Goal: Task Accomplishment & Management: Manage account settings

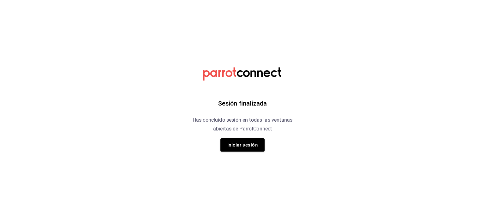
click at [407, 0] on html "Sesión finalizada Has concluido sesión en todas las ventanas abiertas de Parrot…" at bounding box center [242, 0] width 485 height 0
click at [247, 147] on button "Iniciar sesión" at bounding box center [242, 145] width 44 height 13
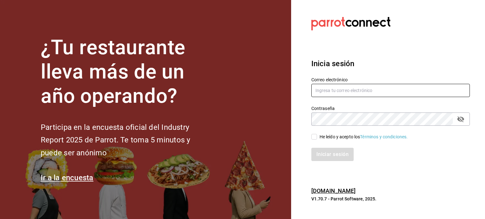
click at [333, 91] on input "text" at bounding box center [390, 90] width 158 height 13
type input "multiusuario@cafemoreto.com"
click at [316, 137] on input "He leído y acepto los Términos y condiciones." at bounding box center [314, 137] width 6 height 6
checkbox input "true"
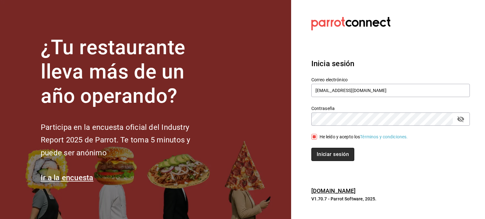
click at [327, 155] on button "Iniciar sesión" at bounding box center [332, 154] width 43 height 13
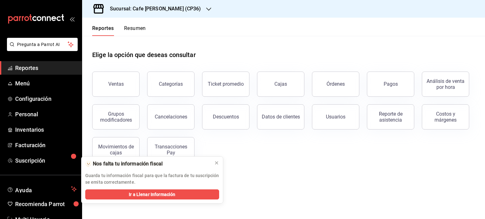
click at [136, 27] on button "Resumen" at bounding box center [135, 30] width 22 height 11
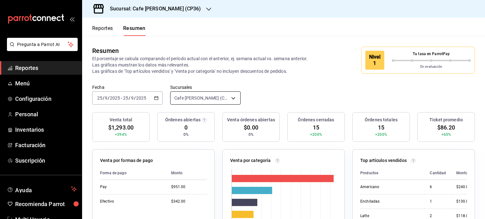
click at [231, 98] on body "Pregunta a Parrot AI Reportes Menú Configuración Personal Inventarios Facturaci…" at bounding box center [242, 109] width 485 height 219
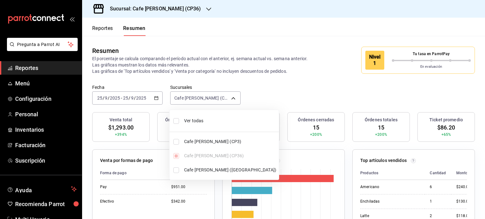
click at [199, 169] on span "Cafe Moretto (Plaza Crystal)" at bounding box center [230, 170] width 92 height 7
type input "[object Object],[object Object]"
checkbox input "true"
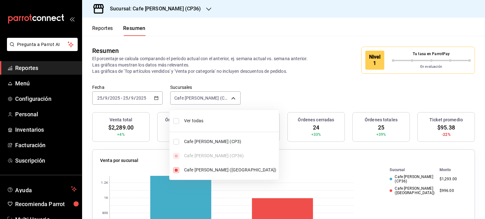
click at [185, 8] on div at bounding box center [242, 109] width 485 height 219
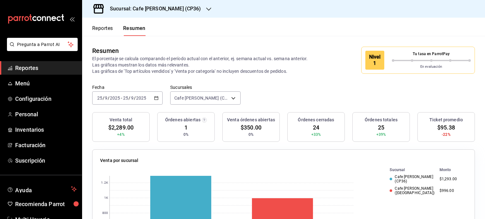
click at [206, 8] on icon "button" at bounding box center [208, 9] width 5 height 5
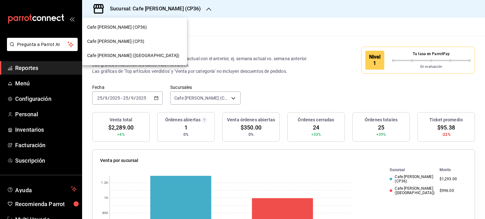
click at [132, 53] on span "Cafe Moretto (Plaza Crystal)" at bounding box center [133, 55] width 92 height 7
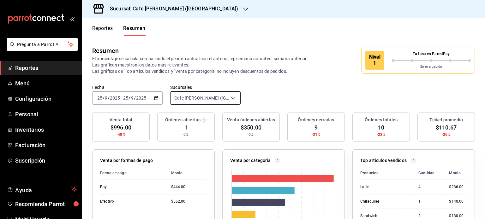
click at [231, 96] on body "Pregunta a Parrot AI Reportes Menú Configuración Personal Inventarios Facturaci…" at bounding box center [242, 109] width 485 height 219
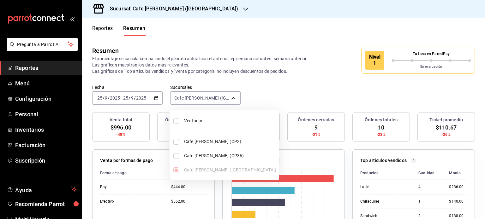
click at [205, 10] on div at bounding box center [242, 109] width 485 height 219
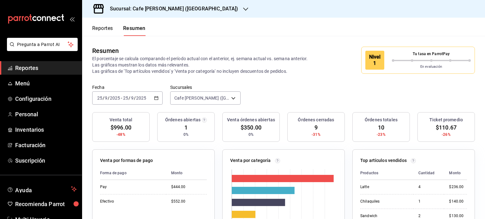
click at [243, 8] on icon "button" at bounding box center [245, 9] width 5 height 5
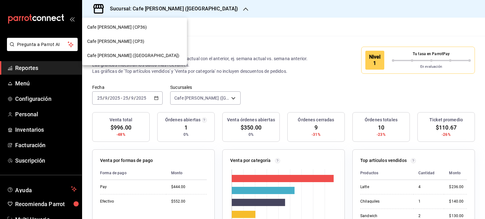
click at [121, 28] on span "Cafe Moretto (CP36)" at bounding box center [117, 27] width 60 height 7
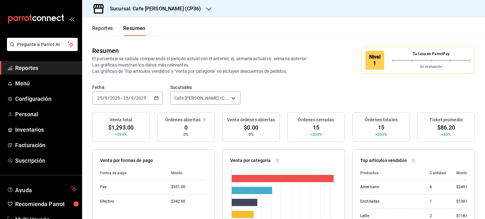
click at [206, 9] on icon "button" at bounding box center [208, 9] width 5 height 3
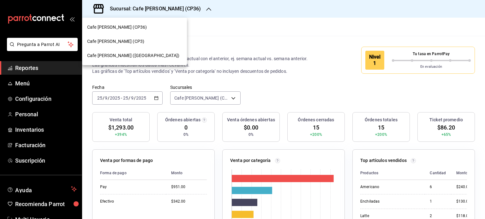
click at [130, 39] on div "Cafe Moretto (CP3)" at bounding box center [134, 41] width 95 height 7
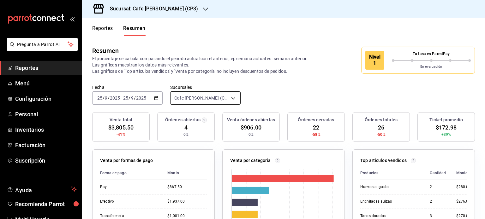
click at [233, 98] on body "Pregunta a Parrot AI Reportes Menú Configuración Personal Inventarios Facturaci…" at bounding box center [242, 109] width 485 height 219
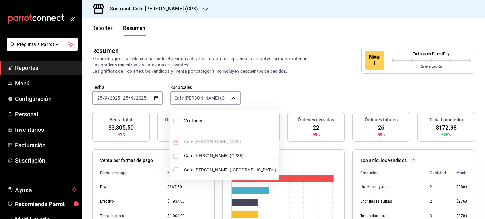
click at [180, 120] on li "Ver todas" at bounding box center [224, 121] width 109 height 17
type input "[object Object],[object Object],[object Object]"
checkbox input "true"
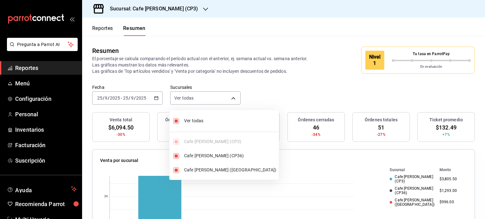
click at [263, 29] on div at bounding box center [242, 109] width 485 height 219
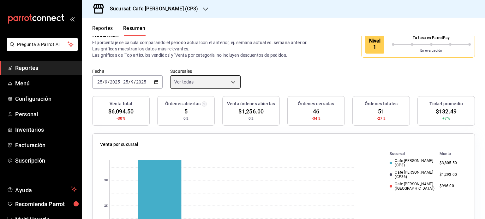
scroll to position [6, 0]
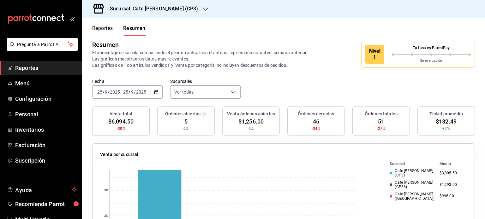
click at [203, 7] on icon "button" at bounding box center [205, 9] width 5 height 5
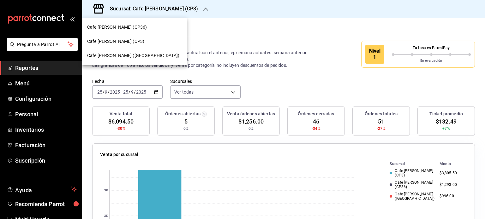
click at [122, 28] on span "Cafe Moretto (CP36)" at bounding box center [117, 27] width 60 height 7
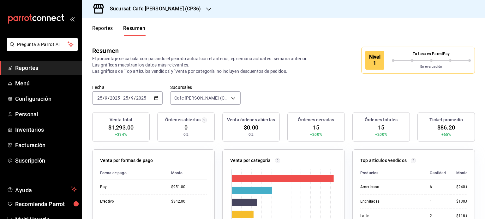
click at [181, 9] on div "Sucursal: Cafe [PERSON_NAME] (CP36)" at bounding box center [150, 9] width 127 height 18
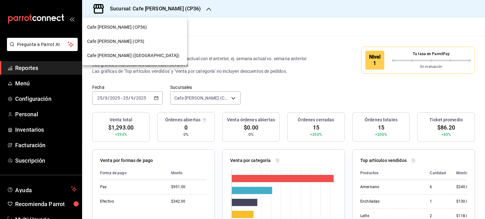
click at [127, 55] on span "Cafe Moretto (Plaza Crystal)" at bounding box center [133, 55] width 92 height 7
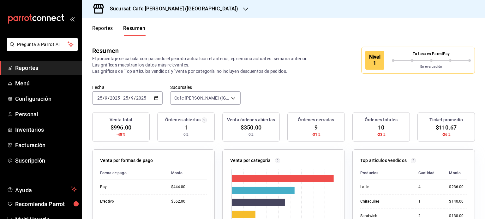
click at [202, 10] on div "Sucursal: Cafe Moretto (Plaza Crystal)" at bounding box center [169, 9] width 164 height 18
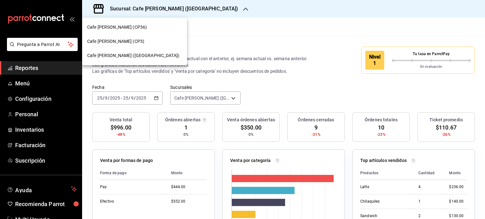
click at [126, 40] on div "Cafe [PERSON_NAME] (CP3)" at bounding box center [134, 41] width 95 height 7
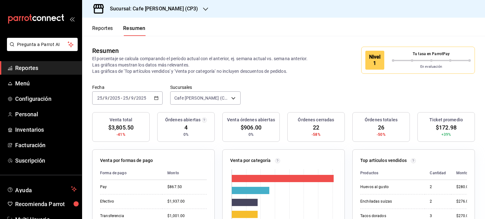
click at [203, 9] on icon "button" at bounding box center [205, 9] width 5 height 5
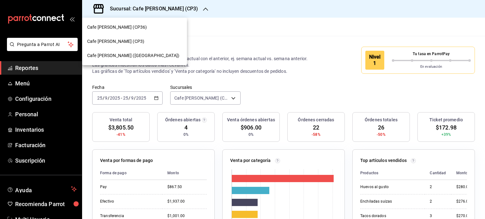
click at [290, 24] on div at bounding box center [242, 109] width 485 height 219
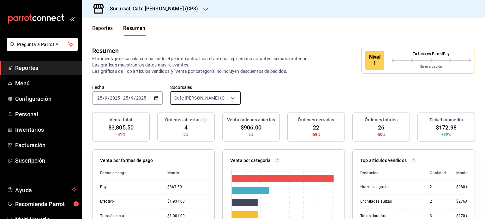
click at [225, 98] on body "Pregunta a Parrot AI Reportes Menú Configuración Personal Inventarios Facturaci…" at bounding box center [242, 109] width 485 height 219
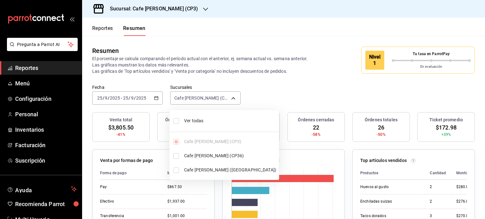
click at [195, 120] on span "Ver todas" at bounding box center [230, 121] width 92 height 7
type input "[object Object],[object Object],[object Object]"
checkbox input "true"
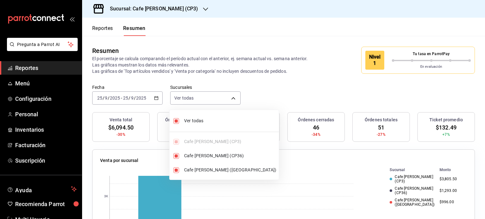
click at [283, 30] on div at bounding box center [242, 109] width 485 height 219
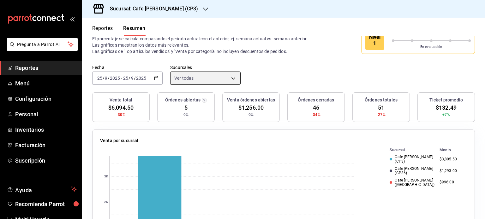
scroll to position [0, 0]
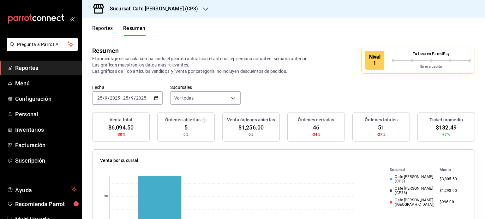
click at [102, 27] on button "Reportes" at bounding box center [102, 30] width 21 height 11
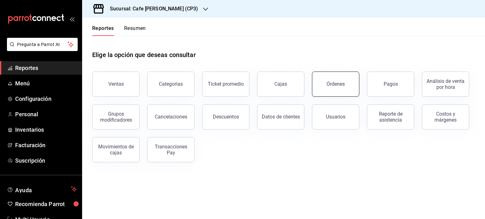
click at [324, 86] on button "Órdenes" at bounding box center [335, 84] width 47 height 25
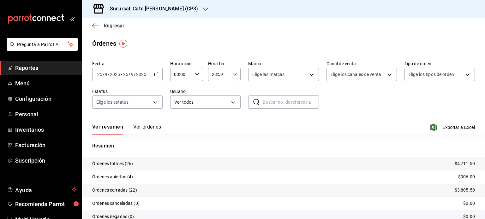
click at [149, 125] on button "Ver órdenes" at bounding box center [147, 129] width 28 height 11
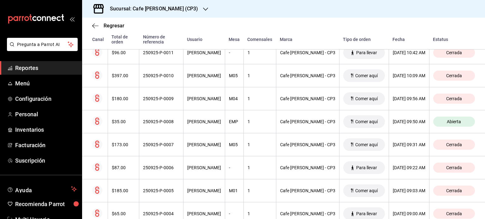
scroll to position [485, 0]
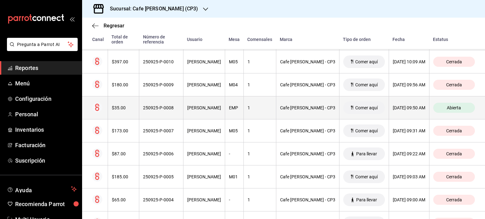
click at [123, 107] on div "$35.00" at bounding box center [124, 107] width 24 height 5
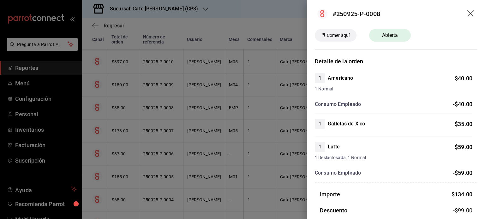
scroll to position [0, 0]
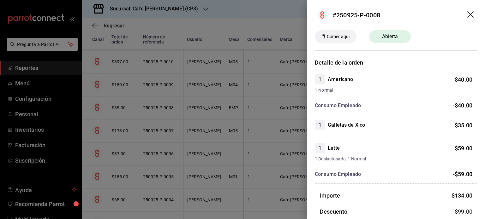
click at [467, 15] on icon "drag" at bounding box center [471, 15] width 8 height 8
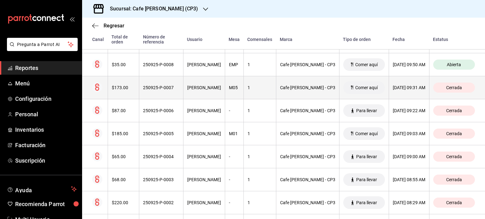
scroll to position [495, 0]
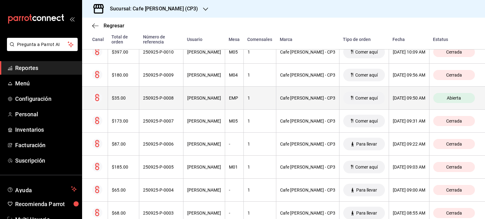
click at [230, 100] on th "EMP" at bounding box center [234, 98] width 19 height 23
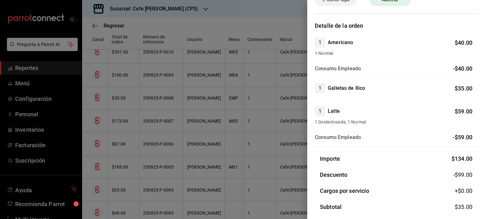
scroll to position [0, 0]
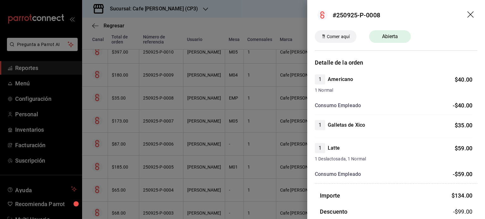
click at [467, 15] on icon "drag" at bounding box center [471, 15] width 8 height 8
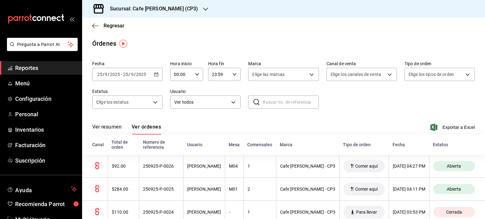
click at [167, 9] on h3 "Sucursal: Cafe Moretto (CP3)" at bounding box center [151, 9] width 93 height 8
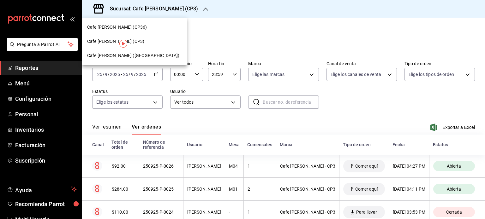
click at [125, 55] on span "Cafe Moretto (Plaza Crystal)" at bounding box center [133, 55] width 92 height 7
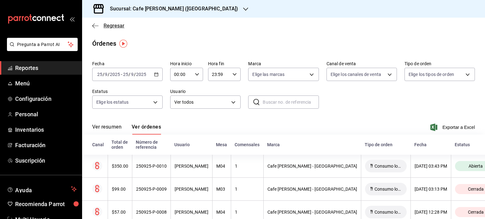
click at [108, 23] on span "Regresar" at bounding box center [114, 26] width 21 height 6
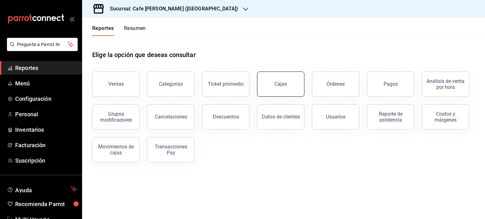
click at [284, 83] on div "Cajas" at bounding box center [280, 84] width 13 height 8
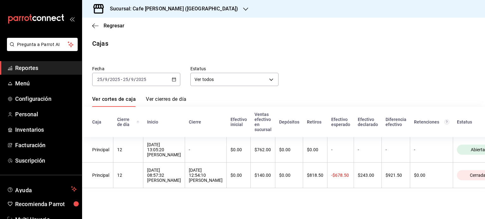
click at [198, 9] on div "Sucursal: Cafe Moretto (Plaza Crystal)" at bounding box center [169, 9] width 164 height 18
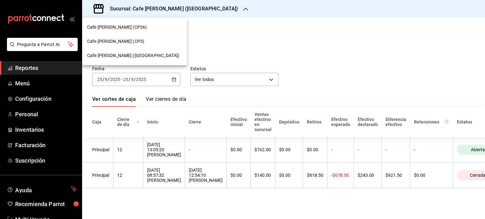
click at [116, 27] on span "Cafe Moretto (CP36)" at bounding box center [117, 27] width 60 height 7
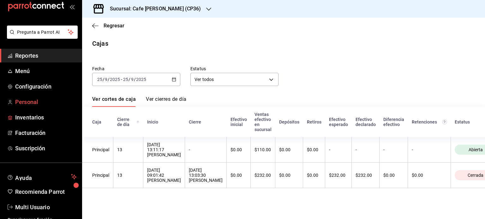
scroll to position [19, 0]
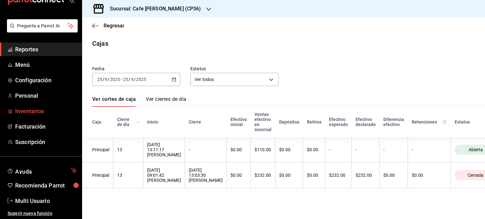
click at [32, 111] on span "Inventarios" at bounding box center [46, 111] width 62 height 9
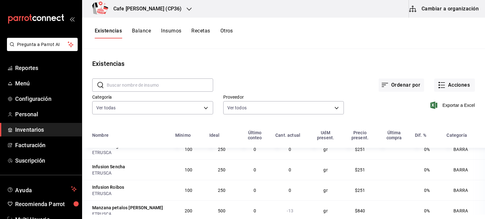
scroll to position [126, 0]
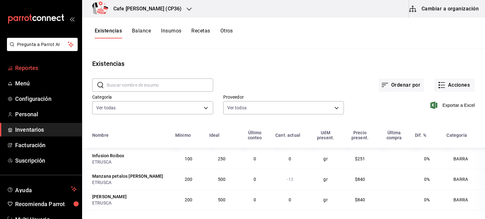
click at [26, 68] on span "Reportes" at bounding box center [46, 68] width 62 height 9
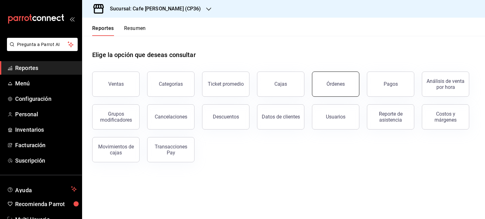
click at [337, 82] on div "Órdenes" at bounding box center [335, 84] width 18 height 6
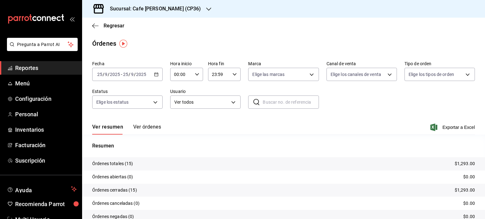
click at [155, 128] on button "Ver órdenes" at bounding box center [147, 129] width 28 height 11
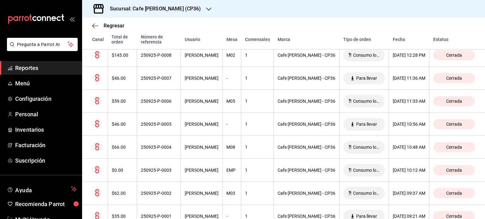
scroll to position [305, 0]
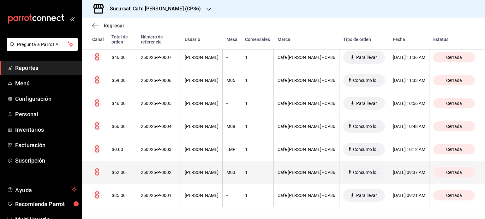
click at [158, 171] on div "250925-P-0002" at bounding box center [159, 172] width 36 height 5
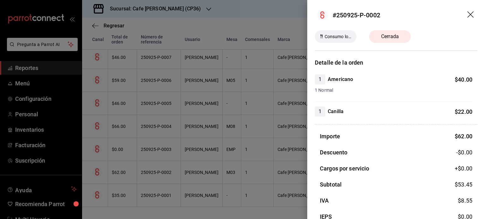
click at [467, 12] on icon "drag" at bounding box center [471, 15] width 8 height 8
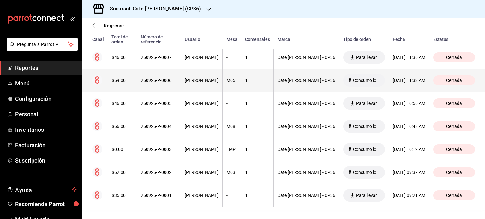
click at [120, 80] on div "$59.00" at bounding box center [122, 80] width 21 height 5
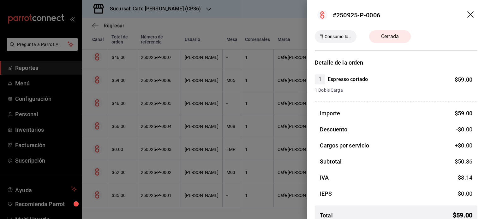
click at [467, 15] on icon "drag" at bounding box center [470, 14] width 6 height 6
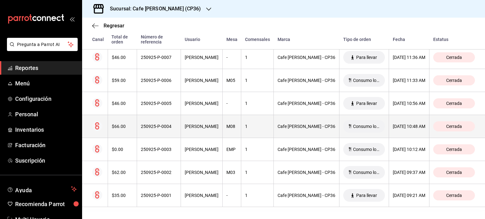
click at [123, 125] on div "$66.00" at bounding box center [122, 126] width 21 height 5
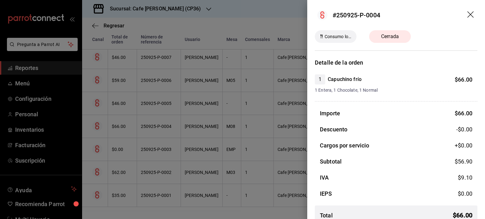
click at [467, 12] on icon "drag" at bounding box center [471, 15] width 8 height 8
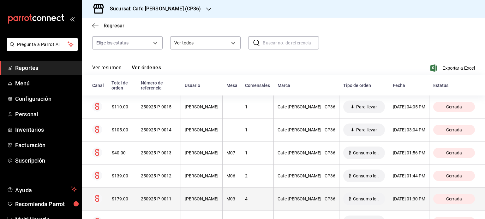
scroll to position [52, 0]
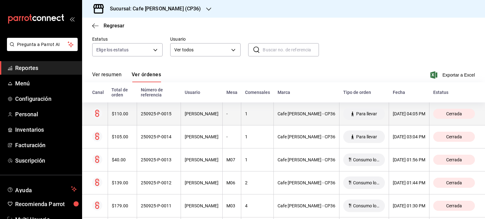
click at [126, 116] on div "$110.00" at bounding box center [122, 113] width 21 height 5
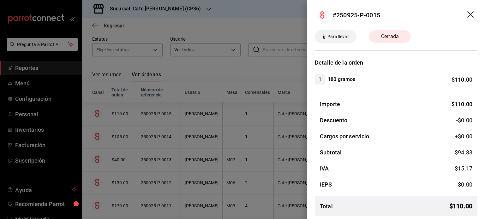
click at [121, 136] on div at bounding box center [242, 109] width 485 height 219
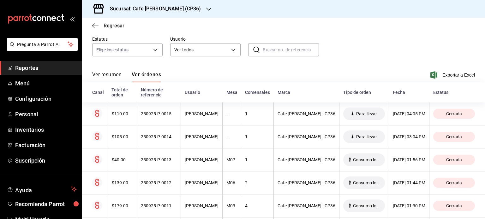
click at [308, 33] on div "Regresar" at bounding box center [283, 26] width 403 height 16
click at [112, 26] on span "Regresar" at bounding box center [114, 26] width 21 height 6
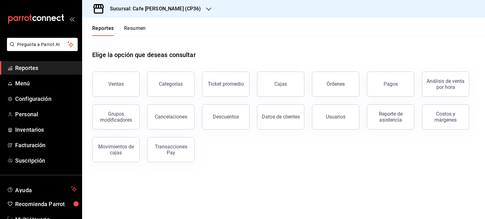
click at [135, 27] on button "Resumen" at bounding box center [135, 30] width 22 height 11
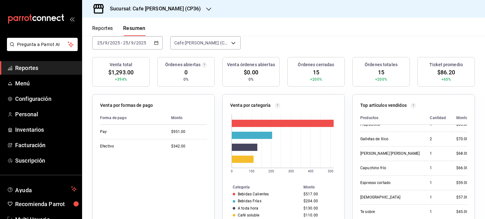
scroll to position [63, 0]
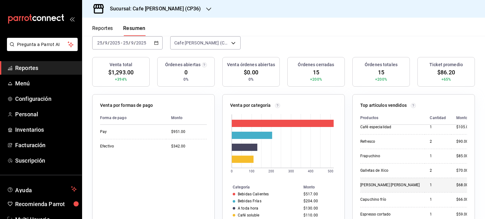
click at [431, 185] on div "1" at bounding box center [438, 185] width 16 height 5
drag, startPoint x: 224, startPoint y: 29, endPoint x: 208, endPoint y: 44, distance: 21.9
click at [36, 130] on span "Inventarios" at bounding box center [46, 130] width 62 height 9
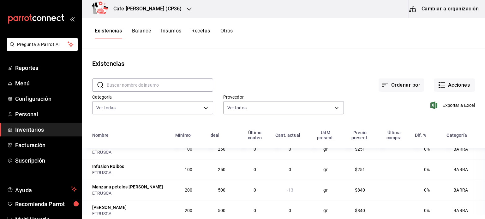
scroll to position [126, 0]
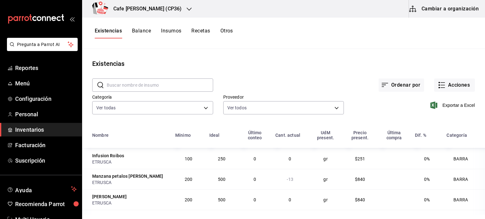
click at [200, 31] on button "Recetas" at bounding box center [200, 33] width 19 height 11
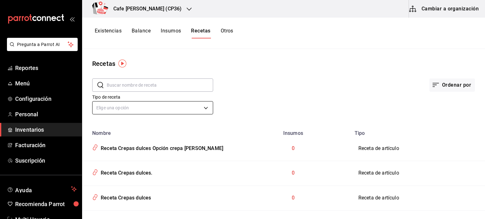
click at [102, 106] on body "Pregunta a Parrot AI Reportes Menú Configuración Personal Inventarios Facturaci…" at bounding box center [242, 107] width 485 height 215
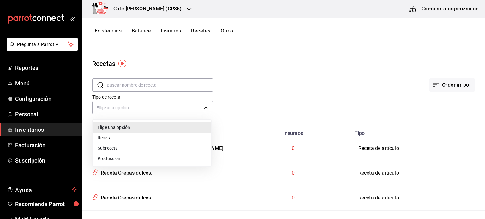
click at [105, 104] on div at bounding box center [242, 109] width 485 height 219
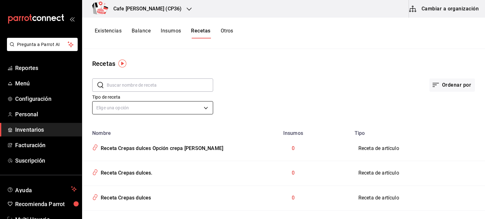
click at [100, 106] on body "Pregunta a Parrot AI Reportes Menú Configuración Personal Inventarios Facturaci…" at bounding box center [242, 107] width 485 height 215
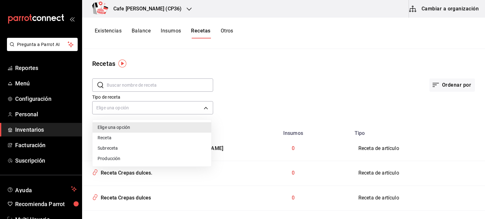
click at [104, 84] on div at bounding box center [242, 109] width 485 height 219
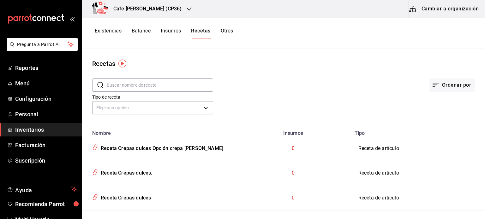
click at [107, 84] on input "text" at bounding box center [160, 85] width 106 height 13
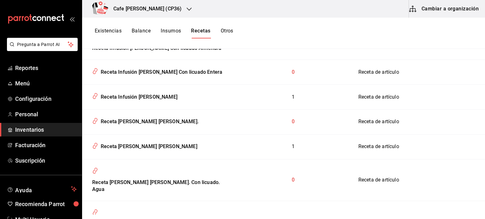
scroll to position [347, 0]
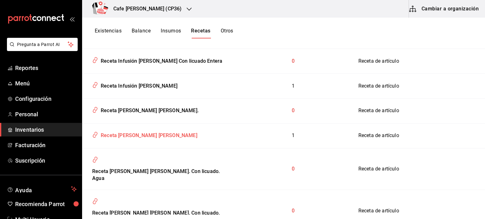
type input "man"
click at [139, 140] on div "Receta [PERSON_NAME] [PERSON_NAME]" at bounding box center [147, 135] width 99 height 10
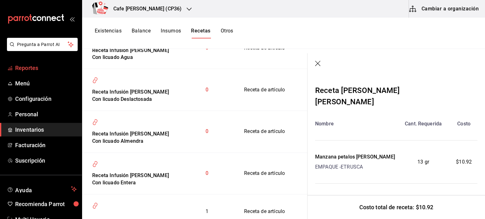
click at [31, 66] on span "Reportes" at bounding box center [46, 68] width 62 height 9
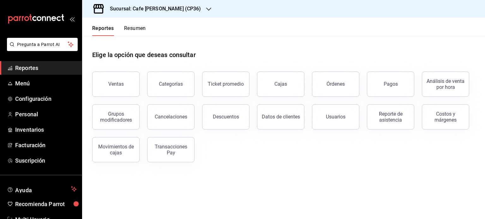
click at [137, 29] on button "Resumen" at bounding box center [135, 30] width 22 height 11
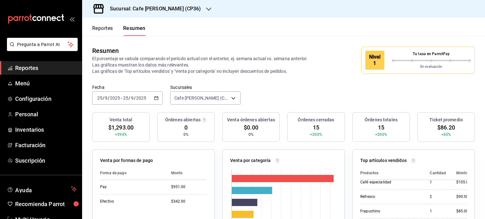
click at [106, 29] on button "Reportes" at bounding box center [102, 30] width 21 height 11
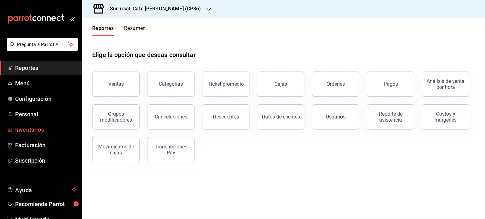
click at [35, 130] on span "Inventarios" at bounding box center [46, 130] width 62 height 9
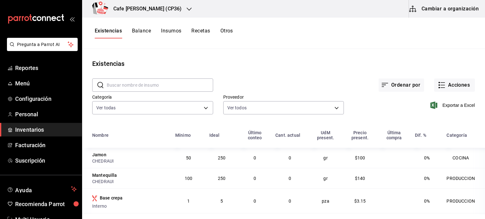
click at [204, 30] on button "Recetas" at bounding box center [200, 33] width 19 height 11
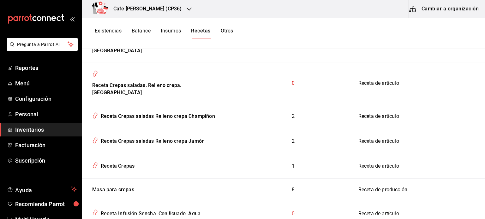
scroll to position [253, 0]
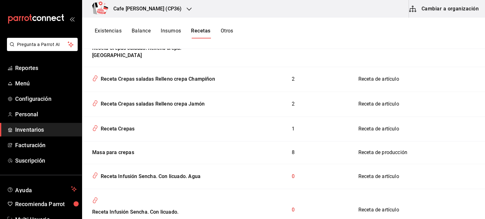
click at [448, 7] on button "Cambiar a organización" at bounding box center [444, 9] width 71 height 18
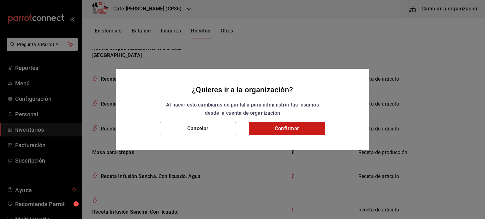
click at [303, 127] on button "Confirmar" at bounding box center [287, 128] width 76 height 13
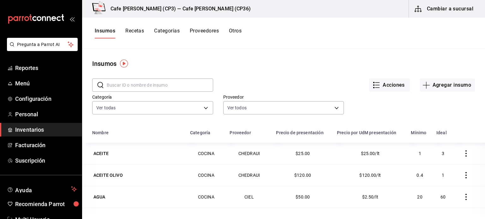
click at [132, 29] on button "Recetas" at bounding box center [134, 33] width 19 height 11
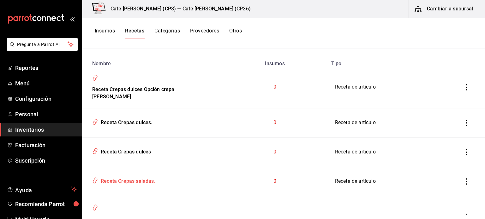
scroll to position [63, 0]
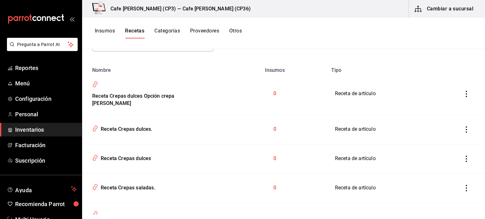
click at [463, 94] on icon "inventoriesTable" at bounding box center [466, 94] width 6 height 6
click at [206, 104] on div at bounding box center [242, 109] width 485 height 219
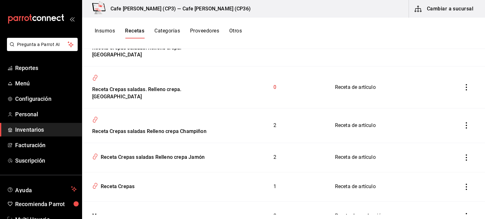
scroll to position [253, 0]
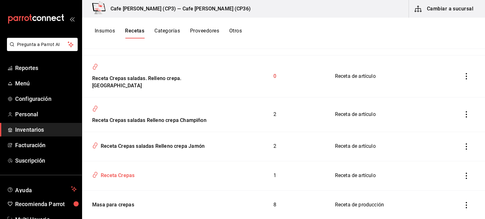
click at [121, 170] on div "Receta Crepas" at bounding box center [116, 175] width 36 height 10
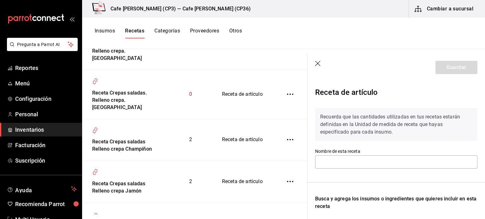
type input "Receta Crepas"
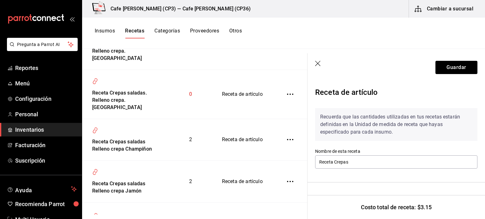
click at [317, 63] on icon "button" at bounding box center [318, 64] width 6 height 6
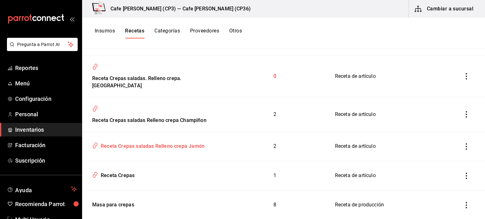
click at [162, 140] on div "Receta Crepas saladas Relleno crepa Jamón" at bounding box center [151, 145] width 106 height 10
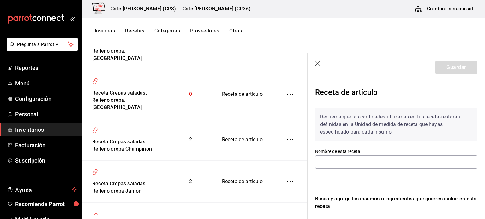
type input "Receta Crepas saladas Relleno crepa Jamón"
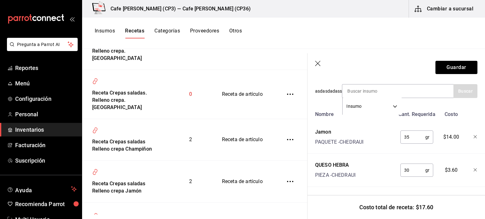
scroll to position [141, 0]
click at [318, 62] on icon "button" at bounding box center [318, 64] width 6 height 6
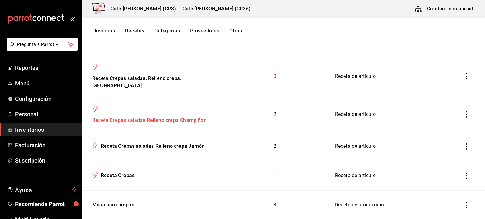
click at [179, 115] on div "Receta Crepas saladas Relleno crepa Champiñon" at bounding box center [148, 120] width 117 height 10
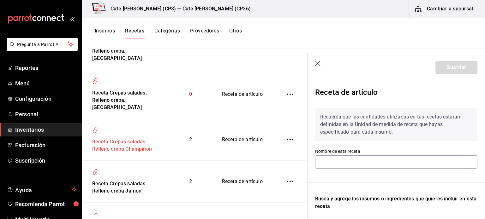
type input "Receta Crepas saladas Relleno crepa Champiñon"
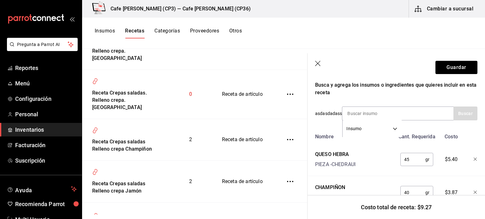
scroll to position [141, 0]
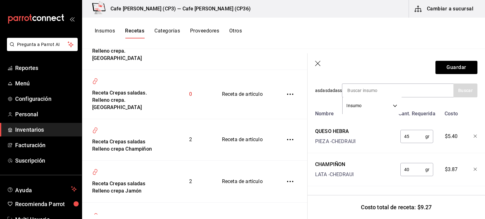
click at [318, 62] on icon "button" at bounding box center [318, 64] width 6 height 6
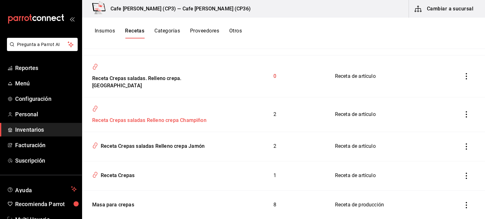
scroll to position [221, 0]
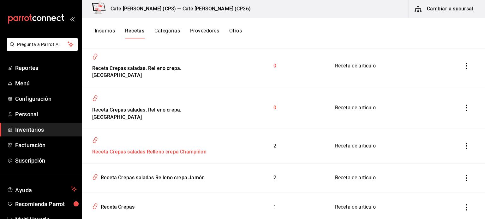
click at [161, 146] on div "Receta Crepas saladas Relleno crepa Champiñon" at bounding box center [148, 151] width 117 height 10
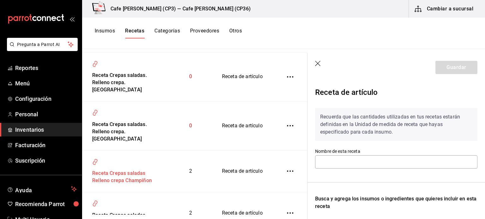
type input "Receta Crepas saladas Relleno crepa Champiñon"
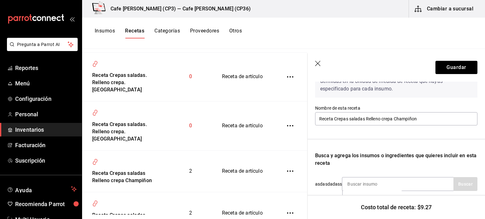
scroll to position [15, 0]
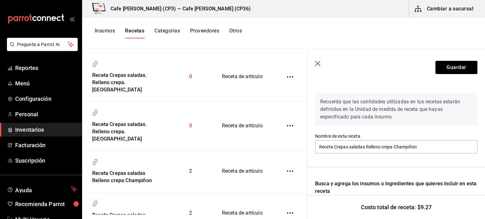
click at [318, 65] on icon "button" at bounding box center [318, 64] width 6 height 6
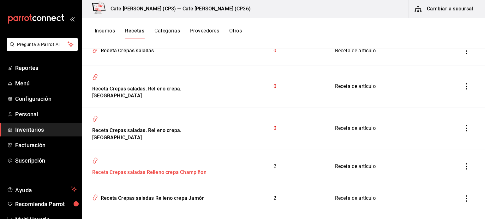
scroll to position [189, 0]
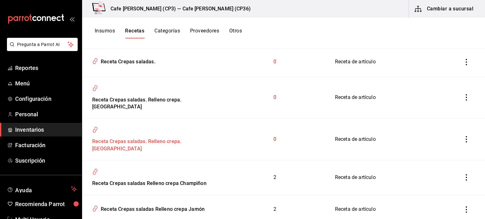
click at [163, 136] on div "Receta Crepas saladas. Relleno crepa. [GEOGRAPHIC_DATA]" at bounding box center [152, 144] width 125 height 17
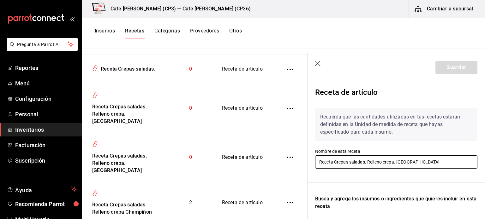
click at [396, 163] on input "Receta Crepas saladas. Relleno crepa. [GEOGRAPHIC_DATA]" at bounding box center [396, 162] width 162 height 13
type input "Receta Crepas saladas. Relleno crepa Champiñon"
click at [317, 64] on icon "button" at bounding box center [318, 64] width 6 height 6
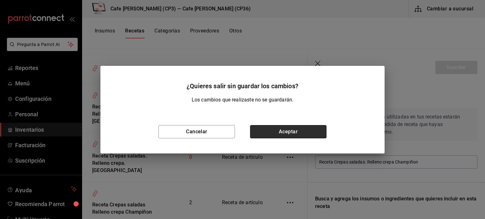
click at [284, 133] on button "Aceptar" at bounding box center [288, 131] width 76 height 13
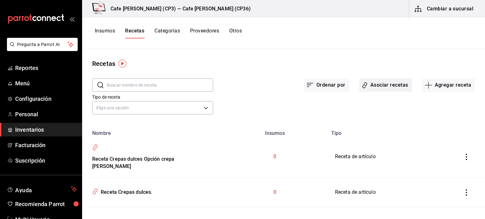
click at [383, 85] on button "Asociar recetas" at bounding box center [385, 85] width 53 height 13
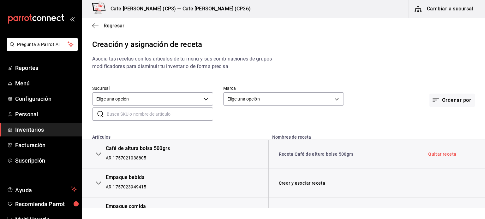
click at [116, 112] on input "text" at bounding box center [160, 114] width 106 height 13
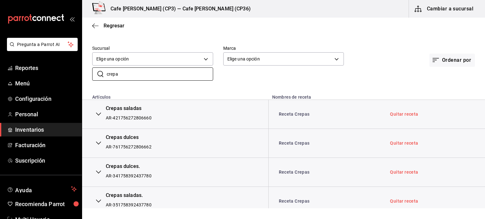
scroll to position [47, 0]
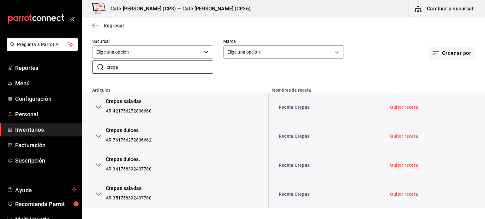
click at [98, 106] on icon "button" at bounding box center [98, 107] width 5 height 5
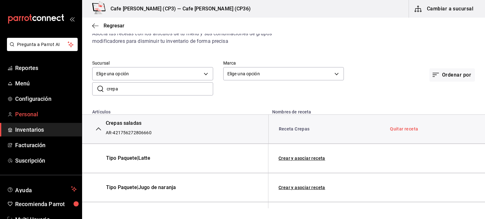
scroll to position [15, 0]
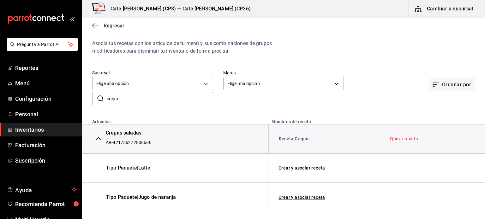
click at [101, 139] on button "button" at bounding box center [98, 139] width 13 height 14
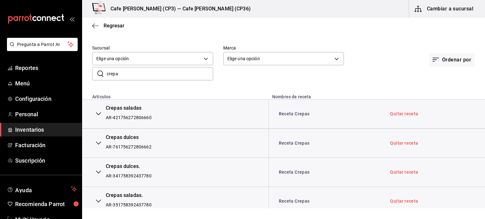
scroll to position [47, 0]
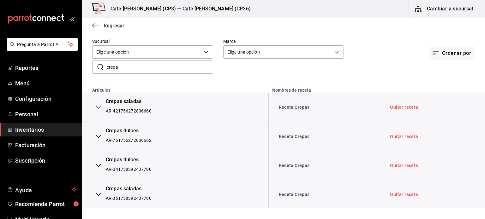
click at [98, 196] on icon "button" at bounding box center [98, 194] width 5 height 5
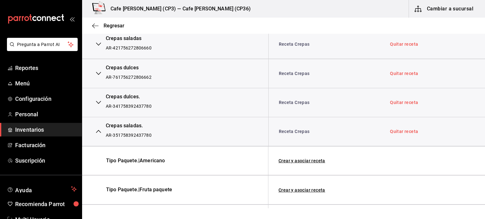
scroll to position [108, 0]
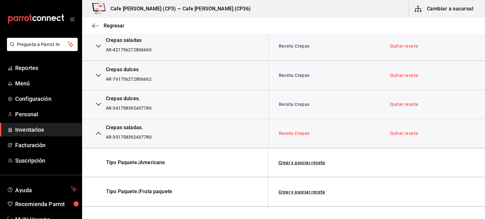
click at [300, 132] on link "Receta Crepas" at bounding box center [294, 133] width 31 height 5
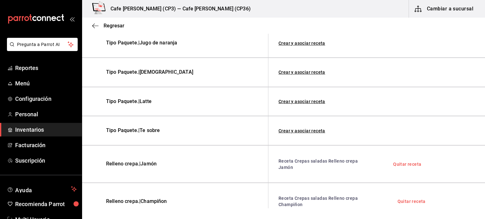
scroll to position [298, 0]
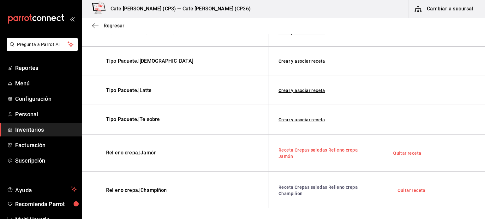
click at [308, 148] on link "Receta Crepas saladas Relleno crepa Jamón" at bounding box center [317, 153] width 79 height 11
click at [291, 187] on link "Receta Crepas saladas Relleno crepa Champiñon" at bounding box center [317, 190] width 79 height 11
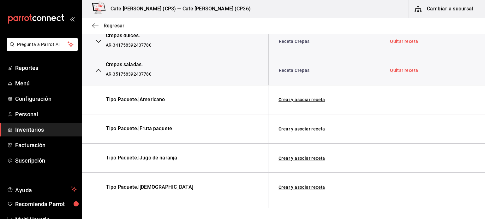
scroll to position [140, 0]
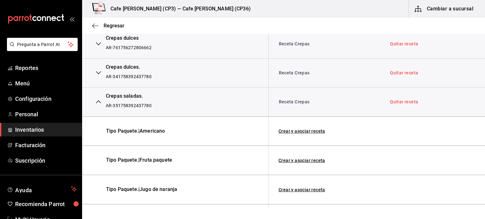
click at [100, 103] on icon "button" at bounding box center [98, 101] width 5 height 3
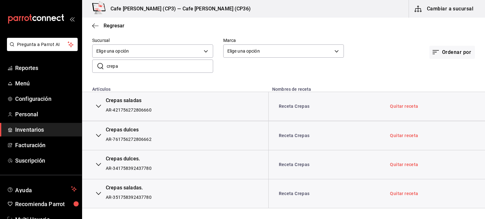
scroll to position [48, 0]
click at [97, 164] on icon "button" at bounding box center [98, 165] width 5 height 5
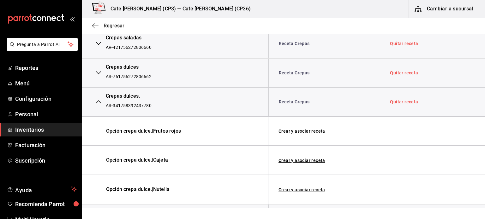
scroll to position [135, 0]
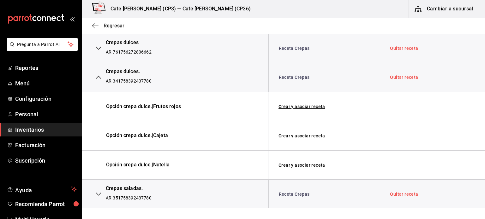
click at [184, 117] on div "Opción crepa dulce. | Frutos rojos" at bounding box center [175, 106] width 186 height 29
click at [99, 194] on icon "button" at bounding box center [98, 194] width 5 height 3
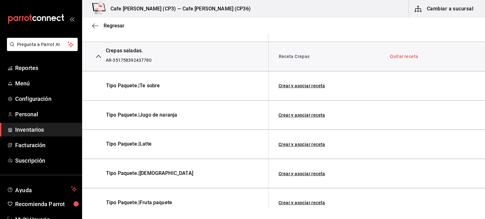
scroll to position [259, 0]
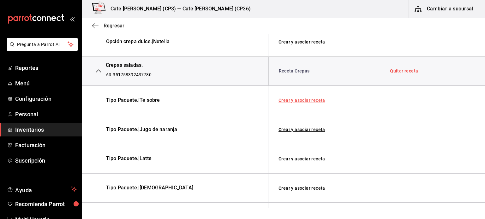
click at [305, 99] on link "Crear y asociar receta" at bounding box center [301, 100] width 47 height 4
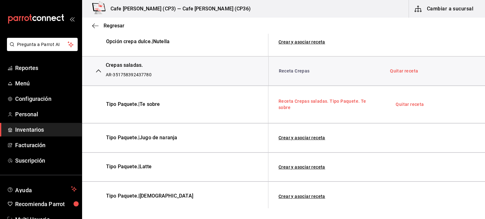
click at [320, 99] on link "Receta Crepas saladas. Tipo Paquete. Te sobre" at bounding box center [322, 104] width 88 height 11
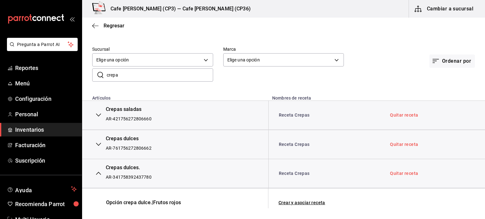
scroll to position [0, 0]
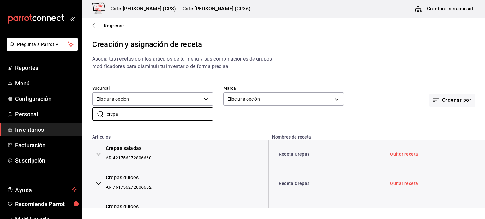
drag, startPoint x: 140, startPoint y: 115, endPoint x: 88, endPoint y: 115, distance: 52.1
click at [88, 115] on div "​ crepa ​" at bounding box center [147, 109] width 131 height 23
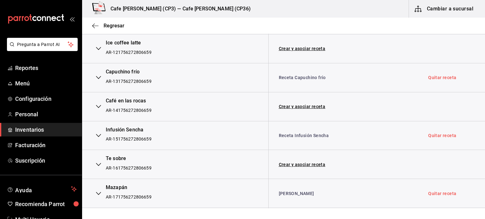
scroll to position [410, 0]
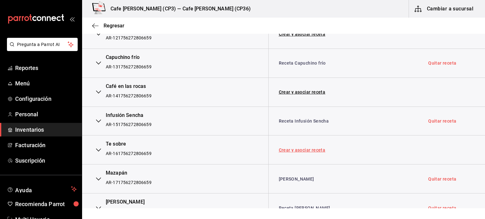
type input "te"
click at [301, 149] on link "Crear y asociar receta" at bounding box center [302, 150] width 47 height 4
click at [299, 149] on link "Receta Te sobre" at bounding box center [296, 150] width 34 height 5
click at [27, 85] on span "Menú" at bounding box center [46, 83] width 62 height 9
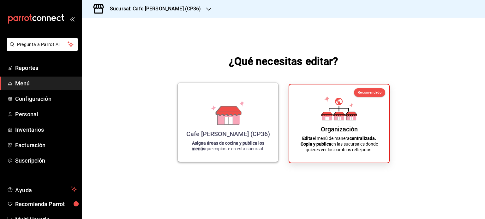
click at [218, 128] on div "Cafe Moretto (CP36) Asigna áreas de cocina y publica los menús que copiaste en …" at bounding box center [227, 122] width 85 height 69
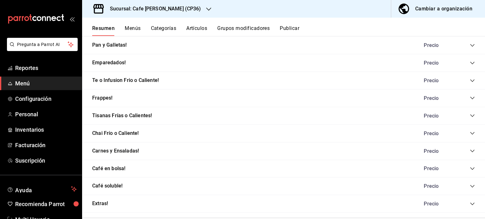
scroll to position [794, 0]
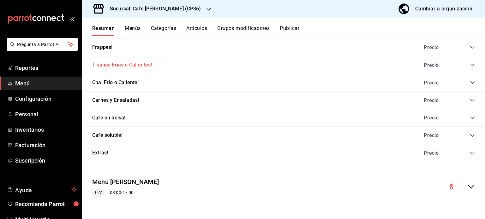
click at [113, 63] on button "Tisanas Frías o Calientes!" at bounding box center [122, 65] width 60 height 7
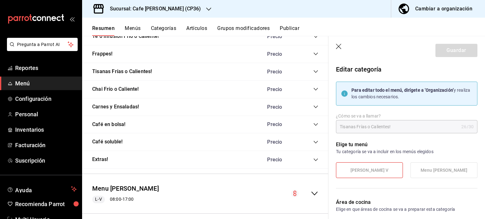
click at [313, 70] on icon "collapse-category-row" at bounding box center [315, 71] width 4 height 3
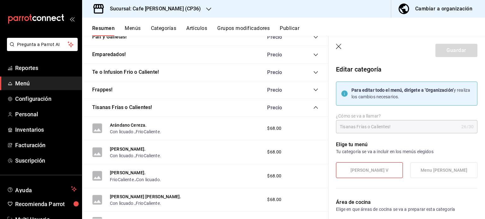
scroll to position [731, 0]
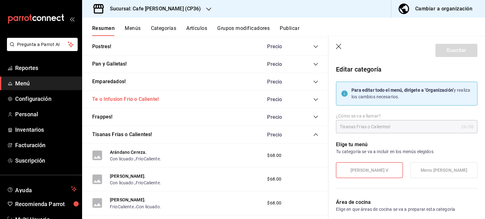
click at [130, 100] on button "Te o Infusion Frio o Caliente!" at bounding box center [125, 99] width 67 height 7
click at [313, 99] on icon "collapse-category-row" at bounding box center [315, 99] width 4 height 3
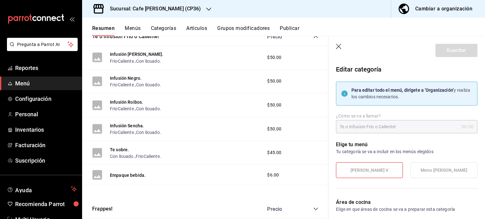
scroll to position [826, 0]
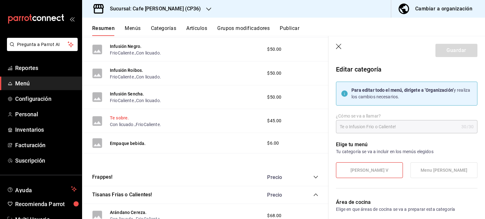
click at [121, 120] on button "Te sobre." at bounding box center [119, 118] width 19 height 6
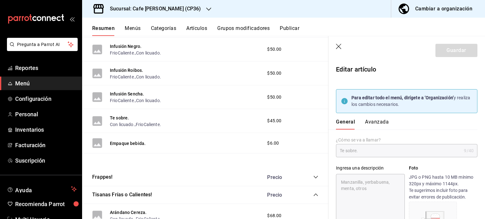
type textarea "x"
click at [338, 45] on icon "button" at bounding box center [339, 47] width 6 height 6
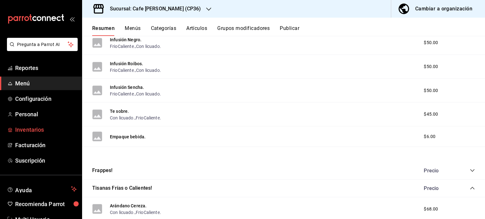
click at [28, 131] on span "Inventarios" at bounding box center [46, 130] width 62 height 9
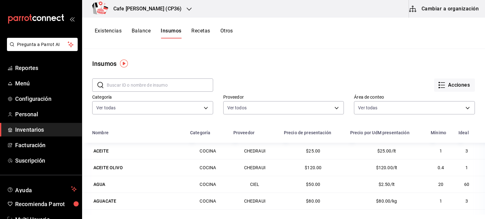
click at [446, 7] on button "Cambiar a organización" at bounding box center [444, 9] width 71 height 18
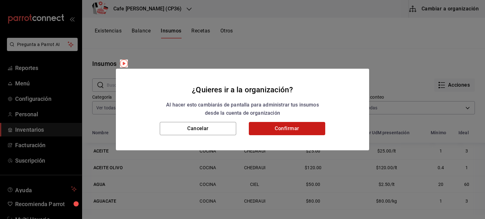
click at [297, 128] on button "Confirmar" at bounding box center [287, 128] width 76 height 13
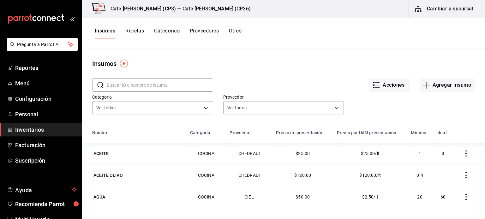
click at [110, 85] on input "text" at bounding box center [160, 85] width 106 height 13
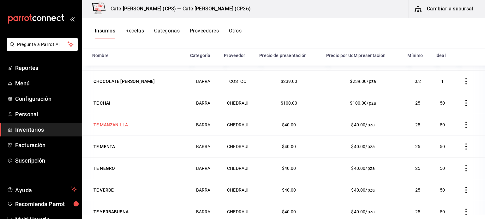
scroll to position [70, 0]
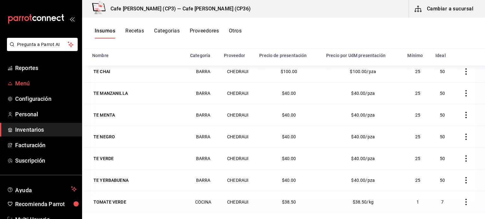
type input "te"
click at [22, 83] on span "Menú" at bounding box center [46, 83] width 62 height 9
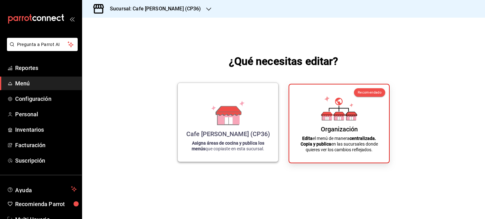
click at [228, 121] on icon at bounding box center [228, 120] width 8 height 7
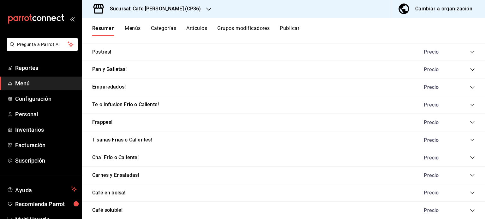
scroll to position [726, 0]
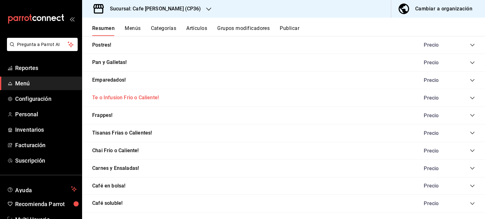
click at [109, 99] on button "Te o Infusion Frio o Caliente!" at bounding box center [125, 97] width 67 height 7
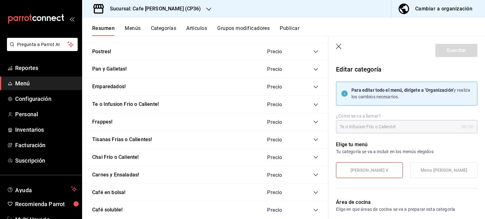
click at [313, 105] on icon "collapse-category-row" at bounding box center [315, 104] width 5 height 5
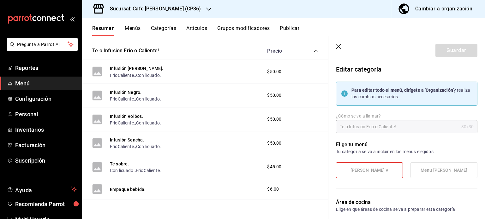
scroll to position [789, 0]
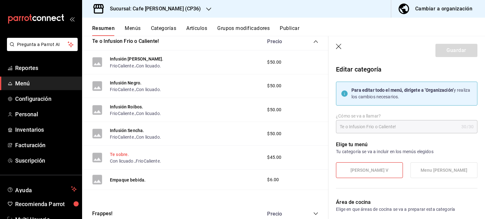
click at [116, 155] on button "Te sobre." at bounding box center [119, 155] width 19 height 6
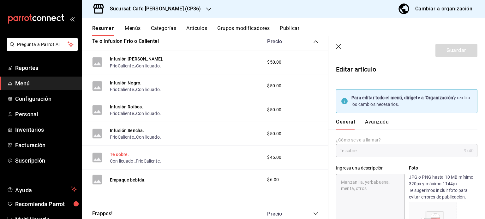
type textarea "x"
type input "$45.00"
type textarea "x"
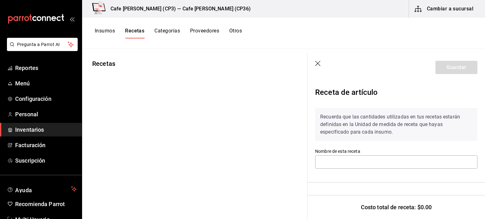
type input "Receta Crepas"
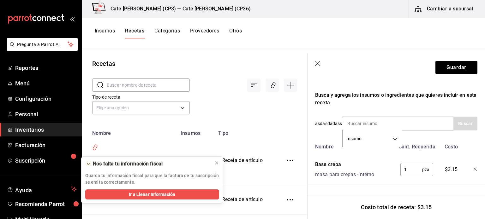
scroll to position [77, 0]
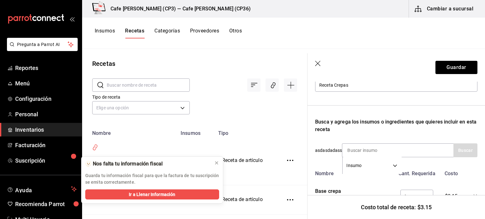
click at [317, 62] on icon "button" at bounding box center [318, 64] width 6 height 6
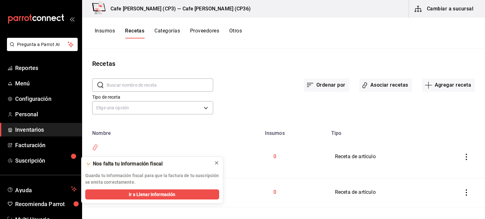
click at [216, 163] on icon at bounding box center [216, 163] width 3 height 3
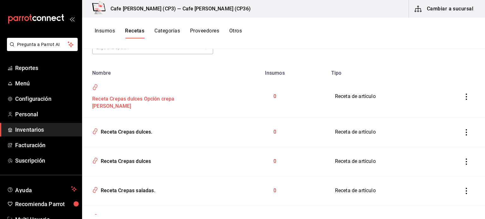
scroll to position [63, 0]
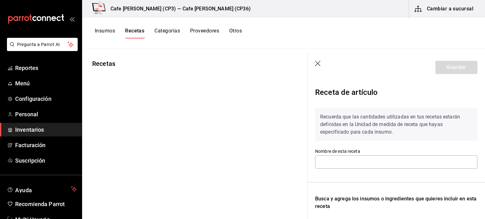
type input "Receta Crepas saladas Relleno crepa Jamón"
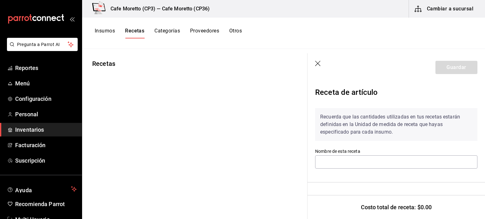
type input "Receta Crepas saladas Relleno crepa Champiñon"
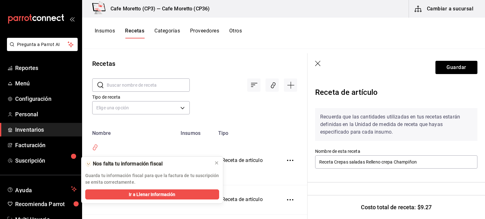
click at [316, 62] on icon "button" at bounding box center [318, 64] width 6 height 6
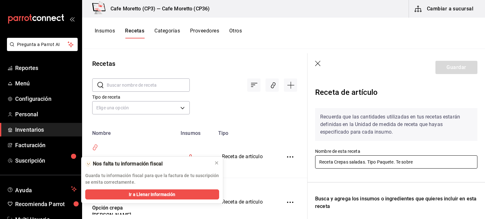
drag, startPoint x: 366, startPoint y: 161, endPoint x: 302, endPoint y: 168, distance: 64.7
click at [302, 168] on div "Recetas ​ ​ Tipo de receta Elige una opción default Nombre Insumos Tipo Receta …" at bounding box center [283, 132] width 403 height 166
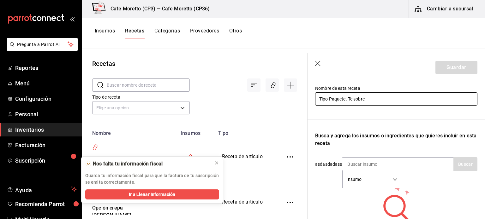
scroll to position [95, 0]
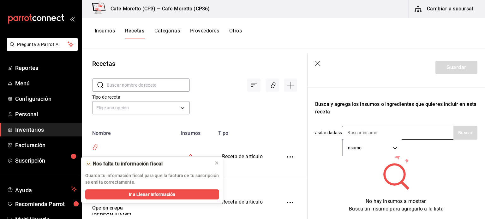
type input "Tipo Paquete. Te sobre"
click at [355, 134] on input at bounding box center [373, 132] width 63 height 13
click at [458, 136] on button "Buscar" at bounding box center [465, 133] width 24 height 14
click at [458, 130] on button "Buscar" at bounding box center [465, 133] width 24 height 14
click at [370, 131] on input "te s" at bounding box center [373, 132] width 63 height 13
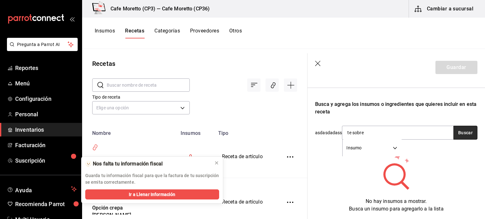
click at [466, 132] on button "Buscar" at bounding box center [465, 133] width 24 height 14
drag, startPoint x: 371, startPoint y: 134, endPoint x: 330, endPoint y: 134, distance: 41.0
click at [330, 134] on div "asdasdadass te sobre Insumo SUPPLY Buscar" at bounding box center [396, 133] width 162 height 14
type input "te"
click at [458, 134] on button "Buscar" at bounding box center [465, 133] width 24 height 14
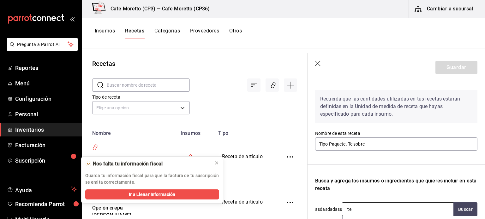
scroll to position [0, 0]
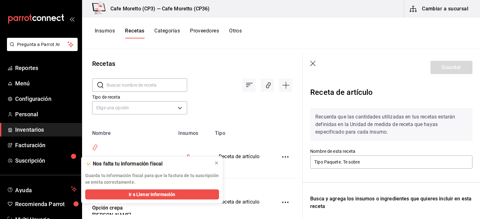
click at [313, 62] on header "Guardar" at bounding box center [391, 67] width 177 height 28
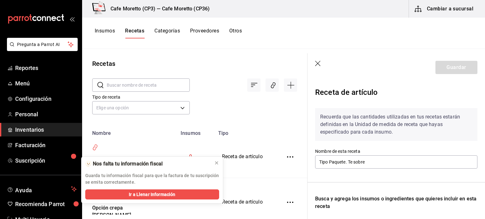
click at [317, 62] on icon "button" at bounding box center [318, 64] width 6 height 6
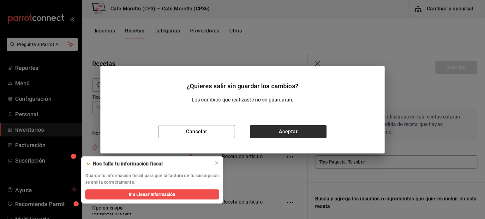
click at [290, 131] on button "Aceptar" at bounding box center [288, 131] width 76 height 13
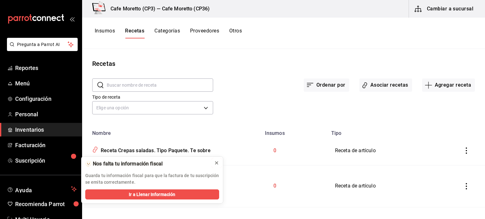
click at [218, 163] on icon at bounding box center [216, 163] width 5 height 5
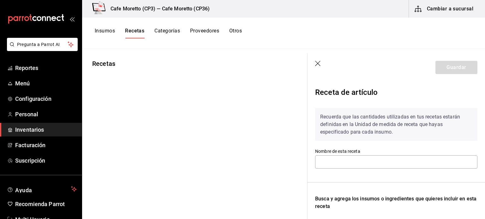
type input "Receta Te sobre"
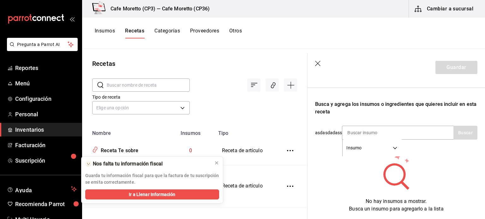
scroll to position [118, 0]
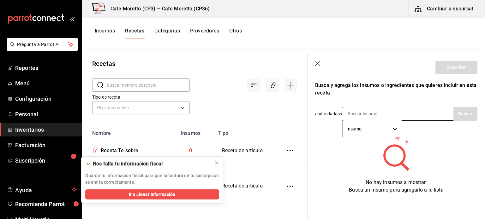
click at [350, 110] on input at bounding box center [373, 113] width 63 height 13
type input "te"
click at [459, 112] on button "Buscar" at bounding box center [465, 114] width 24 height 14
click at [25, 83] on span "Menú" at bounding box center [46, 83] width 62 height 9
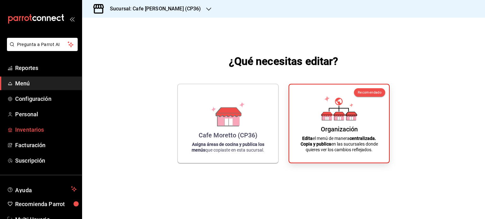
click at [25, 127] on span "Inventarios" at bounding box center [46, 130] width 62 height 9
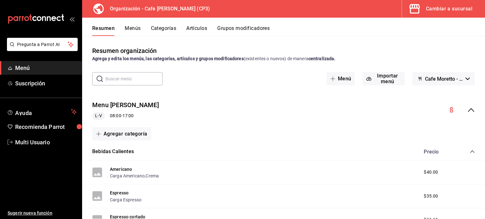
click at [438, 7] on div "Cambiar a sucursal" at bounding box center [449, 8] width 46 height 9
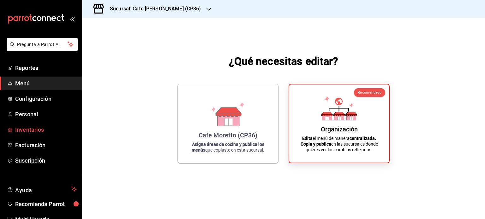
click at [36, 127] on span "Inventarios" at bounding box center [46, 130] width 62 height 9
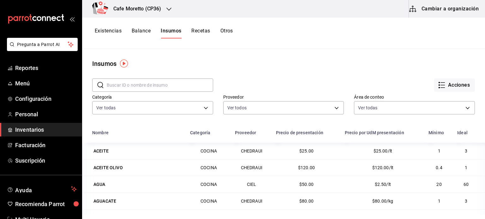
click at [446, 9] on button "Cambiar a organización" at bounding box center [444, 9] width 71 height 18
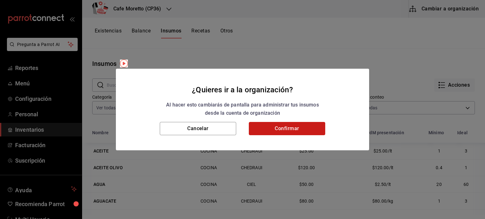
click at [306, 128] on button "Confirmar" at bounding box center [287, 128] width 76 height 13
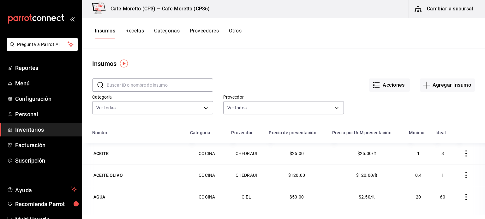
click at [136, 30] on button "Recetas" at bounding box center [134, 33] width 19 height 11
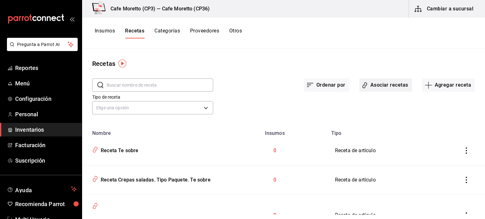
click at [385, 85] on button "Asociar recetas" at bounding box center [385, 85] width 53 height 13
click at [378, 85] on button "Asociar recetas" at bounding box center [385, 85] width 53 height 13
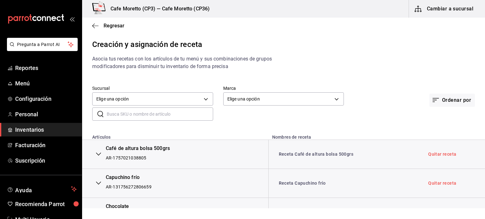
click at [107, 115] on input "text" at bounding box center [160, 114] width 106 height 13
click at [120, 116] on input "te" at bounding box center [160, 114] width 106 height 13
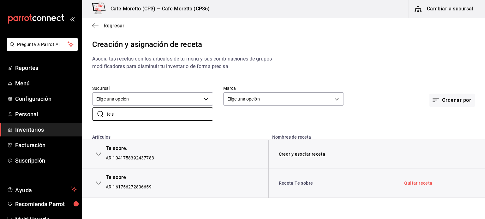
type input "te s"
click at [99, 155] on icon "button" at bounding box center [98, 154] width 5 height 5
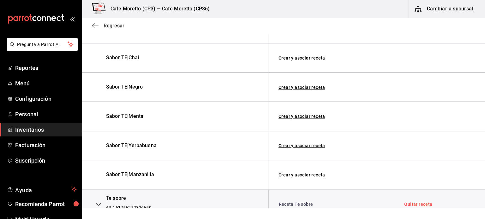
scroll to position [340, 0]
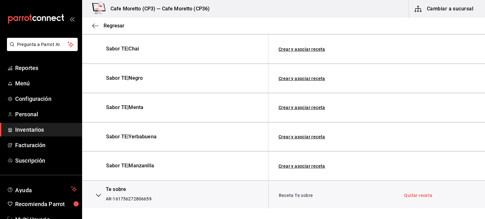
click at [98, 194] on icon "button" at bounding box center [98, 195] width 5 height 5
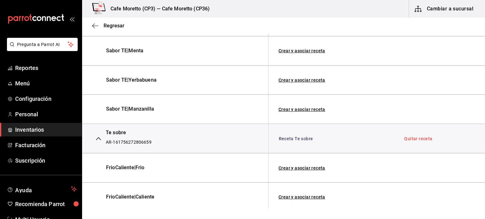
scroll to position [410, 0]
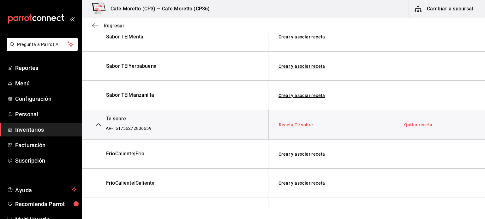
click at [297, 123] on link "Receta Te sobre" at bounding box center [296, 124] width 34 height 5
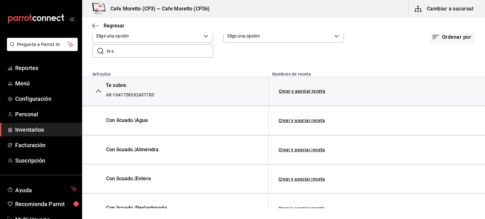
scroll to position [0, 0]
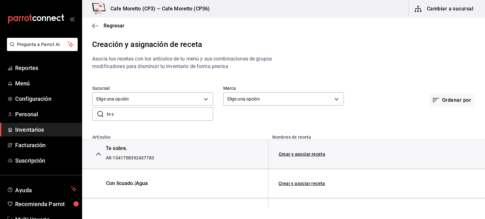
click at [97, 154] on icon "button" at bounding box center [98, 154] width 5 height 5
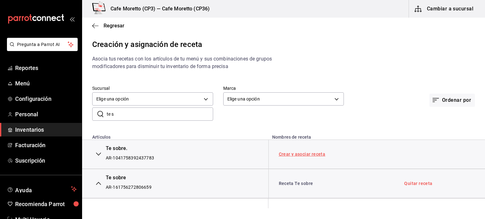
click at [300, 154] on link "Crear y asociar receta" at bounding box center [302, 154] width 47 height 4
click at [403, 156] on link "Quitar receta" at bounding box center [409, 154] width 28 height 4
click at [293, 153] on link "Asociar receta" at bounding box center [294, 154] width 31 height 4
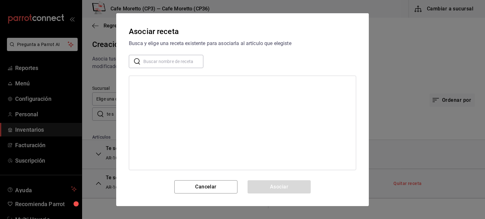
click at [146, 61] on input "text" at bounding box center [173, 61] width 60 height 13
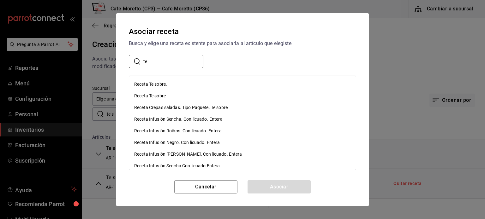
type input "te"
click at [158, 96] on div "Receta Te sobre" at bounding box center [150, 96] width 32 height 7
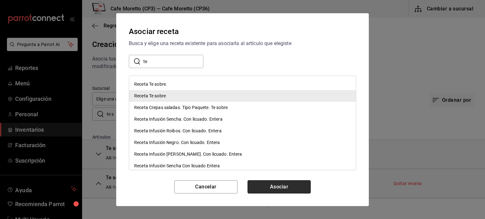
click at [278, 184] on button "Asociar" at bounding box center [278, 187] width 63 height 13
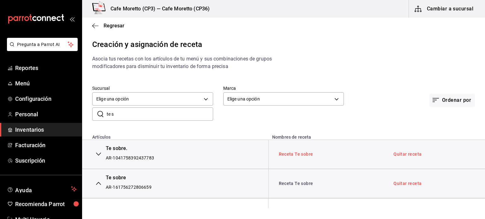
click at [301, 155] on link "Receta Te sobre" at bounding box center [296, 154] width 34 height 5
click at [99, 156] on icon "button" at bounding box center [98, 154] width 5 height 5
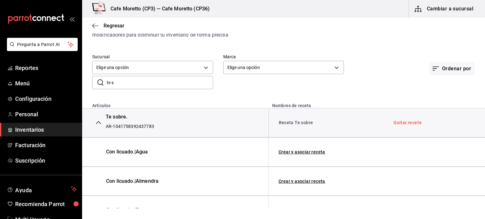
scroll to position [63, 0]
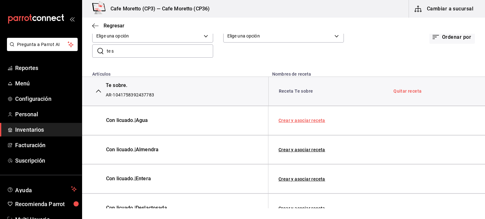
click at [301, 120] on link "Crear y asociar receta" at bounding box center [301, 120] width 47 height 4
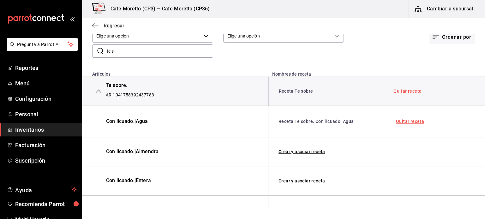
click at [401, 121] on link "Quitar receta" at bounding box center [410, 121] width 28 height 4
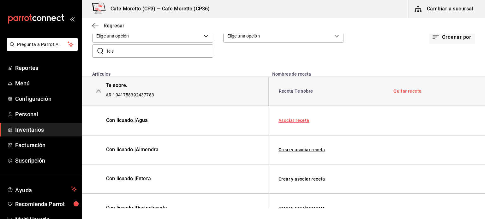
click at [292, 120] on link "Asociar receta" at bounding box center [293, 120] width 31 height 4
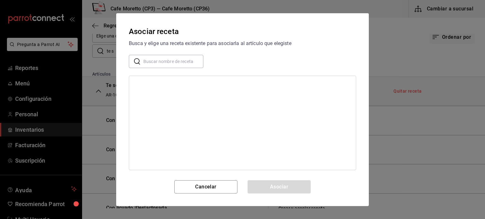
click at [154, 62] on input "text" at bounding box center [173, 61] width 60 height 13
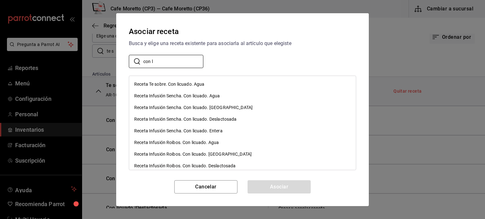
type input "con l"
click at [321, 97] on div "Receta Infusión Sencha. Con licuado. Agua" at bounding box center [242, 96] width 227 height 12
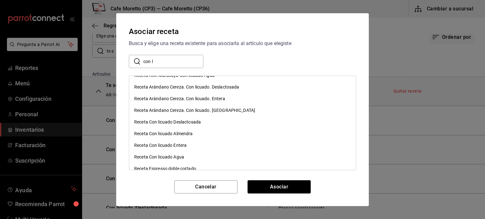
scroll to position [681, 0]
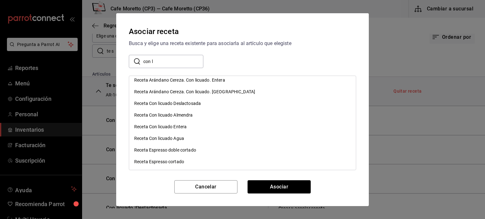
click at [160, 137] on div "Receta Con licuado Agua" at bounding box center [159, 138] width 50 height 7
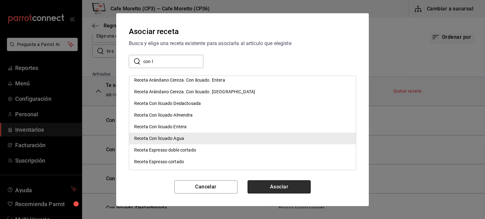
click at [282, 187] on button "Asociar" at bounding box center [278, 187] width 63 height 13
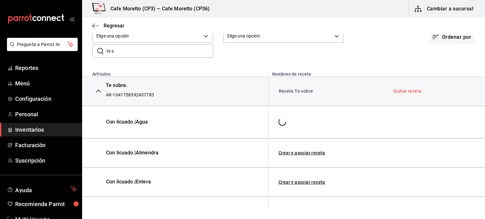
scroll to position [0, 0]
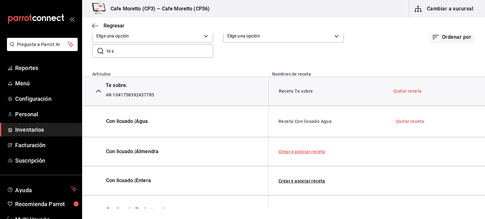
click at [300, 152] on link "Crear y asociar receta" at bounding box center [301, 152] width 47 height 4
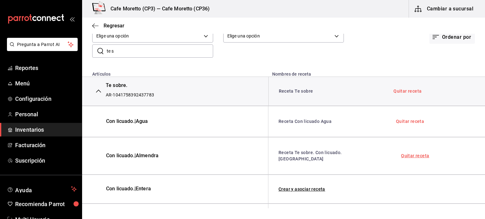
click at [403, 154] on link "Quitar receta" at bounding box center [415, 156] width 28 height 4
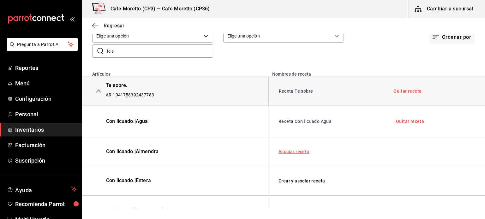
click at [285, 152] on link "Asociar receta" at bounding box center [293, 152] width 31 height 4
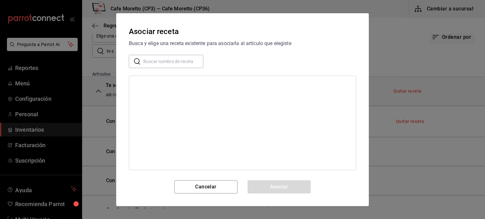
click at [151, 62] on input "text" at bounding box center [173, 61] width 60 height 13
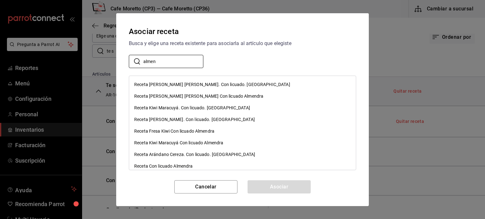
scroll to position [109, 0]
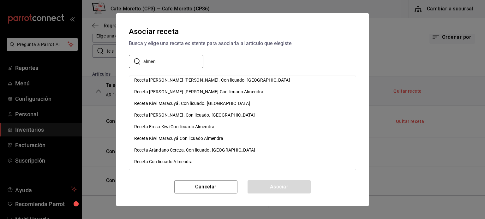
type input "almen"
click at [167, 160] on div "Receta Con licuado Almendra" at bounding box center [163, 162] width 59 height 7
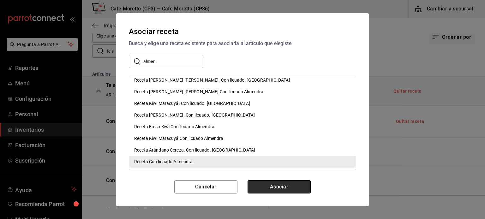
click at [283, 188] on button "Asociar" at bounding box center [278, 187] width 63 height 13
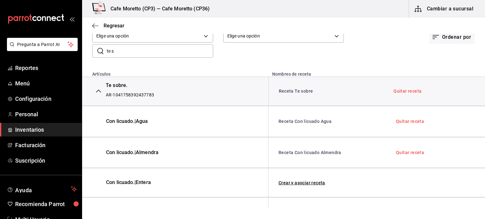
scroll to position [95, 0]
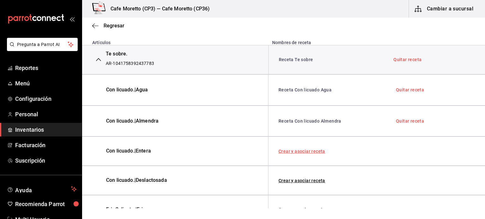
click at [303, 150] on link "Crear y asociar receta" at bounding box center [301, 151] width 47 height 4
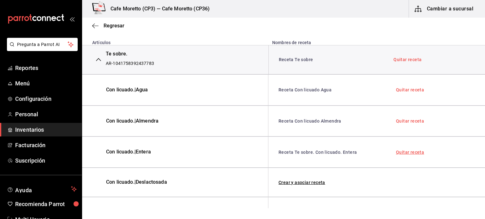
click at [407, 152] on link "Quitar receta" at bounding box center [410, 152] width 28 height 4
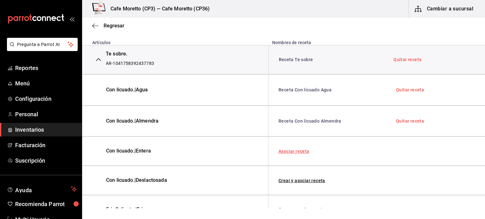
click at [297, 152] on link "Asociar receta" at bounding box center [293, 151] width 31 height 4
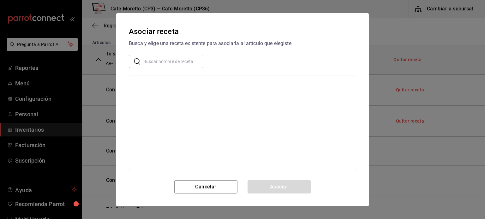
click at [152, 62] on input "text" at bounding box center [173, 61] width 60 height 13
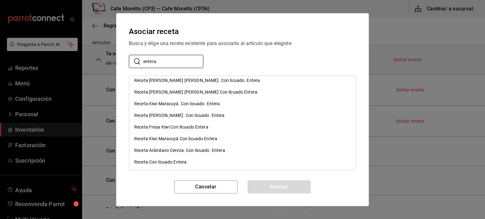
scroll to position [109, 0]
type input "entera"
click at [169, 161] on div "Receta Con licuado Entera" at bounding box center [160, 162] width 52 height 7
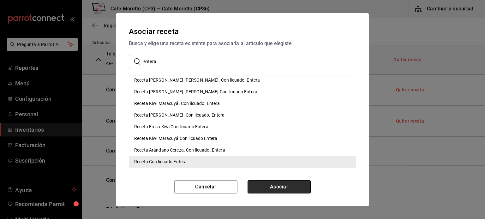
click at [281, 185] on button "Asociar" at bounding box center [278, 187] width 63 height 13
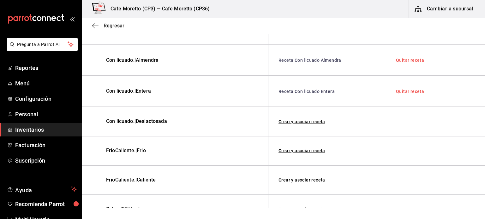
scroll to position [189, 0]
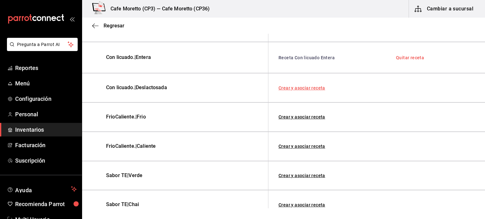
click at [308, 87] on link "Crear y asociar receta" at bounding box center [301, 88] width 47 height 4
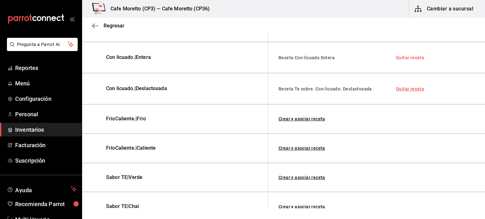
click at [403, 88] on link "Quitar receta" at bounding box center [410, 89] width 28 height 4
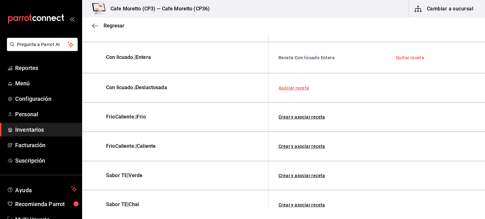
click at [289, 87] on link "Asociar receta" at bounding box center [293, 88] width 31 height 4
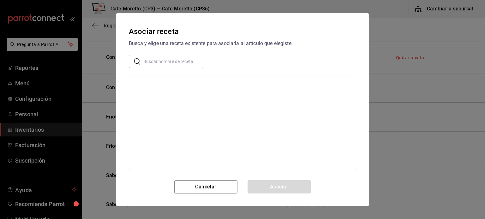
click at [185, 58] on input "text" at bounding box center [173, 61] width 60 height 13
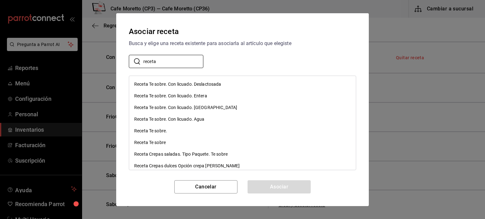
type input "receta con"
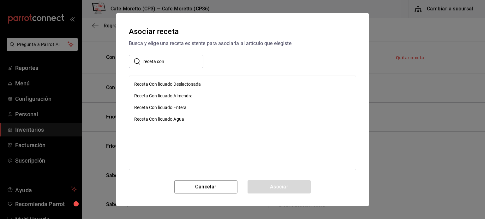
click at [184, 83] on div "Receta Con licuado Deslactosada" at bounding box center [167, 84] width 67 height 7
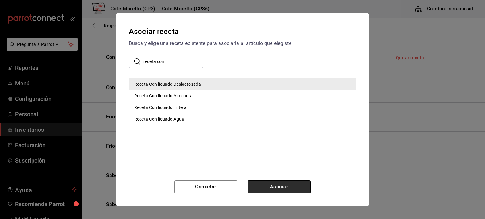
click at [277, 184] on button "Asociar" at bounding box center [278, 187] width 63 height 13
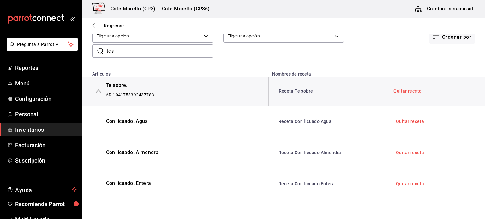
scroll to position [0, 0]
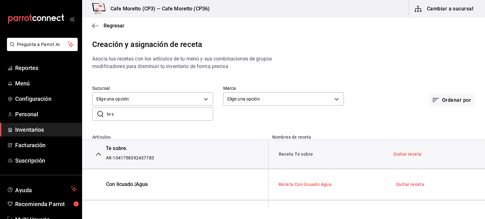
click at [306, 184] on link "Receta Con licuado Agua" at bounding box center [304, 184] width 53 height 5
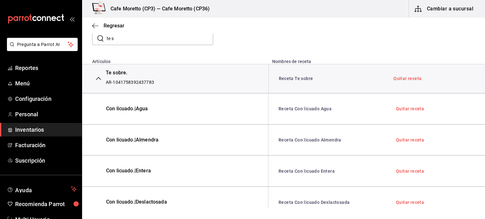
scroll to position [63, 0]
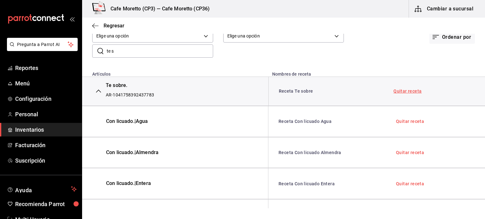
click at [400, 91] on link "Quitar receta" at bounding box center [407, 91] width 28 height 4
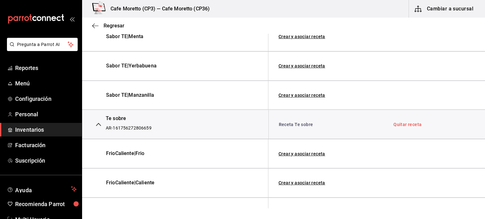
scroll to position [442, 0]
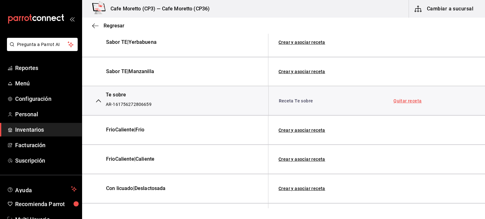
click at [407, 99] on link "Quitar receta" at bounding box center [407, 101] width 28 height 4
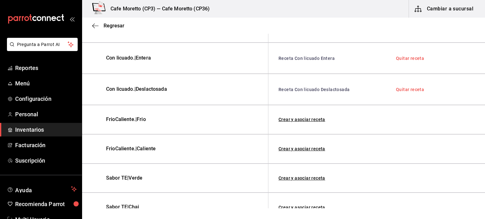
scroll to position [221, 0]
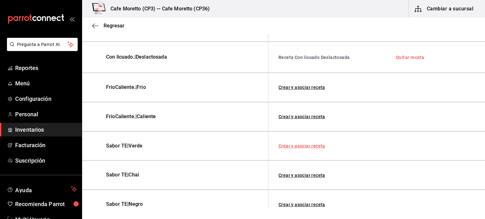
click at [304, 145] on link "Crear y asociar receta" at bounding box center [301, 146] width 47 height 4
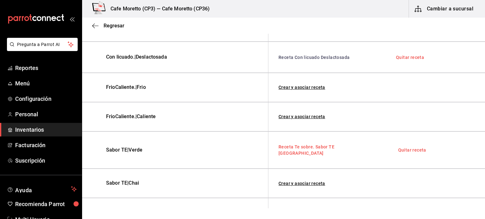
click at [311, 146] on link "Receta Te sobre. Sabor TE Verde" at bounding box center [306, 150] width 56 height 11
click at [307, 181] on link "Crear y asociar receta" at bounding box center [301, 183] width 47 height 4
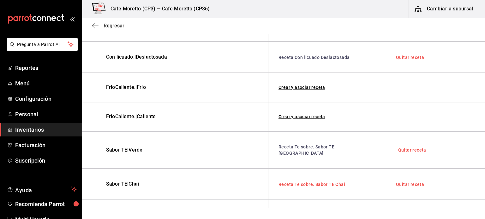
click at [309, 182] on link "Receta Te sobre. Sabor TE Chai" at bounding box center [311, 184] width 67 height 5
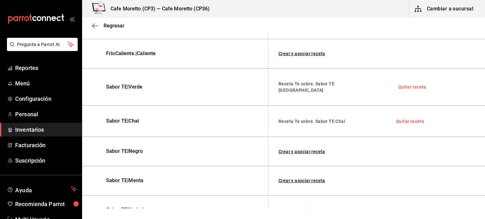
scroll to position [316, 0]
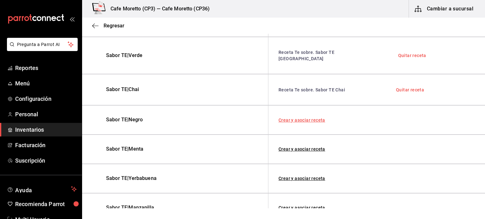
click at [311, 118] on link "Crear y asociar receta" at bounding box center [301, 120] width 47 height 4
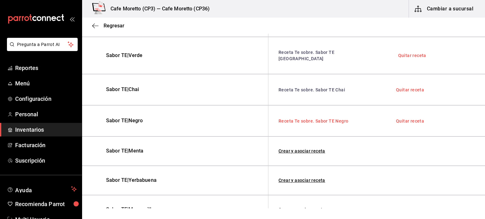
click at [303, 119] on link "Receta Te sobre. Sabor TE Negro" at bounding box center [313, 121] width 70 height 5
click at [313, 149] on link "Crear y asociar receta" at bounding box center [301, 151] width 47 height 4
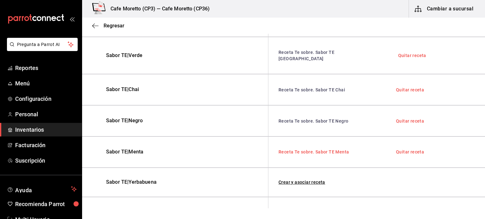
click at [311, 150] on link "Receta Te sobre. Sabor TE Menta" at bounding box center [313, 152] width 70 height 5
click at [306, 180] on link "Crear y asociar receta" at bounding box center [301, 182] width 47 height 4
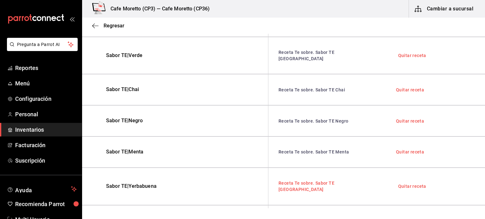
click at [308, 181] on link "Receta Te sobre. Sabor TE Yerbabuena" at bounding box center [306, 186] width 56 height 11
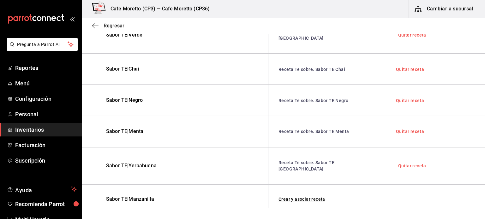
scroll to position [347, 0]
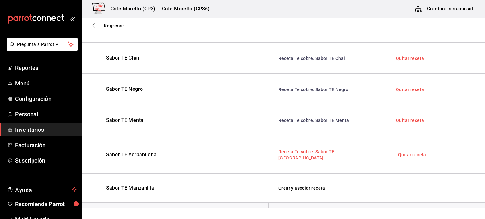
click at [330, 149] on link "Receta Te sobre. Sabor TE Yerbabuena" at bounding box center [306, 154] width 56 height 11
click at [303, 186] on link "Crear y asociar receta" at bounding box center [301, 188] width 47 height 4
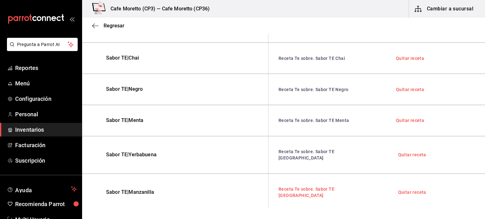
click at [314, 187] on link "Receta Te sobre. Sabor TE Manzanilla" at bounding box center [306, 192] width 56 height 11
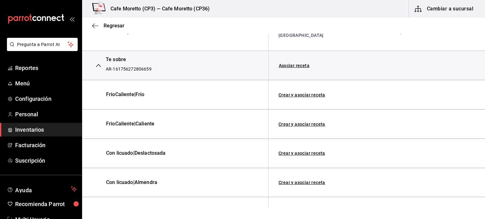
scroll to position [473, 0]
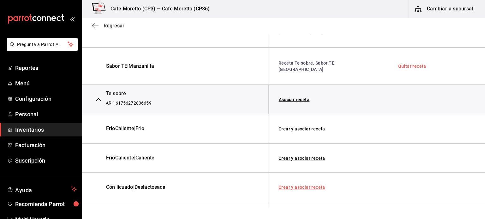
click at [306, 185] on link "Crear y asociar receta" at bounding box center [301, 187] width 47 height 4
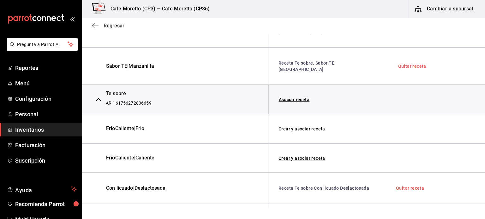
click at [408, 186] on link "Quitar receta" at bounding box center [410, 188] width 28 height 4
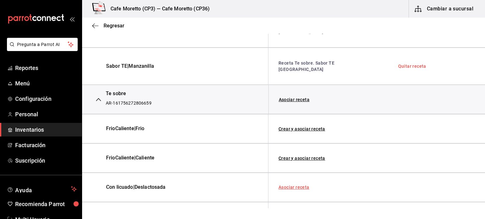
click at [303, 185] on link "Asociar receta" at bounding box center [293, 187] width 31 height 4
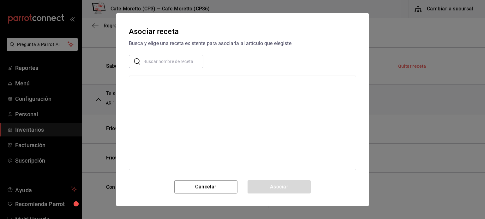
click at [151, 61] on input "text" at bounding box center [173, 61] width 60 height 13
type input "receta con"
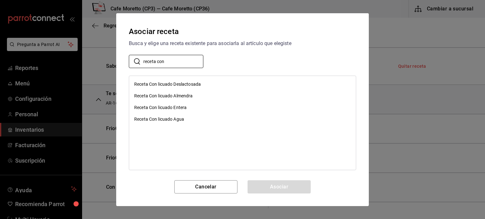
click at [186, 81] on div "Receta Con licuado Deslactosada" at bounding box center [167, 84] width 67 height 7
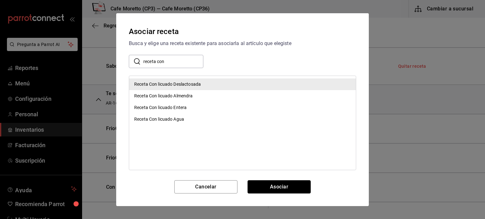
click at [283, 186] on button "Asociar" at bounding box center [278, 187] width 63 height 13
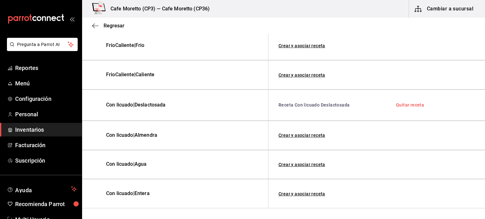
scroll to position [568, 0]
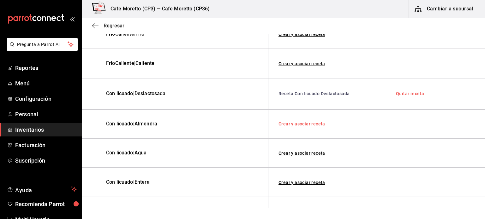
click at [306, 122] on link "Crear y asociar receta" at bounding box center [301, 124] width 47 height 4
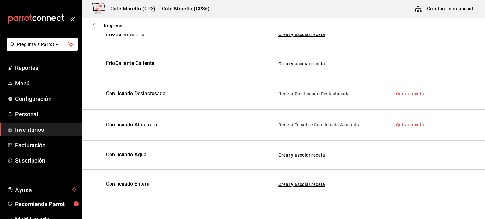
click at [401, 123] on link "Quitar receta" at bounding box center [410, 125] width 28 height 4
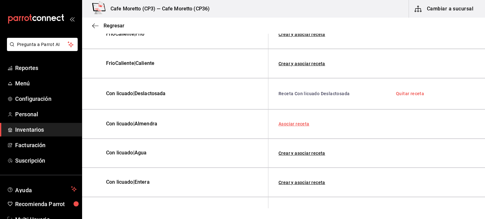
click at [296, 122] on link "Asociar receta" at bounding box center [293, 124] width 31 height 4
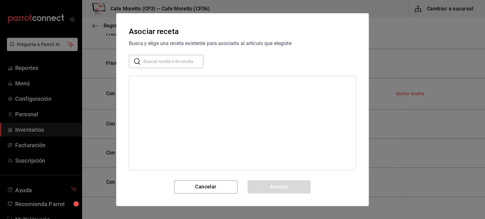
click at [150, 62] on input "text" at bounding box center [173, 61] width 60 height 13
type input "receta con"
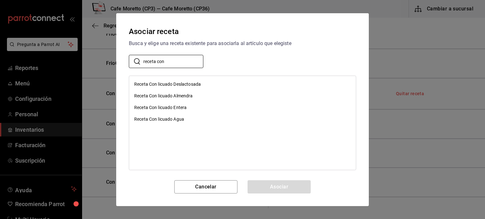
click at [178, 94] on div "Receta Con licuado Almendra" at bounding box center [163, 96] width 59 height 7
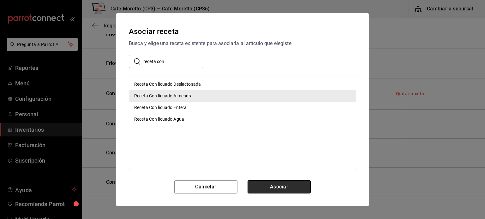
click at [266, 184] on button "Asociar" at bounding box center [278, 187] width 63 height 13
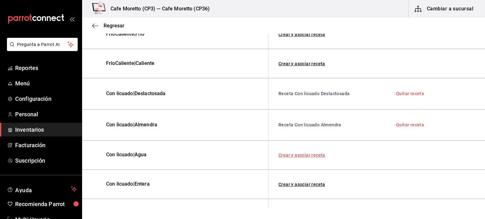
click at [295, 153] on link "Crear y asociar receta" at bounding box center [301, 155] width 47 height 4
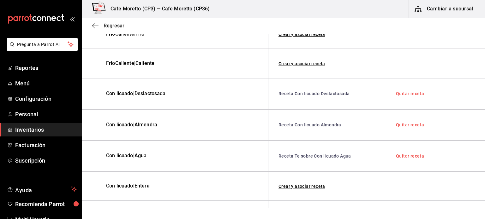
click at [408, 154] on link "Quitar receta" at bounding box center [410, 156] width 28 height 4
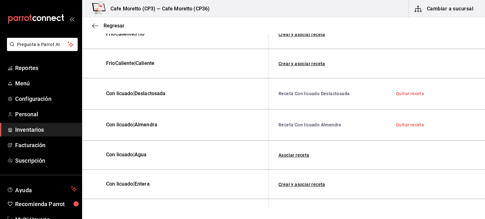
click at [314, 141] on div "Asociar receta" at bounding box center [376, 155] width 217 height 29
click at [289, 153] on link "Asociar receta" at bounding box center [293, 155] width 31 height 4
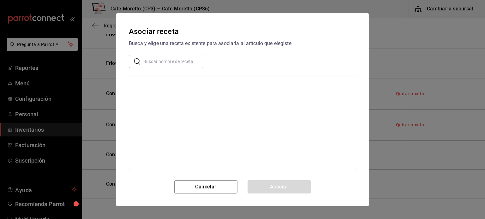
click at [164, 61] on input "text" at bounding box center [173, 61] width 60 height 13
type input "receta con"
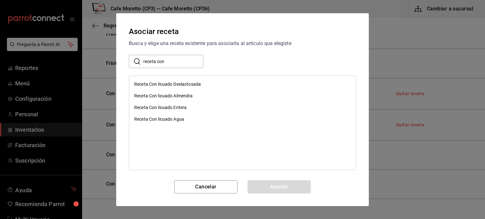
click at [181, 118] on div "Receta Con licuado Agua" at bounding box center [159, 119] width 50 height 7
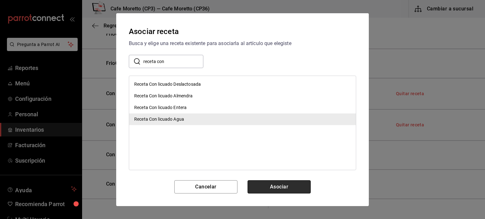
click at [272, 190] on button "Asociar" at bounding box center [278, 187] width 63 height 13
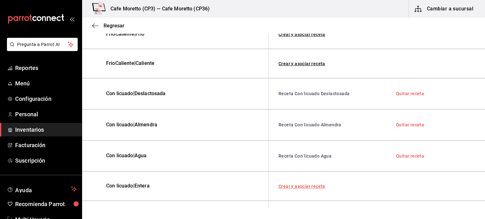
click at [304, 184] on link "Crear y asociar receta" at bounding box center [301, 186] width 47 height 4
click at [405, 185] on link "Quitar receta" at bounding box center [410, 187] width 28 height 4
click at [294, 184] on link "Asociar receta" at bounding box center [293, 186] width 31 height 4
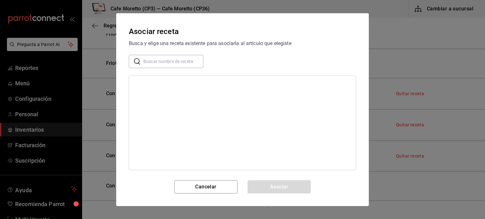
click at [162, 55] on input "text" at bounding box center [173, 61] width 60 height 13
type input "receta con"
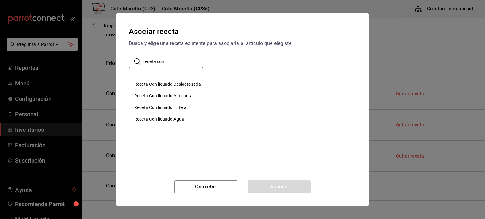
click at [196, 118] on div "Receta Con licuado Agua" at bounding box center [242, 120] width 227 height 12
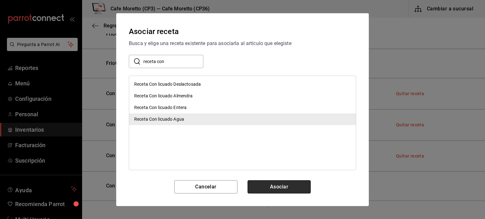
click at [269, 183] on button "Asociar" at bounding box center [278, 187] width 63 height 13
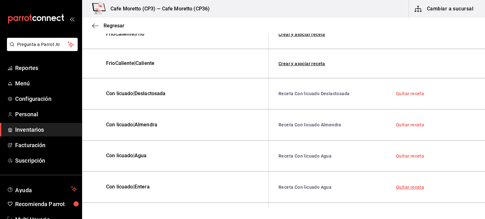
click at [400, 185] on link "Quitar receta" at bounding box center [410, 187] width 28 height 4
click at [294, 184] on link "Asociar receta" at bounding box center [293, 186] width 31 height 4
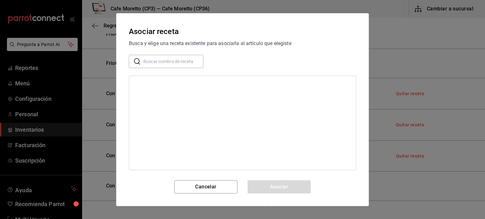
click at [152, 60] on input "text" at bounding box center [173, 61] width 60 height 13
type input "receta con"
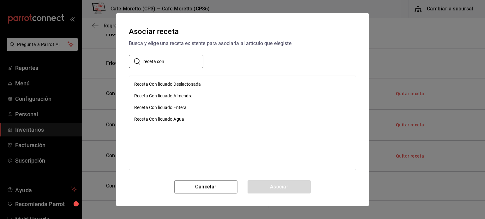
click at [178, 106] on div "Receta Con licuado Entera" at bounding box center [160, 107] width 52 height 7
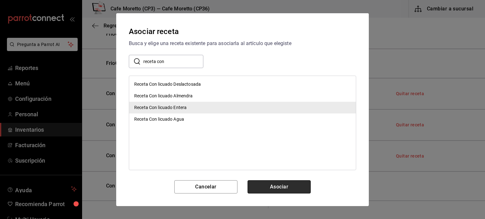
click at [277, 187] on button "Asociar" at bounding box center [278, 187] width 63 height 13
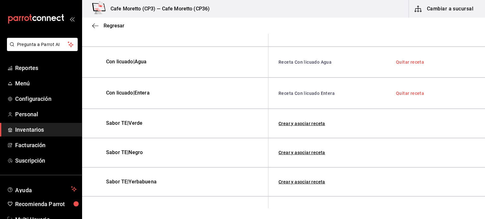
scroll to position [663, 0]
click at [305, 121] on link "Crear y asociar receta" at bounding box center [301, 123] width 47 height 4
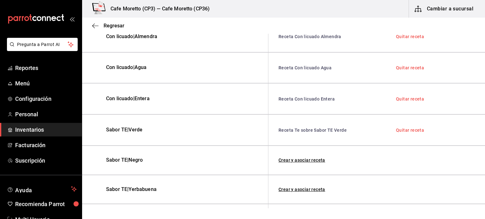
scroll to position [655, 0]
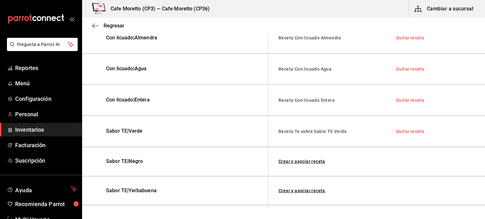
click at [403, 129] on link "Quitar receta" at bounding box center [410, 131] width 28 height 4
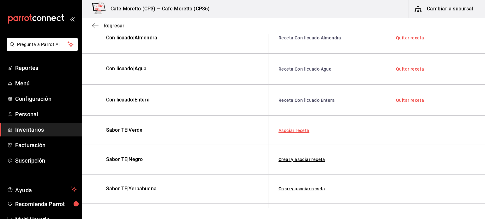
click at [298, 128] on link "Asociar receta" at bounding box center [293, 130] width 31 height 4
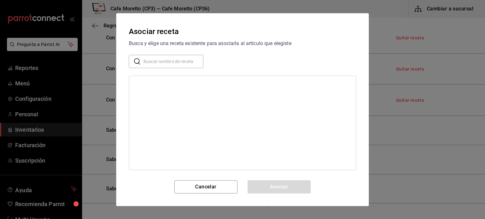
click at [149, 59] on input "text" at bounding box center [173, 61] width 60 height 13
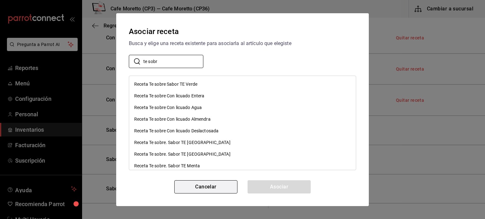
type input "te sobr"
click at [203, 188] on button "Cancelar" at bounding box center [205, 187] width 63 height 13
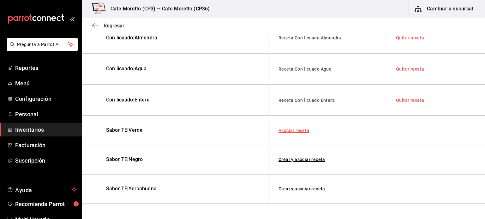
click at [300, 128] on link "Asociar receta" at bounding box center [293, 130] width 31 height 4
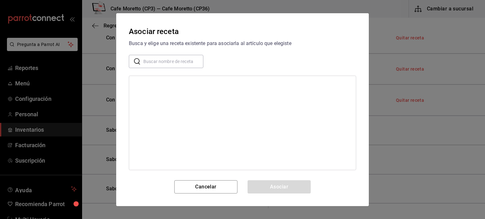
click at [174, 62] on input "text" at bounding box center [173, 61] width 60 height 13
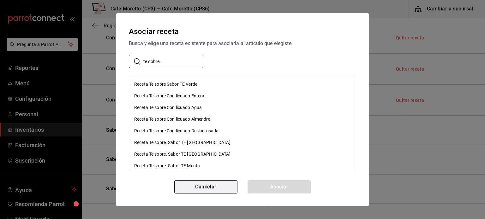
type input "te sobre"
click at [215, 188] on button "Cancelar" at bounding box center [205, 187] width 63 height 13
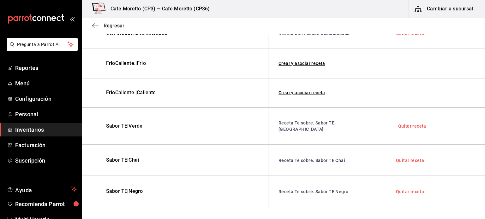
scroll to position [277, 0]
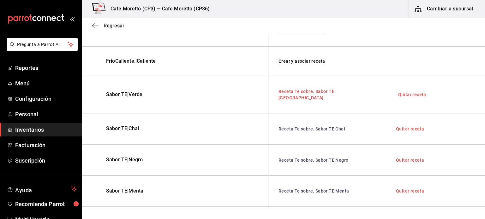
click at [321, 89] on link "Receta Te sobre. Sabor TE Verde" at bounding box center [306, 94] width 56 height 11
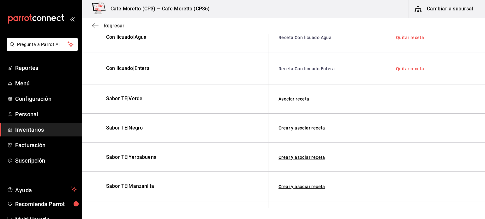
scroll to position [716, 0]
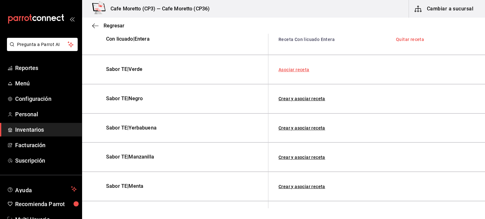
click at [295, 68] on link "Asociar receta" at bounding box center [293, 70] width 31 height 4
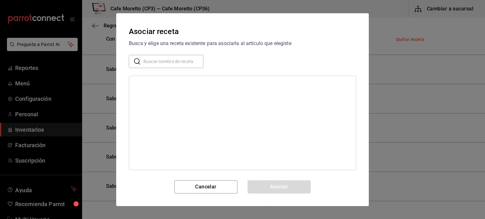
click at [147, 63] on input "text" at bounding box center [173, 61] width 60 height 13
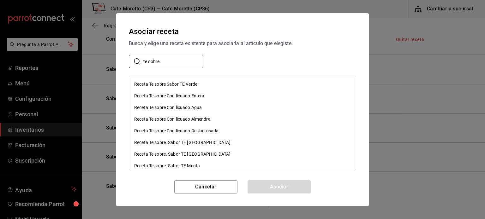
type input "te sobre"
click at [200, 166] on div "Receta Te sobre. Sabor TE Menta" at bounding box center [167, 166] width 66 height 7
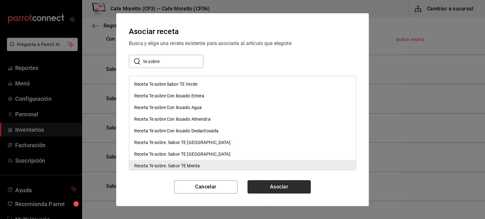
click at [278, 187] on button "Asociar" at bounding box center [278, 187] width 63 height 13
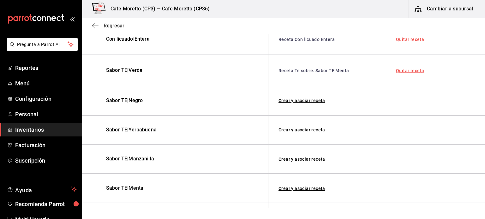
click at [401, 68] on link "Quitar receta" at bounding box center [410, 70] width 28 height 4
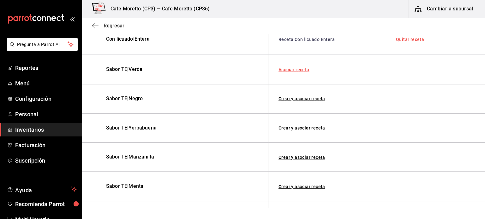
click at [296, 68] on link "Asociar receta" at bounding box center [293, 70] width 31 height 4
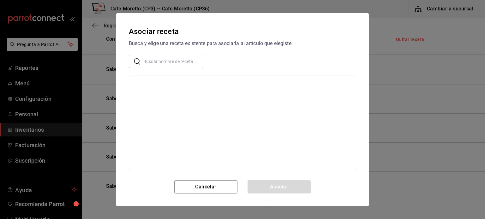
click at [148, 61] on input "text" at bounding box center [173, 61] width 60 height 13
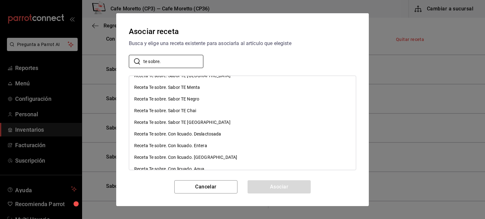
scroll to position [0, 0]
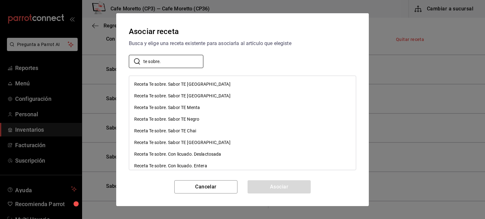
type input "te sobre."
click at [182, 140] on div "Receta Te sobre. Sabor TE Verde" at bounding box center [182, 143] width 96 height 7
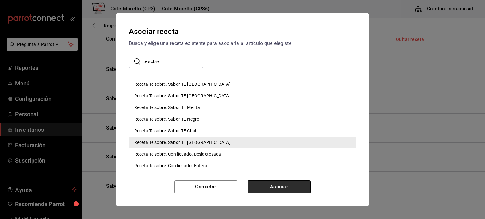
click at [287, 188] on button "Asociar" at bounding box center [278, 187] width 63 height 13
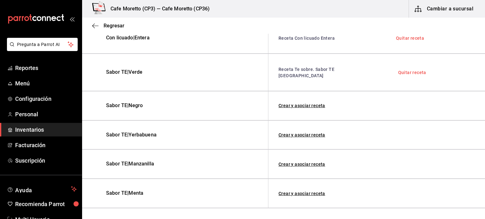
scroll to position [716, 0]
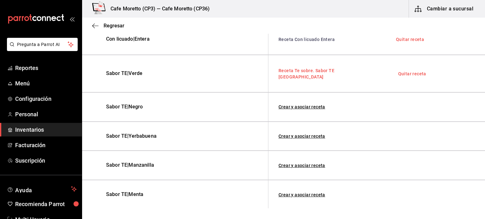
click at [318, 68] on link "Receta Te sobre. Sabor TE Verde" at bounding box center [306, 73] width 56 height 11
click at [305, 105] on link "Crear y asociar receta" at bounding box center [301, 107] width 47 height 4
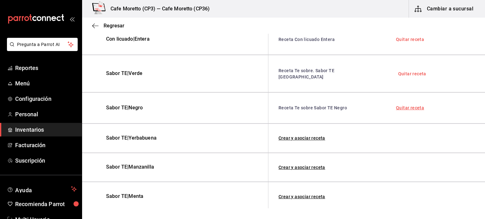
click at [405, 106] on link "Quitar receta" at bounding box center [410, 108] width 28 height 4
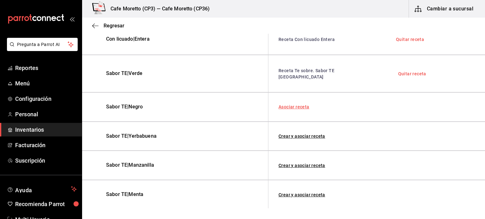
click at [294, 105] on link "Asociar receta" at bounding box center [293, 107] width 31 height 4
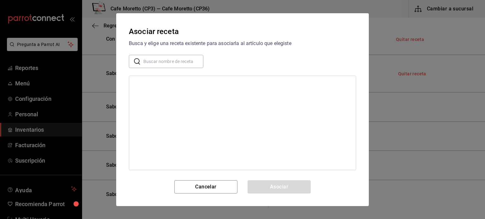
click at [145, 62] on input "text" at bounding box center [173, 61] width 60 height 13
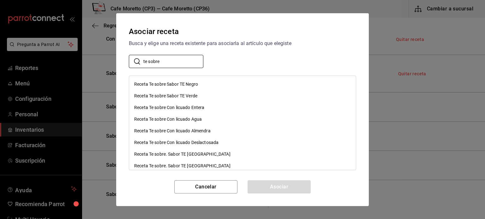
type input "te sobre."
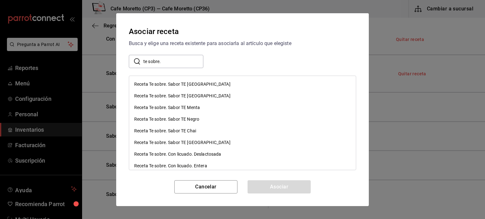
click at [191, 118] on div "Receta Te sobre. Sabor TE Negro" at bounding box center [166, 119] width 65 height 7
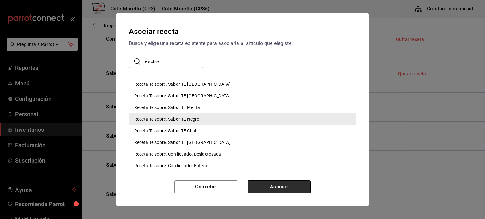
click at [287, 187] on button "Asociar" at bounding box center [278, 187] width 63 height 13
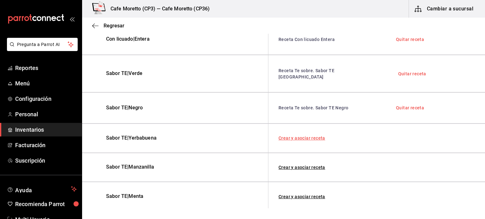
click at [307, 136] on link "Crear y asociar receta" at bounding box center [301, 138] width 47 height 4
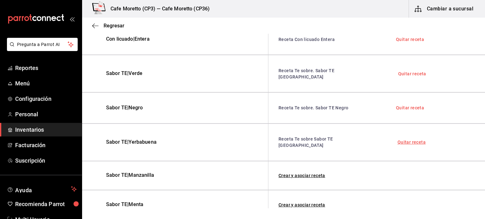
click at [400, 140] on link "Quitar receta" at bounding box center [411, 142] width 28 height 4
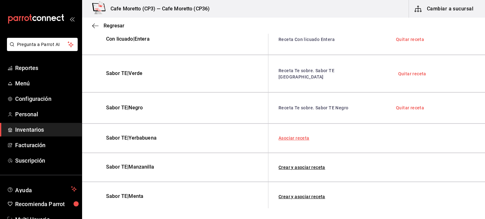
click at [291, 136] on link "Asociar receta" at bounding box center [293, 138] width 31 height 4
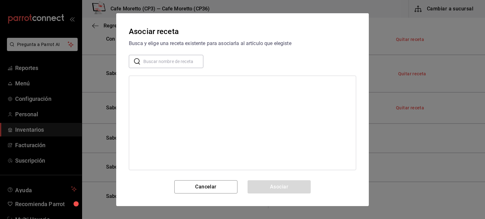
click at [145, 62] on input "text" at bounding box center [173, 61] width 60 height 13
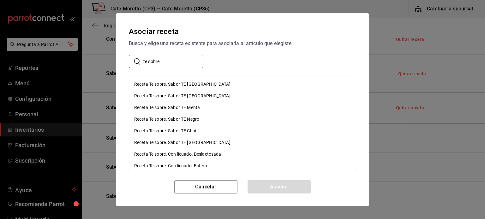
type input "te sobre."
click at [187, 93] on div "Receta Te sobre. Sabor TE Yerbabuena" at bounding box center [182, 96] width 96 height 7
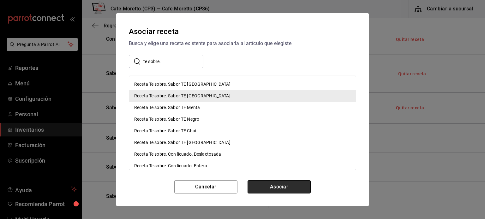
click at [277, 187] on button "Asociar" at bounding box center [278, 187] width 63 height 13
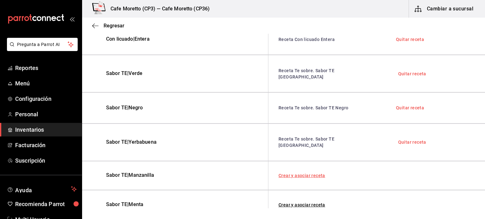
click at [309, 174] on link "Crear y asociar receta" at bounding box center [301, 176] width 47 height 4
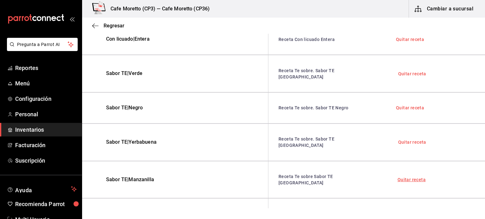
click at [407, 178] on link "Quitar receta" at bounding box center [411, 180] width 28 height 4
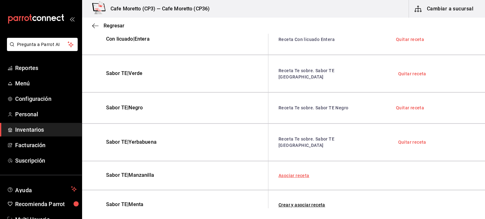
click at [300, 174] on link "Asociar receta" at bounding box center [293, 176] width 31 height 4
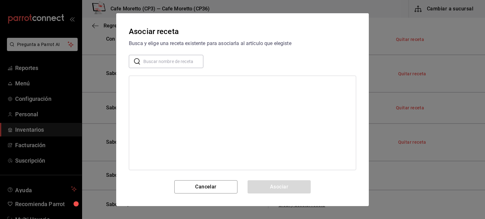
click at [159, 63] on input "text" at bounding box center [173, 61] width 60 height 13
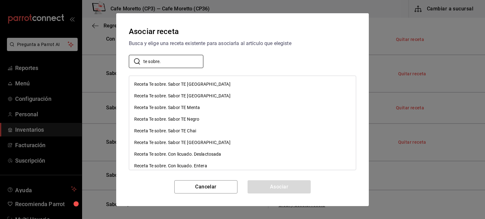
type input "te sobre."
click at [196, 84] on div "Receta Te sobre. Sabor TE Manzanilla" at bounding box center [182, 84] width 96 height 7
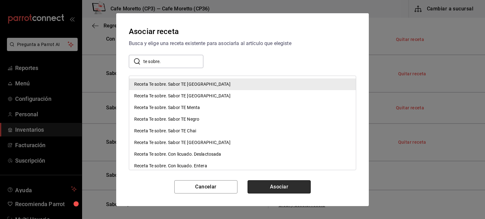
click at [289, 185] on button "Asociar" at bounding box center [278, 187] width 63 height 13
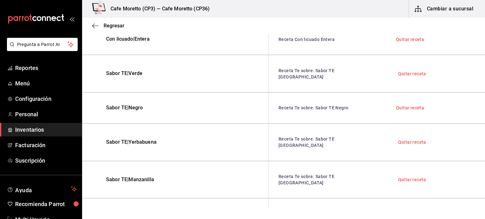
click at [306, 211] on link "Crear y asociar receta" at bounding box center [301, 213] width 47 height 4
click at [406, 212] on link "Quitar receta" at bounding box center [410, 214] width 28 height 4
click at [299, 211] on link "Asociar receta" at bounding box center [293, 213] width 31 height 4
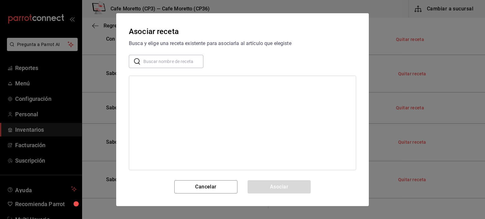
click at [155, 60] on input "text" at bounding box center [173, 61] width 60 height 13
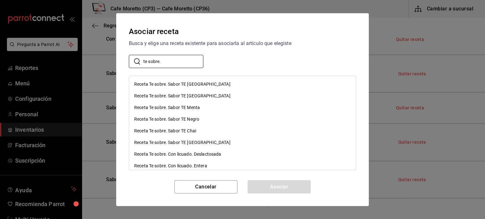
type input "te sobre."
click at [187, 107] on div "Receta Te sobre. Sabor TE Menta" at bounding box center [167, 107] width 66 height 7
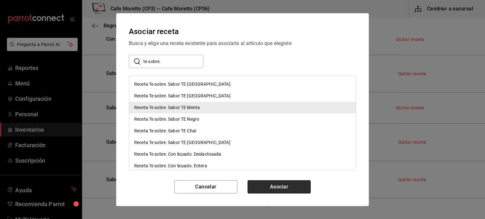
click at [280, 185] on button "Asociar" at bounding box center [278, 187] width 63 height 13
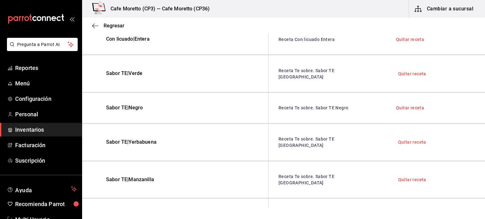
scroll to position [726, 0]
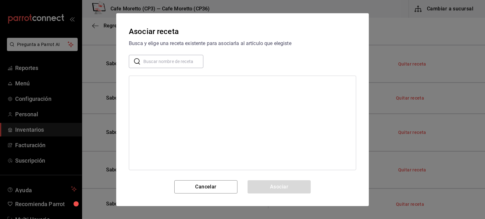
click at [176, 63] on input "text" at bounding box center [173, 61] width 60 height 13
type input "te sobre."
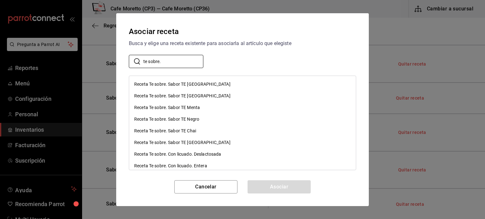
click at [184, 132] on div "Receta Te sobre. Sabor TE Chai" at bounding box center [165, 131] width 62 height 7
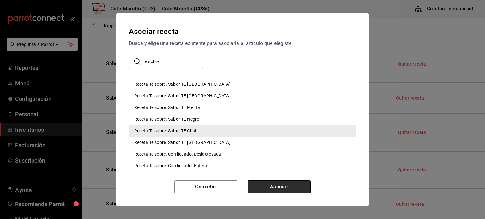
click at [282, 185] on button "Asociar" at bounding box center [278, 187] width 63 height 13
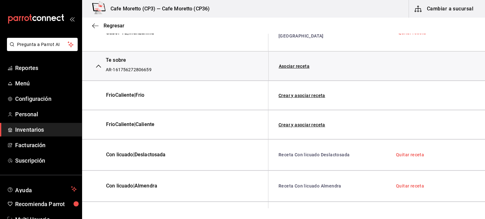
scroll to position [475, 0]
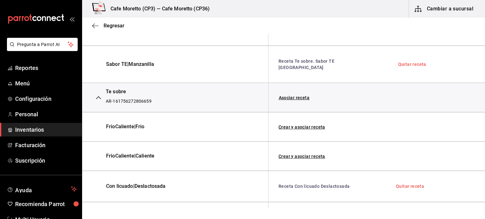
click at [98, 95] on icon "button" at bounding box center [98, 97] width 5 height 5
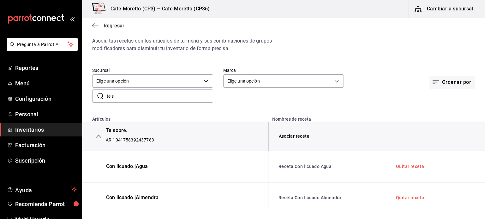
scroll to position [11, 0]
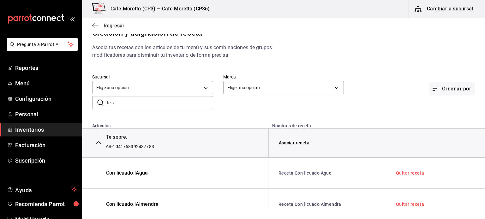
click at [96, 142] on icon "button" at bounding box center [98, 142] width 5 height 5
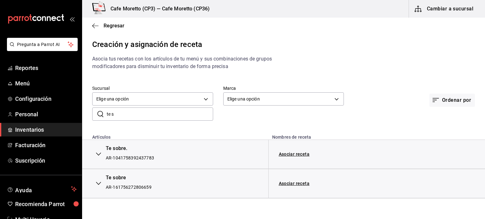
scroll to position [0, 0]
click at [99, 155] on icon "button" at bounding box center [98, 154] width 5 height 5
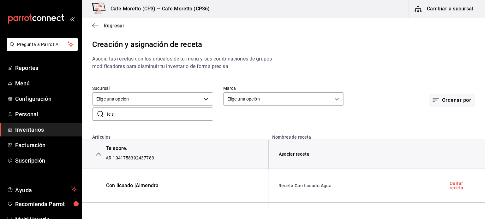
scroll to position [63, 0]
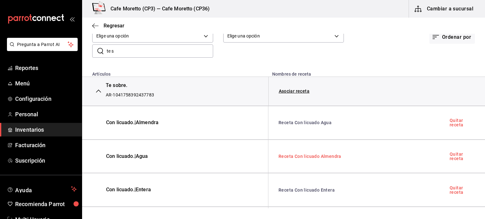
click at [304, 158] on link "Receta Con licuado Almendra" at bounding box center [309, 156] width 63 height 5
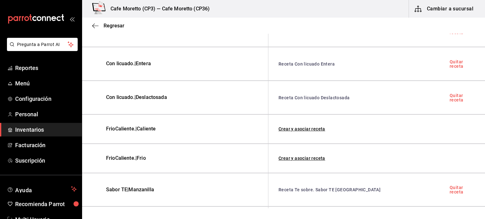
scroll to position [221, 0]
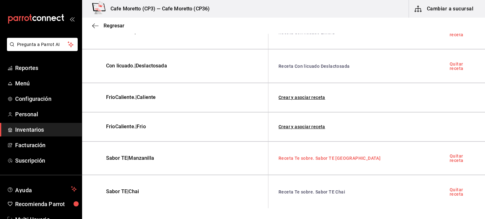
click at [327, 156] on link "Receta Te sobre. Sabor TE Verde" at bounding box center [329, 158] width 102 height 5
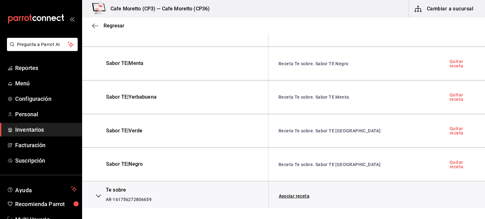
scroll to position [384, 0]
click at [99, 193] on icon "button" at bounding box center [98, 195] width 5 height 5
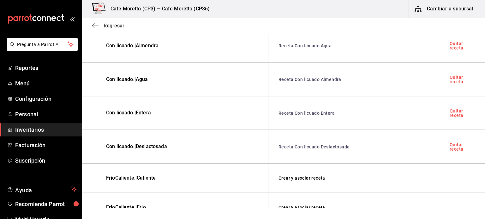
scroll to position [52, 0]
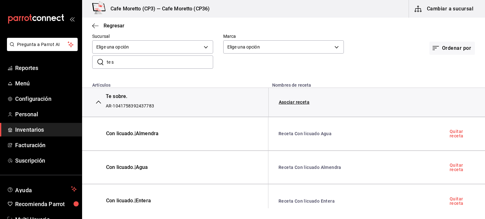
click at [98, 102] on icon "button" at bounding box center [98, 102] width 5 height 5
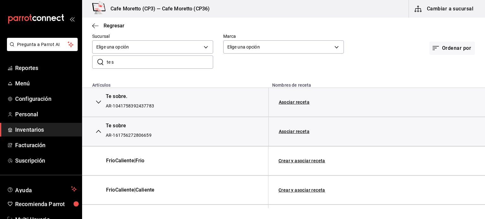
click at [98, 102] on icon "button" at bounding box center [98, 102] width 5 height 5
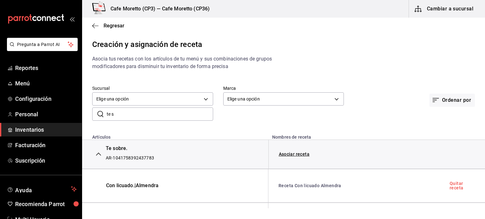
scroll to position [32, 0]
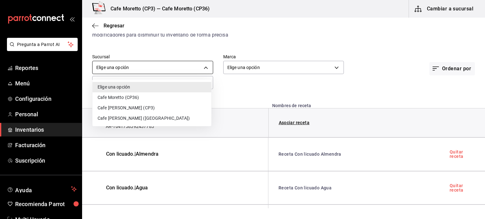
click at [140, 65] on body "Pregunta a Parrot AI Reportes Menú Configuración Personal Inventarios Facturaci…" at bounding box center [242, 104] width 485 height 209
click at [177, 51] on div at bounding box center [242, 109] width 485 height 219
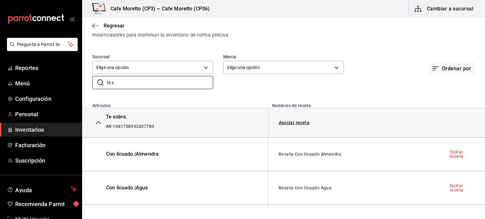
drag, startPoint x: 120, startPoint y: 85, endPoint x: 89, endPoint y: 85, distance: 30.9
click at [89, 85] on div "​ te s ​" at bounding box center [147, 77] width 131 height 23
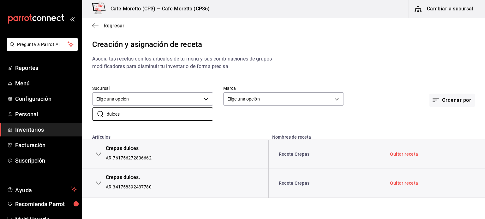
type input "dulces"
click at [97, 154] on icon "button" at bounding box center [98, 154] width 5 height 3
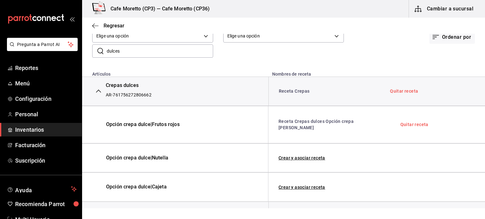
scroll to position [85, 0]
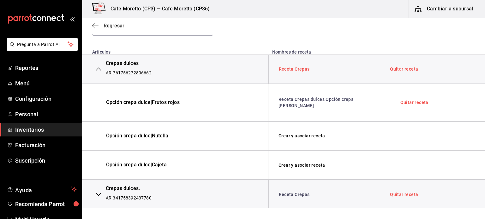
click at [300, 68] on link "Receta Crepas" at bounding box center [294, 69] width 31 height 5
click at [295, 195] on link "Receta Crepas" at bounding box center [294, 194] width 31 height 5
click at [308, 98] on link "Receta Crepas dulces Opción crepa dulce Frutos rojos" at bounding box center [315, 102] width 75 height 11
click at [302, 103] on link "Receta Crepas dulces Opción crepa dulce Frutos rojos" at bounding box center [315, 102] width 75 height 11
click at [296, 69] on link "Receta Crepas" at bounding box center [294, 69] width 31 height 5
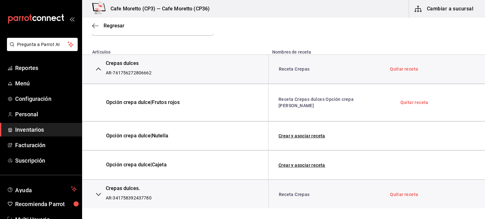
click at [100, 192] on icon "button" at bounding box center [98, 194] width 5 height 5
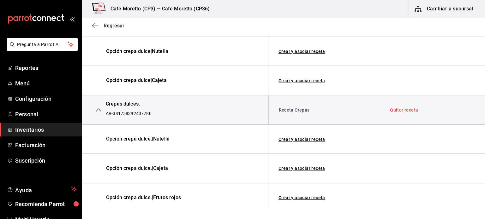
scroll to position [173, 0]
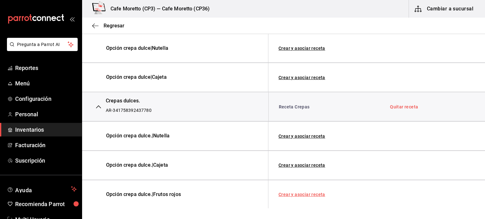
click at [312, 194] on link "Crear y asociar receta" at bounding box center [301, 195] width 47 height 4
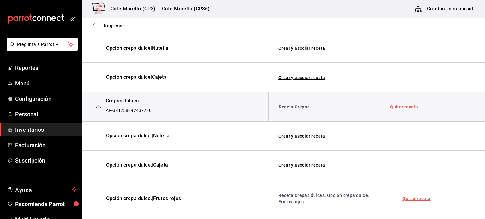
click at [414, 198] on link "Quitar receta" at bounding box center [416, 199] width 28 height 4
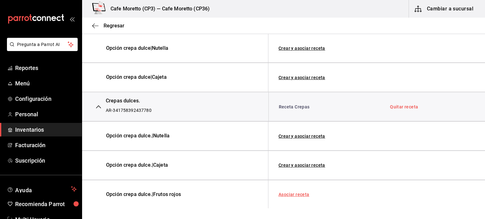
click at [291, 194] on link "Asociar receta" at bounding box center [293, 195] width 31 height 4
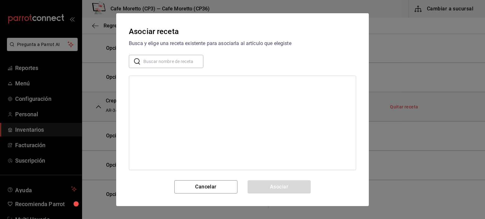
click at [148, 58] on input "text" at bounding box center [173, 61] width 60 height 13
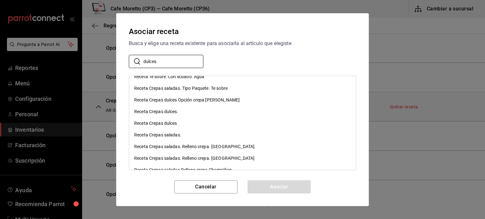
scroll to position [126, 0]
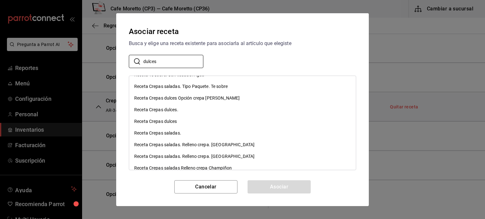
type input "dulces"
click at [198, 95] on div "Receta Crepas dulces Opción crepa dulce Frutos rojos" at bounding box center [186, 98] width 105 height 7
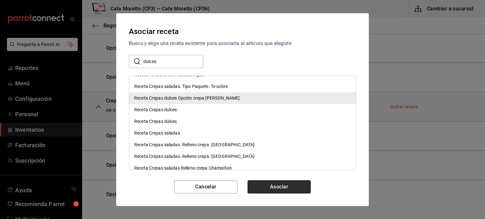
click at [287, 185] on button "Asociar" at bounding box center [278, 187] width 63 height 13
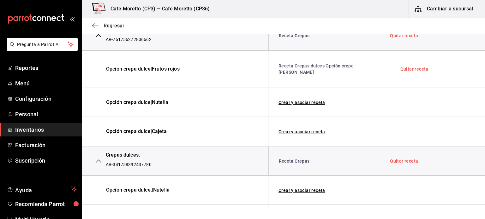
scroll to position [118, 0]
click at [302, 102] on link "Crear y asociar receta" at bounding box center [301, 103] width 47 height 4
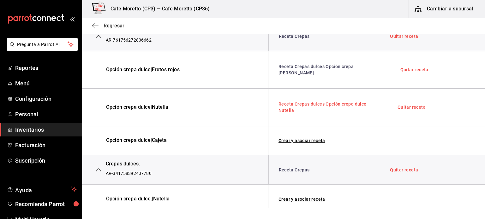
click at [312, 104] on link "Receta Crepas dulces Opción crepa dulce Nutella" at bounding box center [322, 107] width 88 height 11
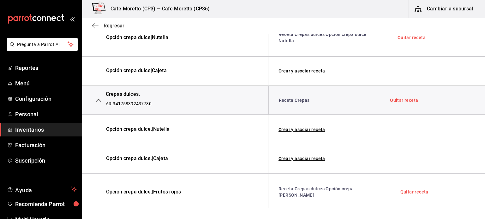
scroll to position [189, 0]
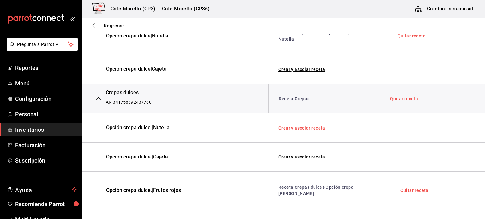
click at [306, 127] on link "Crear y asociar receta" at bounding box center [301, 128] width 47 height 4
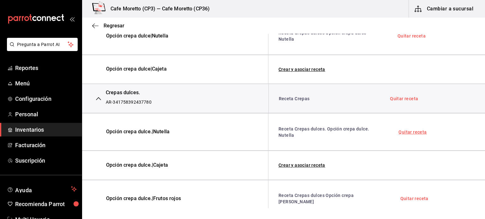
click at [410, 131] on link "Quitar receta" at bounding box center [412, 132] width 28 height 4
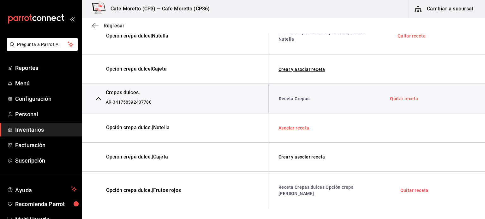
click at [294, 128] on link "Asociar receta" at bounding box center [293, 128] width 31 height 4
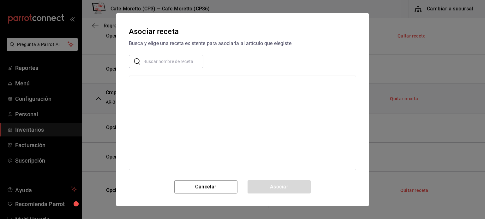
click at [158, 60] on input "text" at bounding box center [173, 61] width 60 height 13
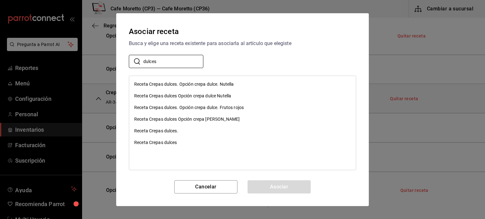
type input "dulces"
click at [210, 94] on div "Receta Crepas dulces Opción crepa dulce Nutella" at bounding box center [182, 96] width 97 height 7
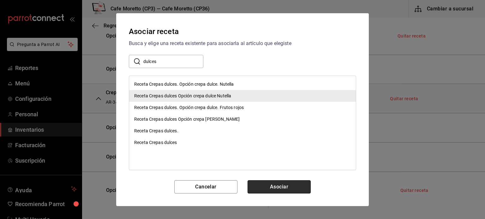
click at [286, 188] on button "Asociar" at bounding box center [278, 187] width 63 height 13
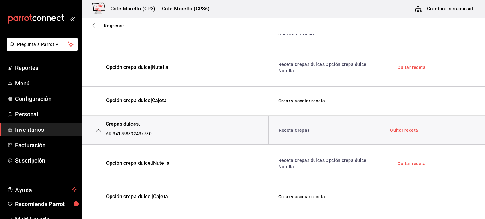
scroll to position [126, 0]
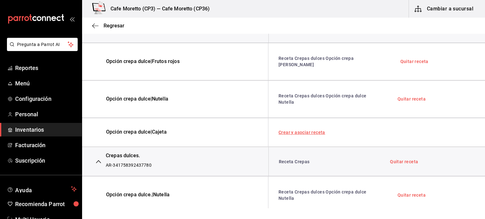
click at [306, 131] on link "Crear y asociar receta" at bounding box center [301, 132] width 47 height 4
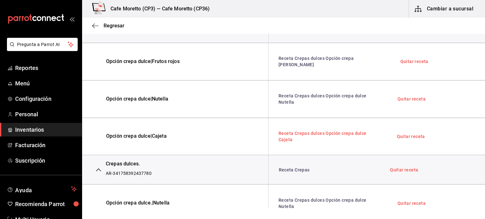
click at [312, 133] on link "Receta Crepas dulces Opción crepa dulce Cajeta" at bounding box center [322, 136] width 88 height 11
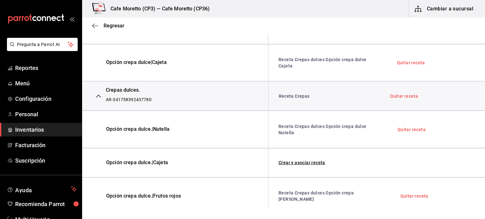
scroll to position [206, 0]
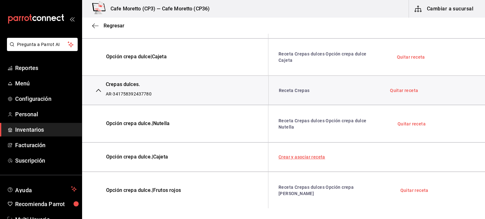
click at [309, 156] on link "Crear y asociar receta" at bounding box center [301, 157] width 47 height 4
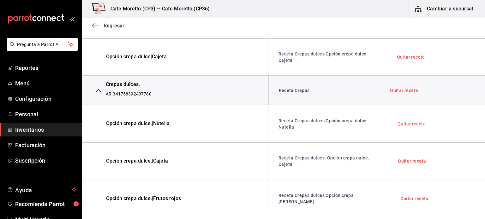
click at [408, 159] on link "Quitar receta" at bounding box center [412, 161] width 28 height 4
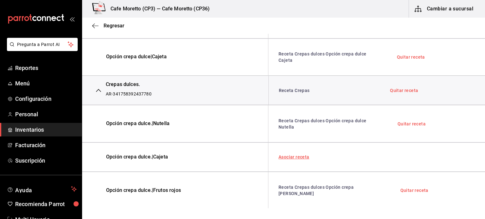
click at [294, 155] on link "Asociar receta" at bounding box center [293, 157] width 31 height 4
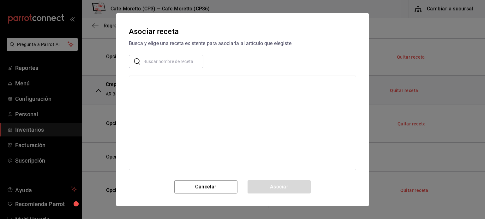
click at [152, 63] on input "text" at bounding box center [173, 61] width 60 height 13
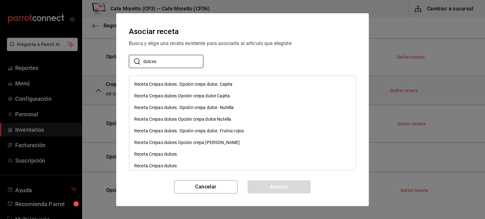
type input "dulces"
click at [198, 95] on div "Receta Crepas dulces Opción crepa dulce Cajeta" at bounding box center [182, 96] width 96 height 7
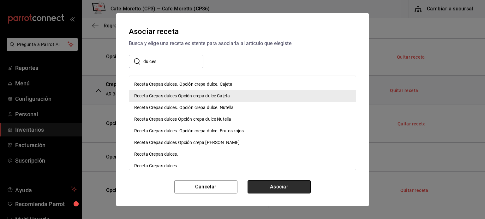
click at [276, 185] on button "Asociar" at bounding box center [278, 187] width 63 height 13
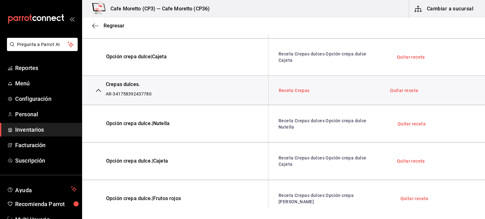
click at [298, 89] on link "Receta Crepas" at bounding box center [294, 90] width 31 height 5
click at [308, 195] on link "Receta Crepas dulces Opción crepa dulce Frutos rojos" at bounding box center [315, 198] width 75 height 11
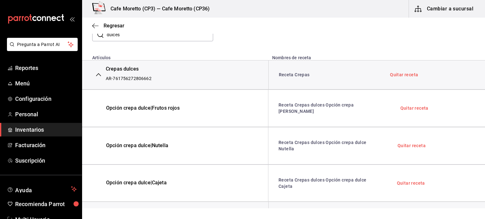
scroll to position [0, 0]
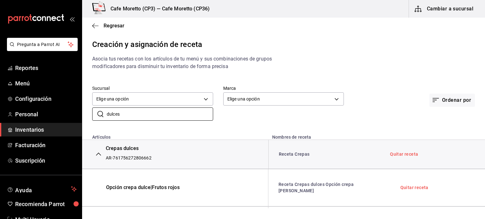
drag, startPoint x: 133, startPoint y: 116, endPoint x: 80, endPoint y: 116, distance: 52.7
click at [80, 116] on div "Pregunta a Parrot AI Reportes Menú Configuración Personal Inventarios Facturaci…" at bounding box center [242, 104] width 485 height 209
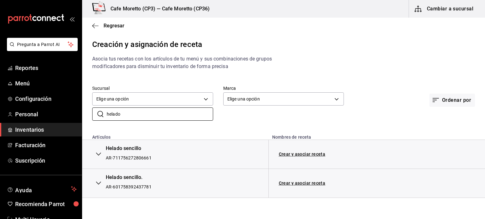
type input "helado"
click at [98, 157] on icon "button" at bounding box center [98, 154] width 5 height 5
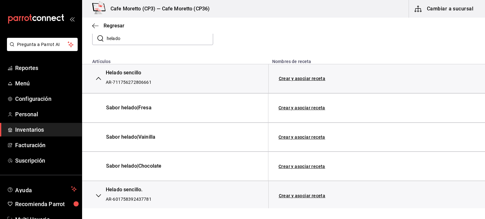
scroll to position [77, 0]
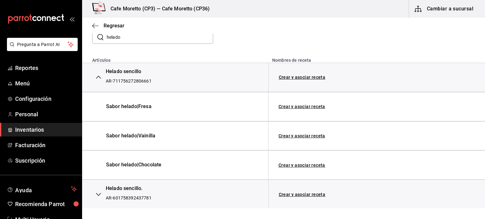
click at [99, 193] on icon "button" at bounding box center [98, 194] width 5 height 5
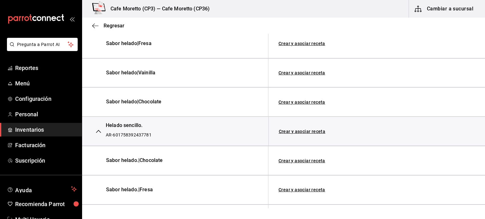
scroll to position [165, 0]
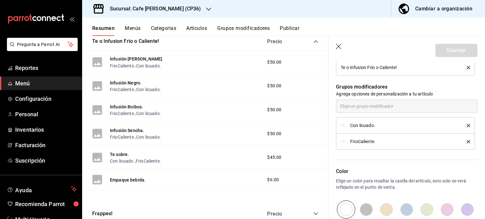
scroll to position [316, 0]
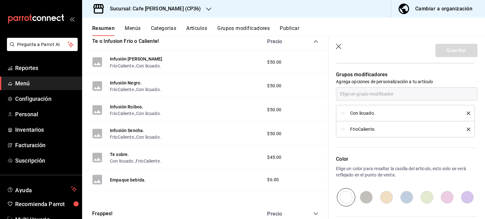
click at [431, 8] on div "Cambiar a organización" at bounding box center [443, 8] width 57 height 9
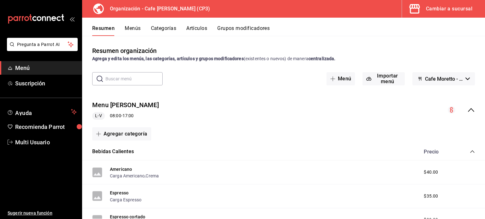
click at [449, 8] on div "Cambiar a sucursal" at bounding box center [449, 8] width 46 height 9
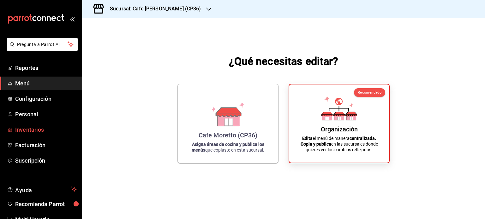
click at [35, 129] on span "Inventarios" at bounding box center [46, 130] width 62 height 9
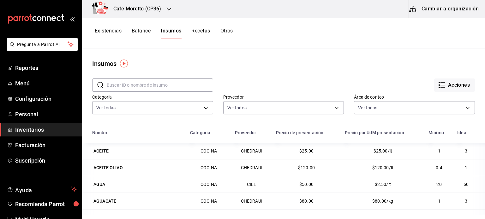
click at [111, 86] on input "text" at bounding box center [160, 85] width 106 height 13
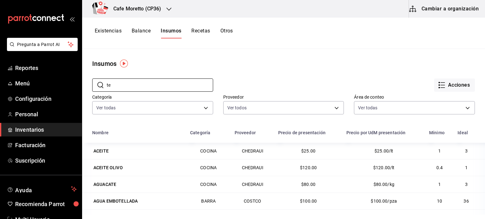
type input "t"
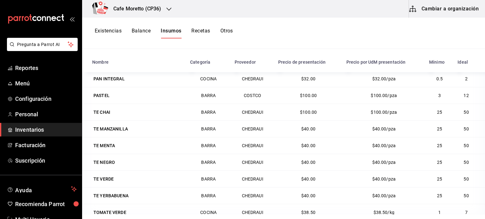
scroll to position [77, 0]
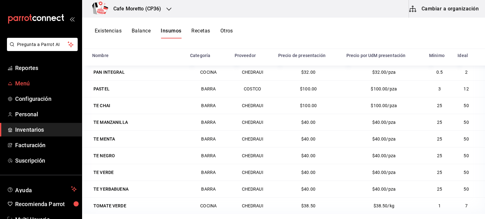
type input "TE"
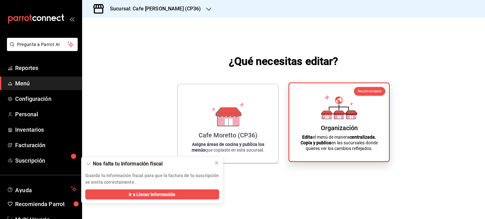
click at [342, 115] on icon at bounding box center [339, 116] width 10 height 6
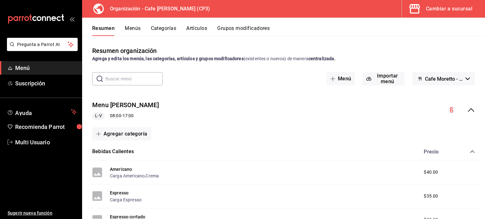
click at [246, 28] on button "Grupos modificadores" at bounding box center [243, 30] width 52 height 11
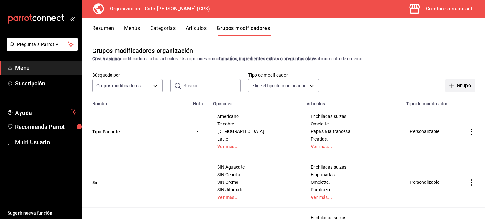
click at [457, 86] on button "Grupo" at bounding box center [460, 85] width 30 height 13
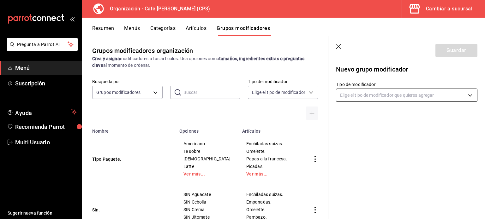
click at [471, 94] on body "Pregunta a Parrot AI Menú Suscripción Ayuda Recomienda Parrot Multi Usuario Sug…" at bounding box center [242, 109] width 485 height 219
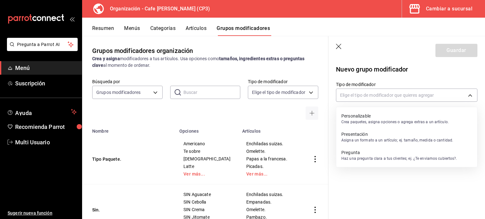
click at [362, 118] on p "Personalizable" at bounding box center [394, 116] width 107 height 6
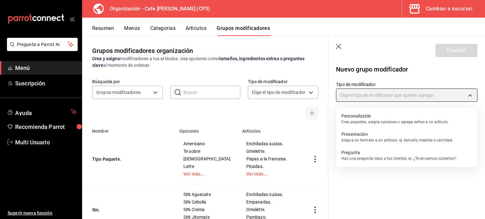
type input "CUSTOMIZABLE"
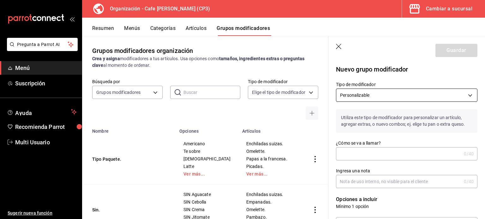
click at [465, 94] on body "Pregunta a Parrot AI Menú Suscripción Ayuda Recomienda Parrot Multi Usuario Sug…" at bounding box center [242, 109] width 485 height 219
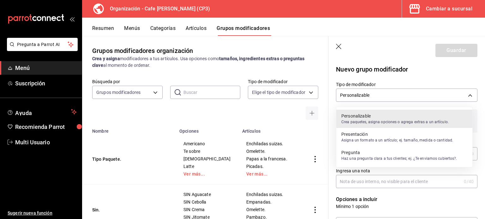
click at [409, 120] on p "Crea paquetes, asigna opciones o agrega extras a un artículo." at bounding box center [394, 122] width 107 height 6
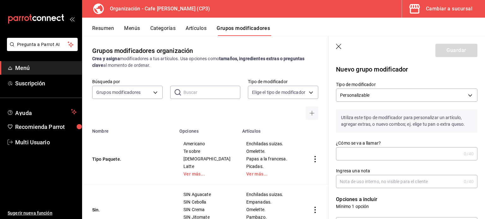
click at [352, 153] on input "¿Cómo se va a llamar?" at bounding box center [398, 154] width 125 height 13
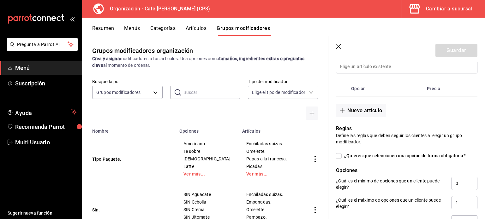
scroll to position [189, 0]
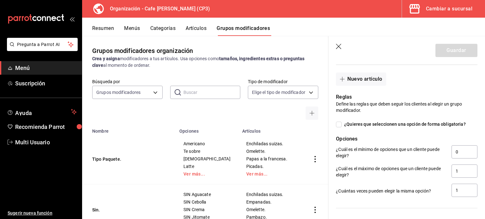
type input "Sabor TE"
click at [339, 124] on input "¿Quieres que seleccionen una opción de forma obligatoria?" at bounding box center [339, 125] width 6 height 6
checkbox input "true"
type input "1"
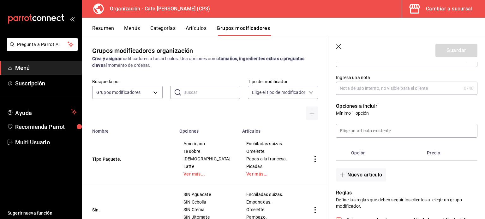
scroll to position [77, 0]
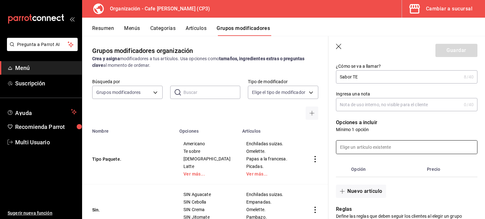
click at [342, 147] on input at bounding box center [406, 147] width 141 height 13
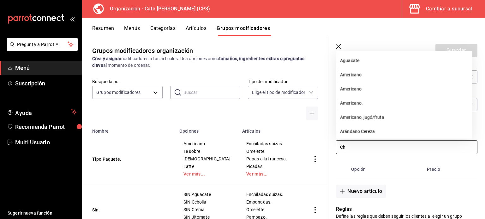
type input "C"
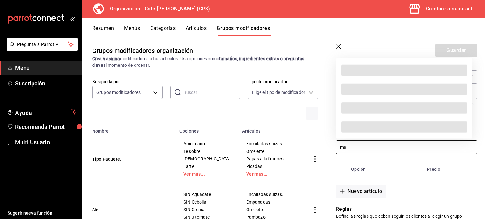
type input "m"
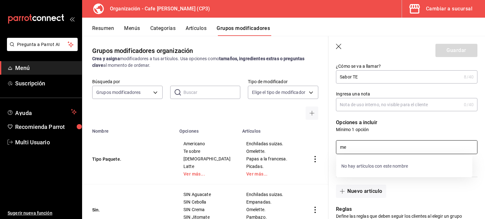
type input "m"
type input "M"
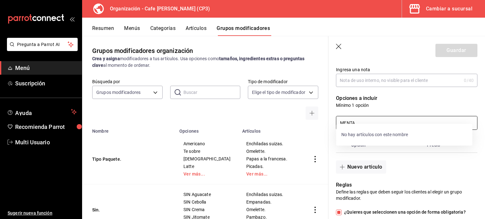
scroll to position [109, 0]
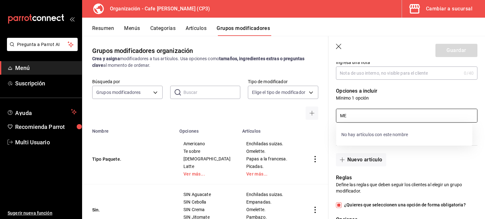
type input "M"
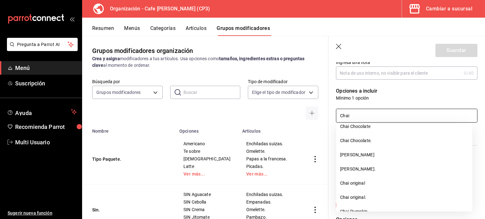
scroll to position [0, 0]
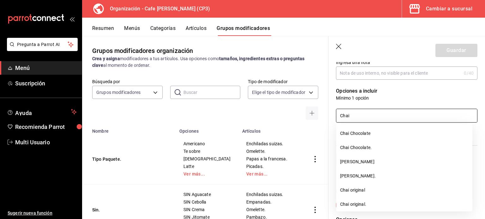
type input "Chai"
click at [424, 95] on p "Mínimo 1 opción" at bounding box center [406, 98] width 141 height 6
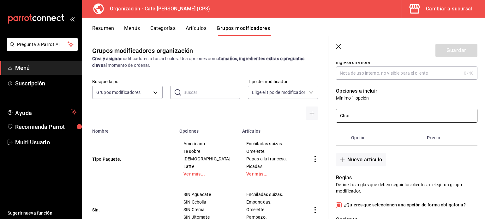
drag, startPoint x: 359, startPoint y: 113, endPoint x: 334, endPoint y: 117, distance: 25.0
click at [334, 117] on div "Chai" at bounding box center [402, 111] width 149 height 21
click at [400, 91] on p "Opciones a incluir" at bounding box center [406, 91] width 141 height 8
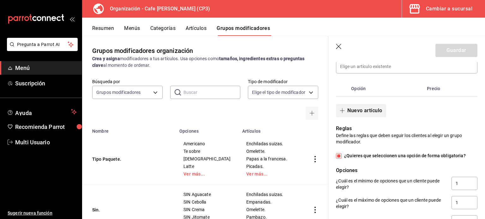
scroll to position [126, 0]
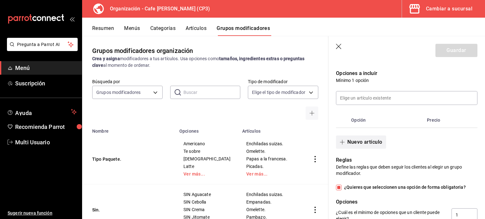
click at [366, 142] on button "Nuevo artículo" at bounding box center [361, 142] width 50 height 13
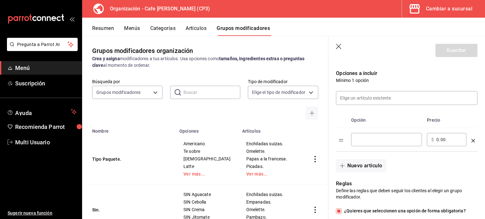
click at [368, 141] on input "optionsTable" at bounding box center [386, 140] width 62 height 6
type input "Chai"
click at [361, 165] on button "Nuevo artículo" at bounding box center [361, 165] width 50 height 13
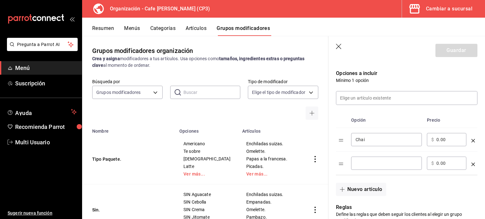
click at [361, 165] on input "optionsTable" at bounding box center [386, 163] width 62 height 6
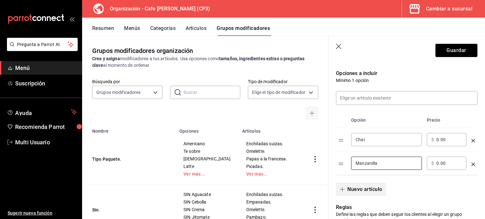
type input "Manzanilla"
click at [367, 189] on button "Nuevo artículo" at bounding box center [361, 189] width 50 height 13
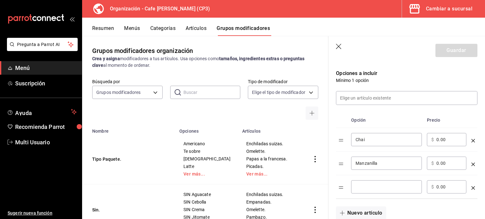
click at [367, 189] on input "optionsTable" at bounding box center [386, 187] width 62 height 6
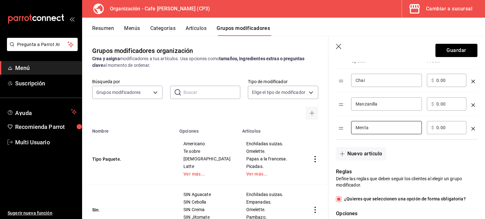
scroll to position [189, 0]
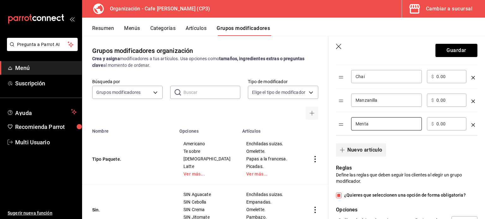
type input "Menta"
click at [361, 149] on button "Nuevo artículo" at bounding box center [361, 150] width 50 height 13
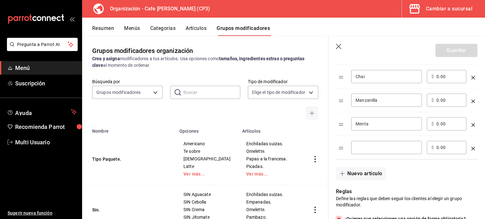
click at [361, 149] on input "optionsTable" at bounding box center [386, 148] width 62 height 6
type input "B"
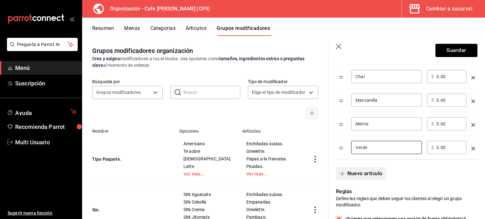
type input "Verde"
click at [357, 175] on button "Nuevo artículo" at bounding box center [361, 173] width 50 height 13
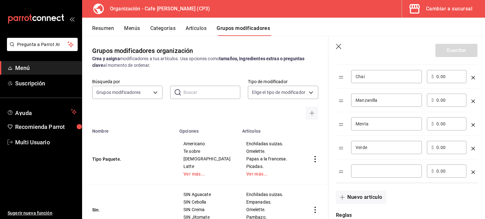
click at [359, 169] on input "optionsTable" at bounding box center [386, 171] width 62 height 6
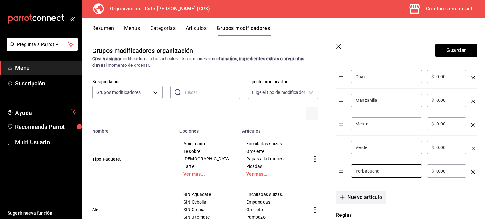
type input "Yerbabuena"
click at [362, 199] on button "Nuevo artículo" at bounding box center [361, 197] width 50 height 13
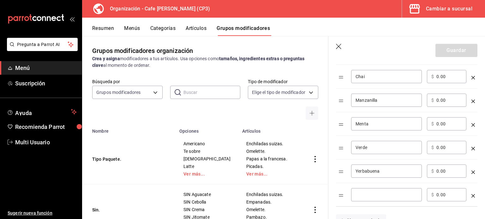
click at [362, 193] on input "optionsTable" at bounding box center [386, 195] width 62 height 6
type input "Negro"
click at [380, 205] on td "Negro ​" at bounding box center [386, 195] width 76 height 24
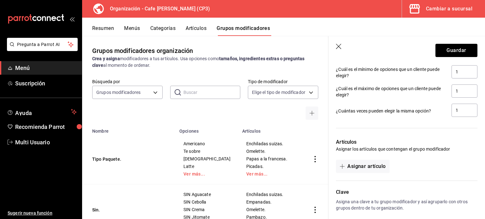
scroll to position [440, 0]
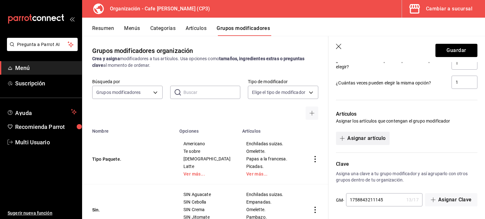
click at [367, 137] on button "Asignar artículo" at bounding box center [362, 138] width 53 height 13
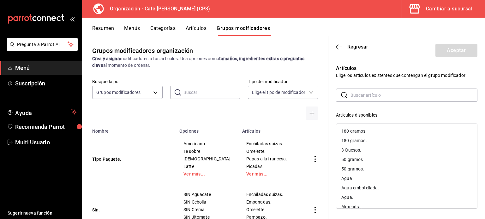
click at [350, 94] on div "​ ​" at bounding box center [406, 95] width 141 height 13
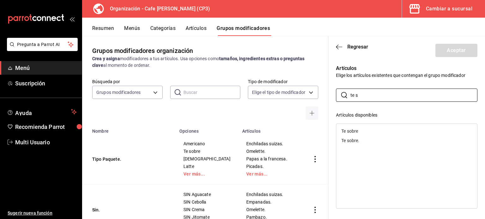
type input "te s"
click at [367, 132] on div "Te sobre" at bounding box center [406, 131] width 141 height 9
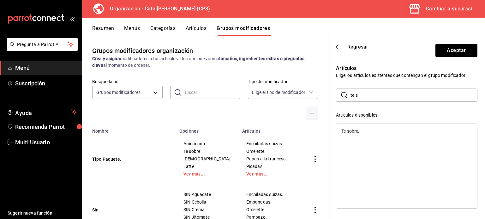
click at [367, 132] on div "Te sobre." at bounding box center [406, 131] width 141 height 9
click at [470, 103] on div "​ te s ​ Artículos disponibles Artículos seleccionados Te sobre Te sobre." at bounding box center [406, 201] width 141 height 225
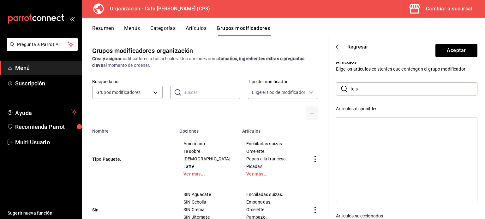
scroll to position [0, 0]
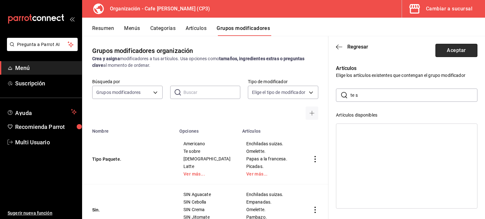
click at [449, 50] on button "Aceptar" at bounding box center [456, 50] width 42 height 13
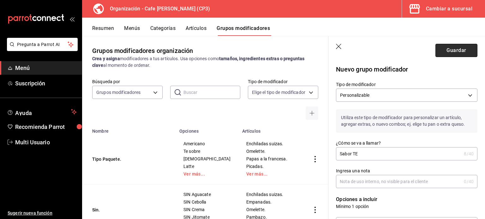
click at [448, 50] on button "Guardar" at bounding box center [456, 50] width 42 height 13
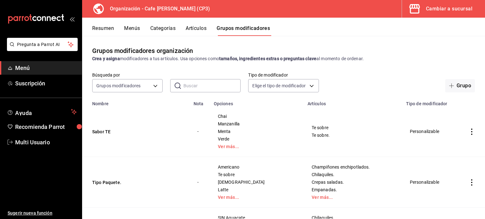
click at [133, 28] on button "Menús" at bounding box center [132, 30] width 16 height 11
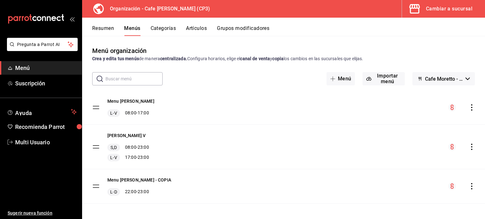
click at [468, 108] on icon "actions" at bounding box center [471, 107] width 6 height 6
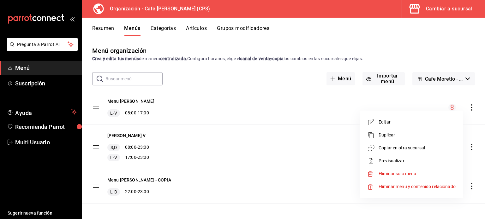
click at [103, 28] on div at bounding box center [242, 109] width 485 height 219
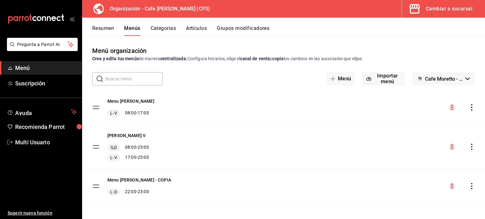
click at [106, 27] on button "Resumen" at bounding box center [103, 30] width 22 height 11
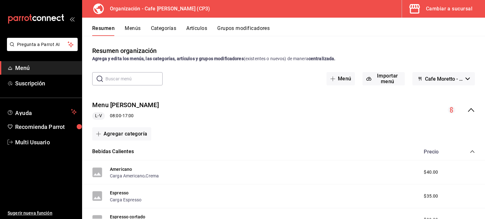
click at [470, 151] on icon "collapse-category-row" at bounding box center [472, 151] width 5 height 5
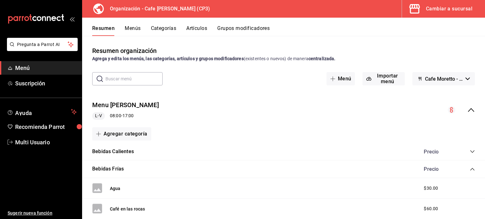
click at [470, 170] on icon "collapse-category-row" at bounding box center [472, 169] width 5 height 5
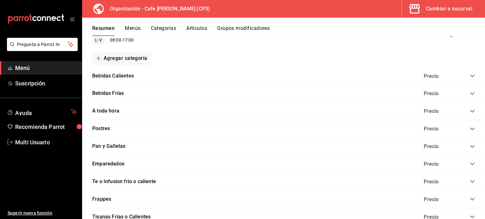
scroll to position [95, 0]
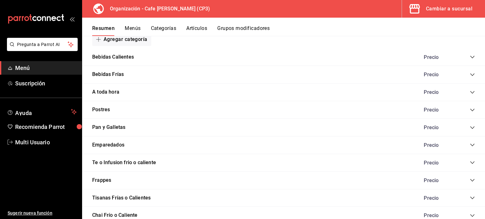
click at [470, 161] on icon "collapse-category-row" at bounding box center [472, 162] width 5 height 5
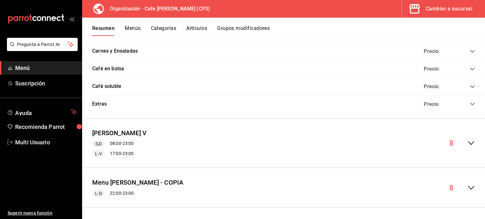
scroll to position [446, 0]
click at [467, 141] on icon "collapse-menu-row" at bounding box center [471, 143] width 8 height 8
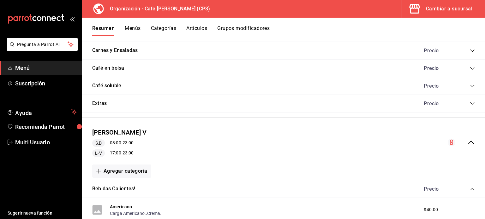
scroll to position [477, 0]
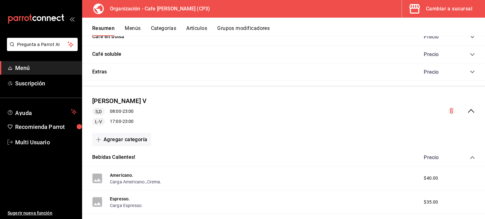
click at [470, 158] on icon "collapse-category-row" at bounding box center [472, 157] width 5 height 5
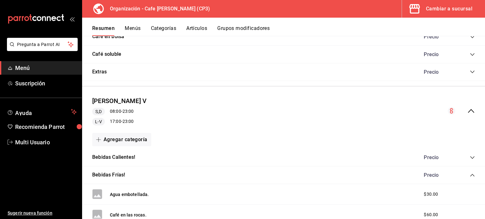
click at [470, 174] on icon "collapse-category-row" at bounding box center [472, 175] width 5 height 5
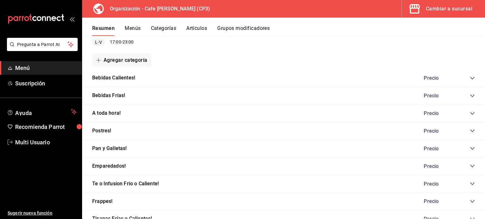
scroll to position [572, 0]
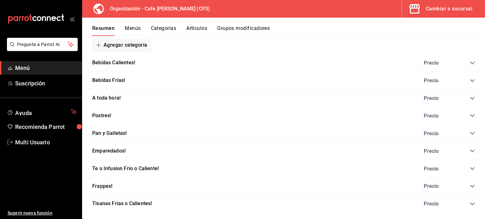
click at [470, 167] on icon "collapse-category-row" at bounding box center [472, 168] width 5 height 5
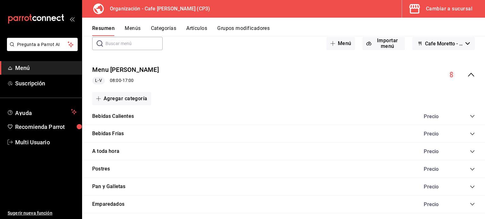
scroll to position [4, 0]
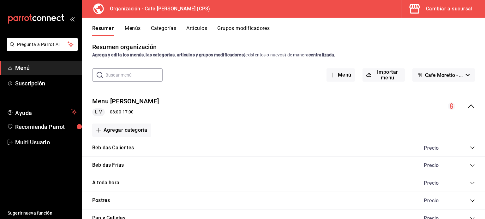
click at [130, 27] on button "Menús" at bounding box center [133, 30] width 16 height 11
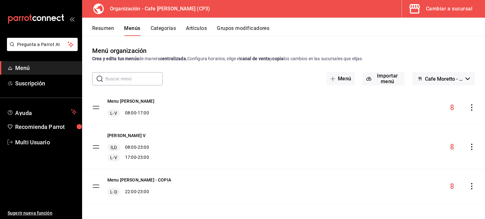
click at [471, 107] on icon "actions" at bounding box center [471, 107] width 1 height 6
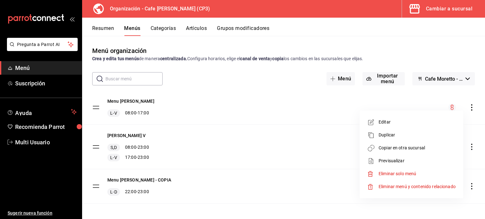
click at [406, 146] on span "Copiar en otra sucursal" at bounding box center [416, 148] width 77 height 7
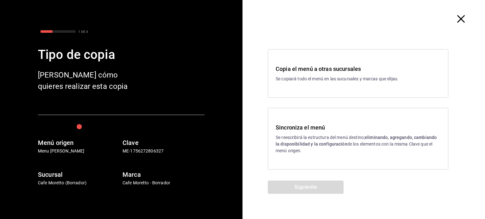
click at [332, 136] on p "Se reescribirá la estructura del menú destino; eliminando, agregando, cambiando…" at bounding box center [358, 144] width 165 height 20
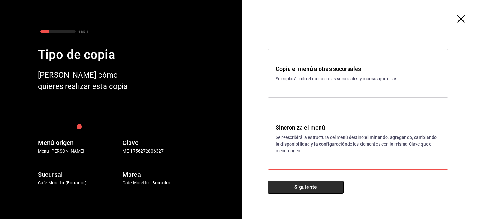
click at [312, 186] on button "Siguiente" at bounding box center [306, 187] width 76 height 13
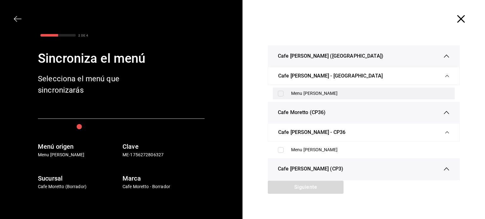
click at [279, 94] on input "checkbox" at bounding box center [281, 94] width 6 height 6
checkbox input "true"
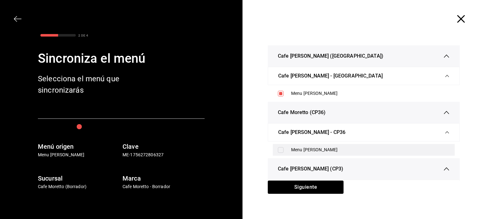
click at [278, 151] on input "checkbox" at bounding box center [281, 150] width 6 height 6
checkbox input "true"
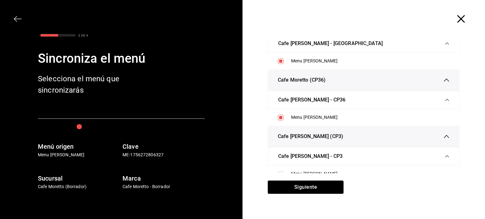
scroll to position [29, 0]
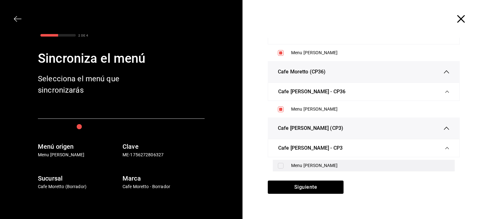
click at [278, 165] on input "checkbox" at bounding box center [281, 166] width 6 height 6
checkbox input "true"
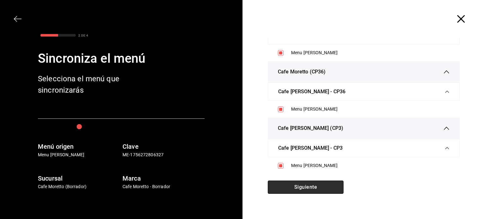
click at [321, 187] on button "Siguiente" at bounding box center [306, 187] width 76 height 13
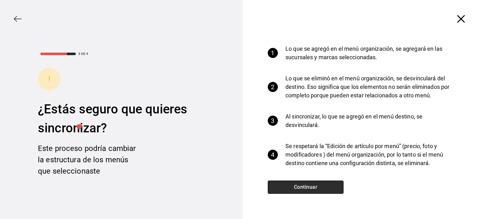
scroll to position [6, 0]
click at [321, 187] on button "Continuar" at bounding box center [306, 187] width 76 height 13
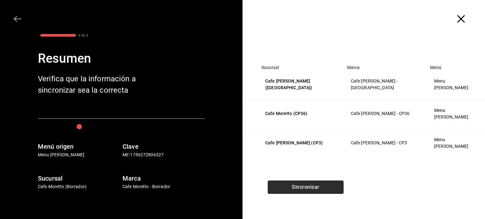
click at [321, 187] on button "Sincronizar" at bounding box center [306, 187] width 76 height 13
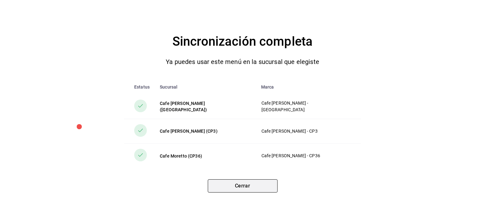
click at [239, 190] on button "Cerrar" at bounding box center [243, 186] width 70 height 13
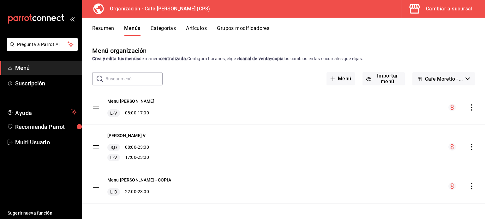
click at [468, 146] on icon "actions" at bounding box center [471, 147] width 6 height 6
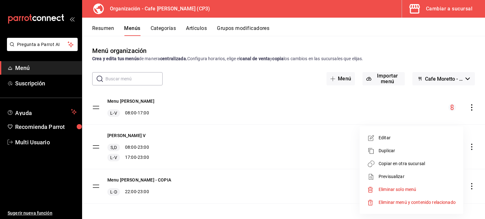
click at [401, 164] on span "Copiar en otra sucursal" at bounding box center [416, 164] width 77 height 7
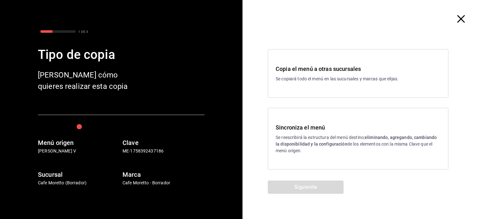
click at [330, 140] on p "Se reescribirá la estructura del menú destino; eliminando, agregando, cambiando…" at bounding box center [358, 144] width 165 height 20
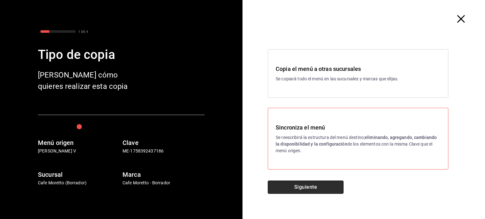
click at [297, 188] on button "Siguiente" at bounding box center [306, 187] width 76 height 13
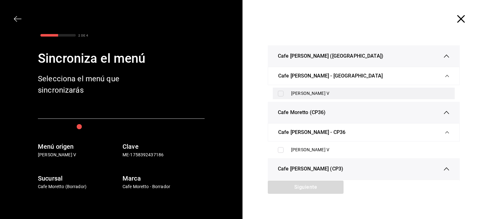
click at [279, 93] on input "checkbox" at bounding box center [281, 94] width 6 height 6
checkbox input "true"
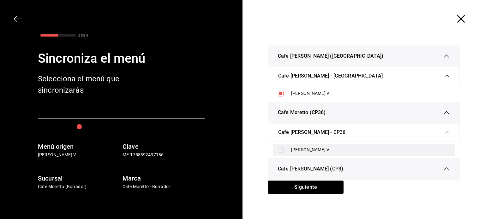
click at [278, 150] on input "checkbox" at bounding box center [281, 150] width 6 height 6
checkbox input "true"
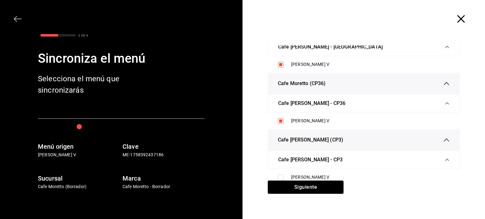
scroll to position [12, 0]
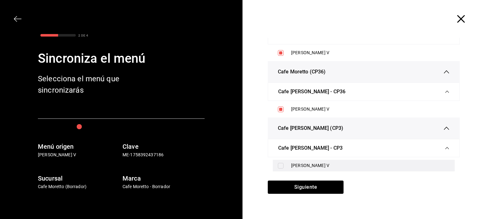
click at [278, 165] on input "checkbox" at bounding box center [281, 166] width 6 height 6
checkbox input "true"
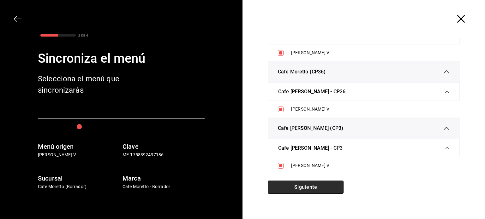
click at [308, 188] on button "Siguiente" at bounding box center [306, 187] width 76 height 13
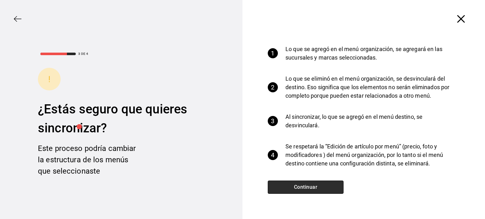
click at [308, 188] on button "Continuar" at bounding box center [306, 187] width 76 height 13
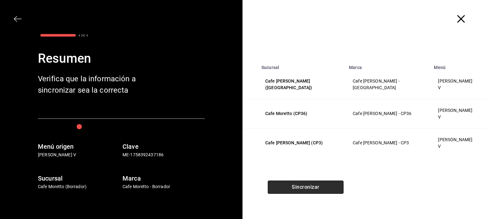
click at [308, 188] on button "Sincronizar" at bounding box center [306, 187] width 76 height 13
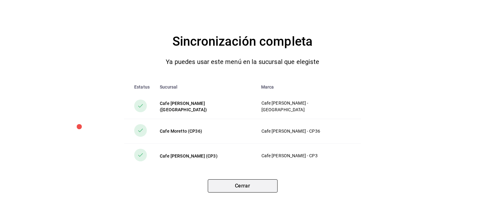
click at [261, 183] on button "Cerrar" at bounding box center [243, 186] width 70 height 13
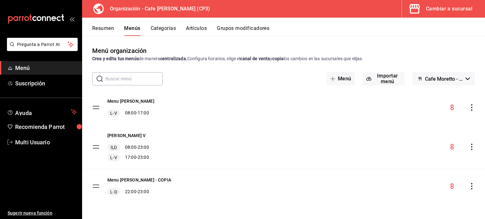
drag, startPoint x: 261, startPoint y: 183, endPoint x: 284, endPoint y: 164, distance: 30.3
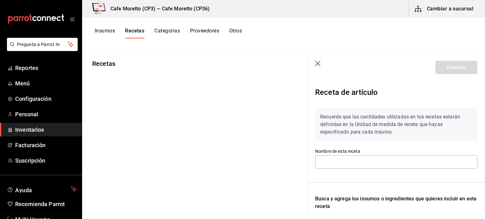
type input "Receta Te sobre"
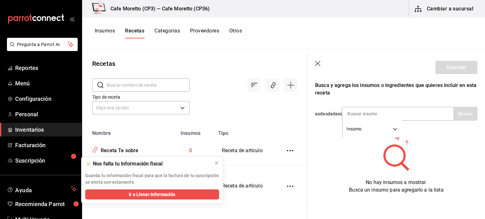
scroll to position [118, 0]
click at [345, 110] on input at bounding box center [373, 113] width 63 height 13
type input "agua"
click at [464, 112] on button "Buscar" at bounding box center [465, 114] width 24 height 14
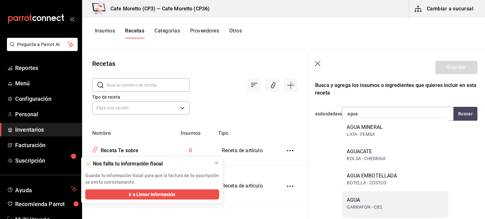
click at [366, 203] on div "AGUA" at bounding box center [365, 201] width 36 height 8
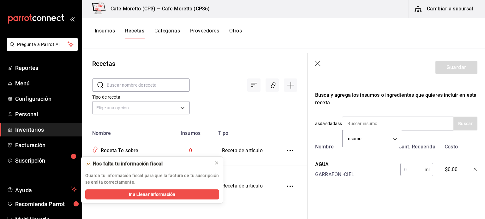
scroll to position [109, 0]
click at [403, 164] on input "text" at bounding box center [412, 170] width 24 height 13
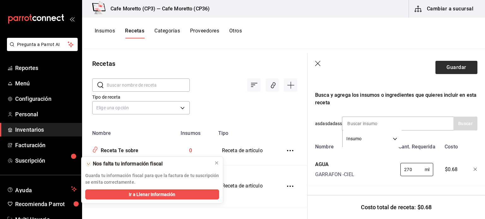
type input "270"
click at [448, 68] on button "Guardar" at bounding box center [456, 67] width 42 height 13
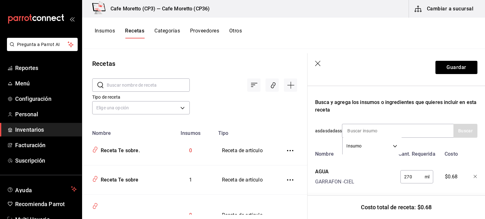
scroll to position [109, 0]
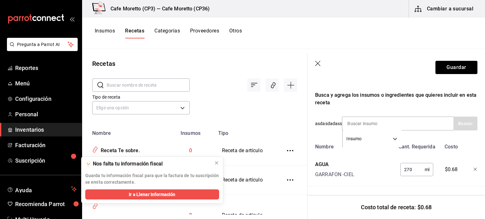
click at [319, 63] on icon "button" at bounding box center [318, 64] width 6 height 6
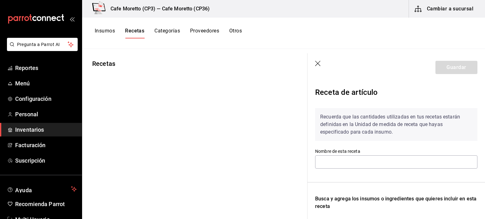
type input "Receta Con licuado Agua"
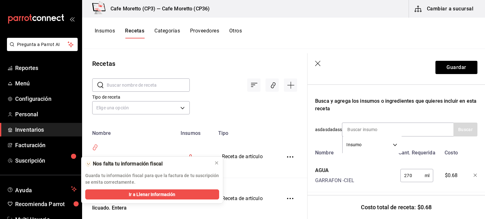
scroll to position [109, 0]
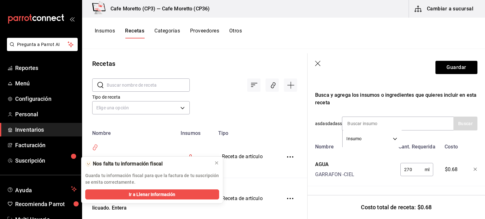
click at [317, 65] on icon "button" at bounding box center [318, 64] width 6 height 6
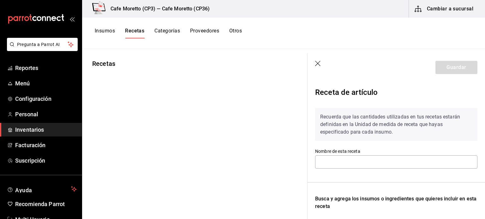
type input "Receta Te sobre. Sabor TE [GEOGRAPHIC_DATA]"
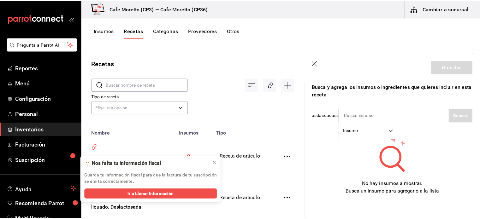
scroll to position [118, 0]
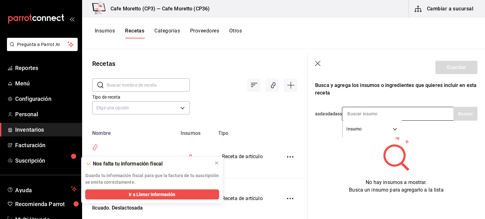
click at [345, 107] on input at bounding box center [373, 113] width 63 height 13
click at [464, 107] on button "Buscar" at bounding box center [465, 114] width 24 height 14
click at [360, 110] on input "TE" at bounding box center [373, 113] width 63 height 13
type input "TE"
click at [459, 107] on button "Buscar" at bounding box center [465, 114] width 24 height 14
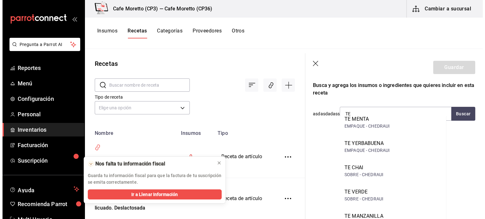
scroll to position [106, 0]
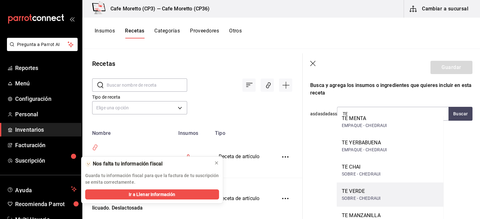
click at [356, 194] on div "TE VERDE" at bounding box center [361, 192] width 39 height 8
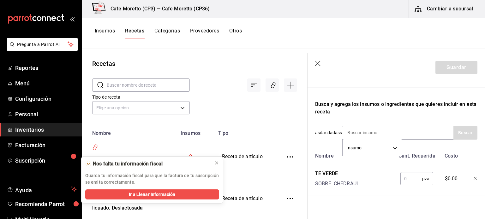
scroll to position [109, 0]
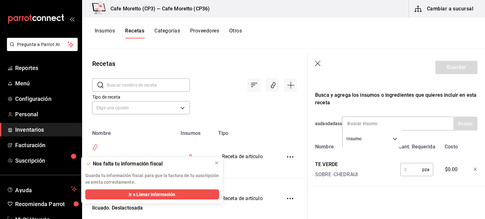
click at [407, 167] on input "text" at bounding box center [411, 170] width 22 height 13
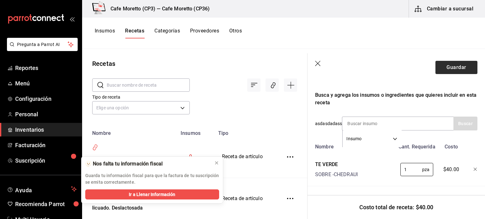
type input "1"
click at [453, 69] on button "Guardar" at bounding box center [456, 67] width 42 height 13
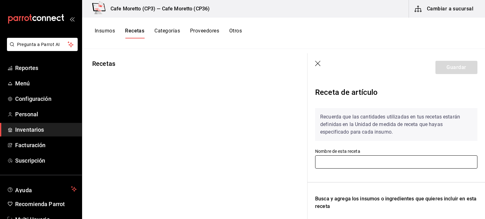
type input "Receta Te sobre. Sabor TE Chai"
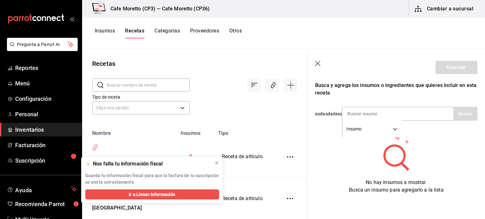
scroll to position [118, 0]
click at [347, 110] on input at bounding box center [373, 113] width 63 height 13
type input "te c"
click at [457, 110] on button "Buscar" at bounding box center [465, 114] width 24 height 14
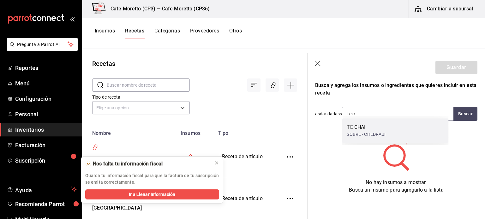
click at [361, 131] on div "TE CHAI" at bounding box center [366, 128] width 39 height 8
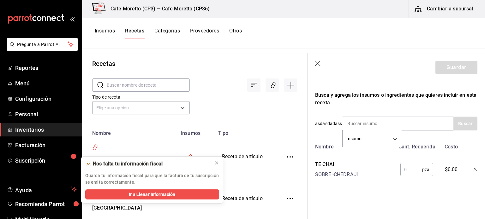
click at [401, 166] on input "text" at bounding box center [411, 170] width 22 height 13
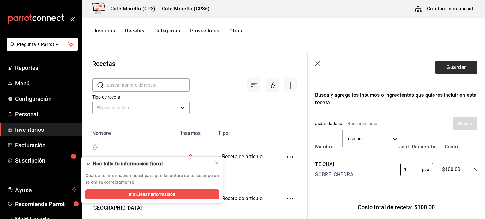
type input "1"
click at [452, 68] on button "Guardar" at bounding box center [456, 67] width 42 height 13
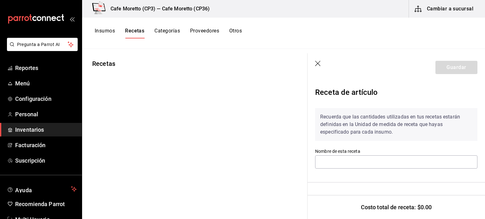
type input "Receta Te sobre. Sabor TE Negro"
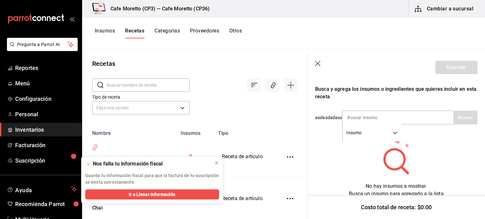
scroll to position [118, 0]
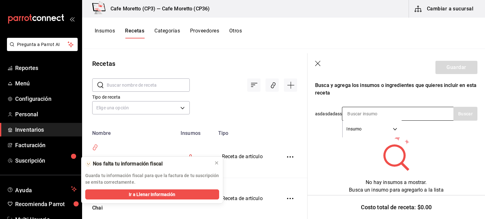
click at [346, 109] on input at bounding box center [373, 113] width 63 height 13
type input "te n"
click at [453, 110] on button "Buscar" at bounding box center [465, 114] width 24 height 14
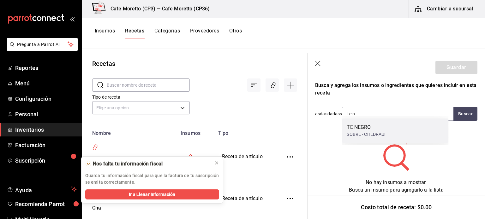
click at [366, 132] on div "SOBRE - CHEDRAUI" at bounding box center [366, 134] width 39 height 7
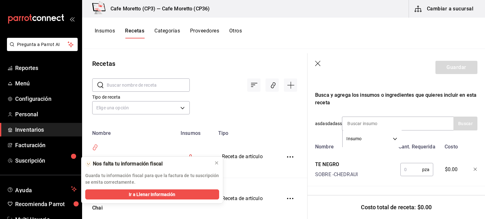
click at [402, 165] on input "text" at bounding box center [411, 170] width 22 height 13
type input "1"
click at [452, 68] on button "Guardar" at bounding box center [456, 67] width 42 height 13
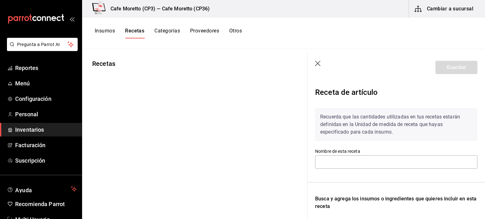
type input "Receta Te sobre. Sabor TE Menta"
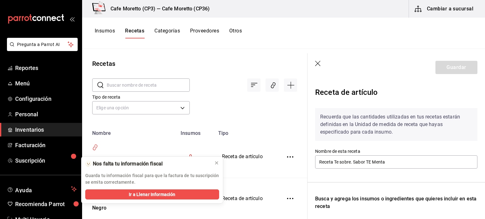
scroll to position [118, 0]
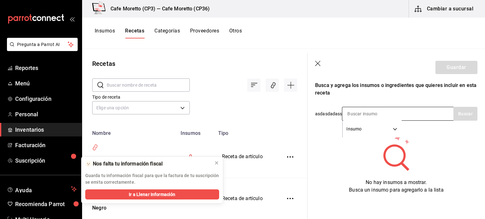
click at [345, 108] on input at bounding box center [373, 113] width 63 height 13
type input "te m"
click at [462, 108] on button "Buscar" at bounding box center [465, 114] width 24 height 14
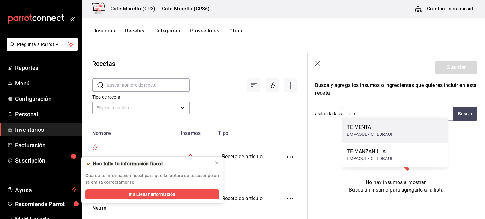
click at [365, 131] on div "EMPAQUE - CHEDRAUI" at bounding box center [369, 134] width 45 height 7
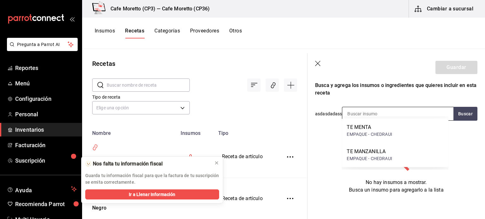
scroll to position [109, 0]
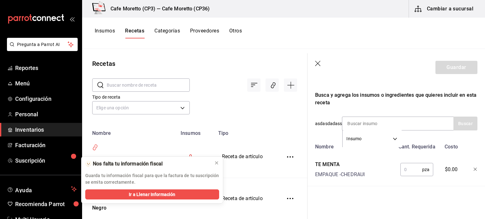
click at [403, 166] on input "text" at bounding box center [411, 170] width 22 height 13
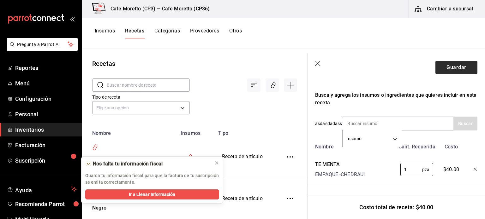
type input "1"
click at [452, 69] on button "Guardar" at bounding box center [456, 67] width 42 height 13
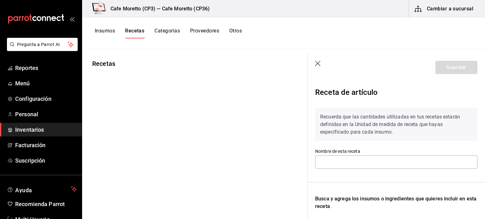
type input "Receta Te sobre. Sabor TE [GEOGRAPHIC_DATA]"
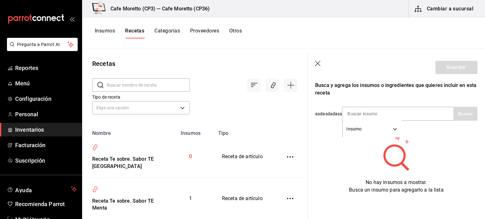
scroll to position [118, 0]
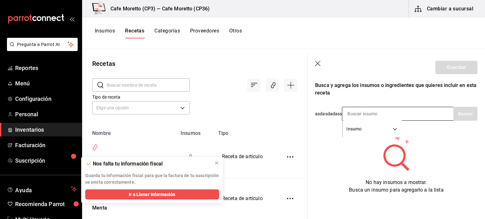
click at [348, 107] on input at bounding box center [373, 113] width 63 height 13
type input "te m"
click at [463, 107] on button "Buscar" at bounding box center [465, 114] width 24 height 14
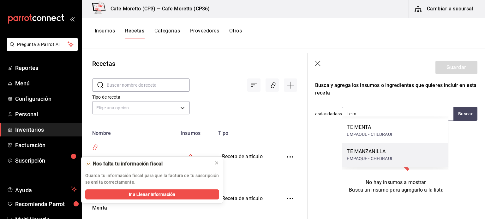
click at [374, 155] on div "TE MANZANILLA" at bounding box center [369, 152] width 45 height 8
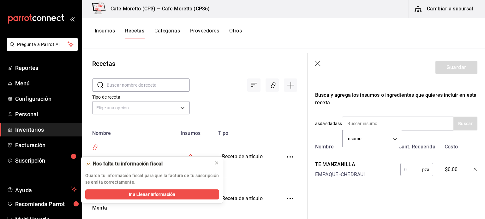
click at [407, 164] on input "text" at bounding box center [411, 170] width 22 height 13
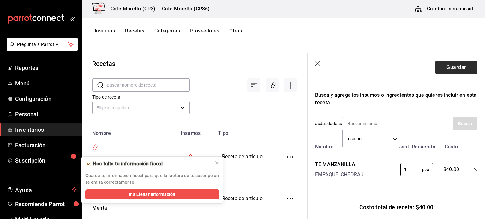
type input "1"
click at [455, 64] on button "Guardar" at bounding box center [456, 67] width 42 height 13
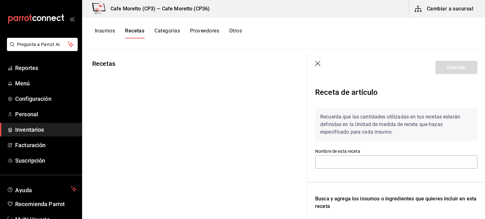
type input "Receta Te sobre. Sabor TE [GEOGRAPHIC_DATA]"
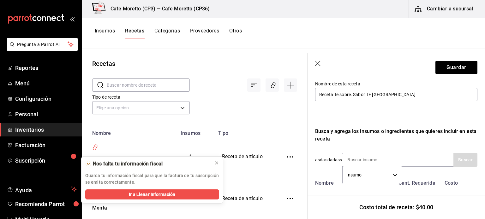
scroll to position [109, 0]
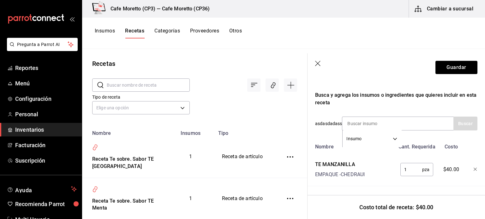
click at [473, 168] on icon "button" at bounding box center [475, 170] width 4 height 4
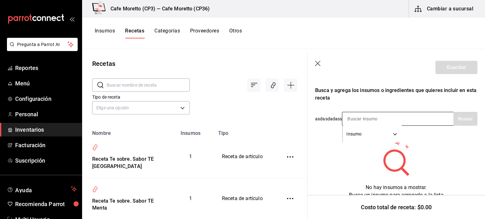
click at [354, 117] on input at bounding box center [373, 118] width 63 height 13
type input "te y"
click at [462, 117] on button "Buscar" at bounding box center [465, 119] width 24 height 14
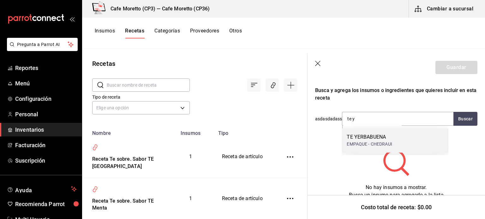
click at [371, 135] on div "TE YERBABUENA" at bounding box center [369, 138] width 45 height 8
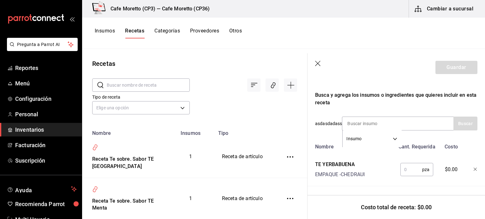
click at [401, 164] on input "text" at bounding box center [411, 170] width 22 height 13
type input "1"
click at [453, 68] on button "Guardar" at bounding box center [456, 67] width 42 height 13
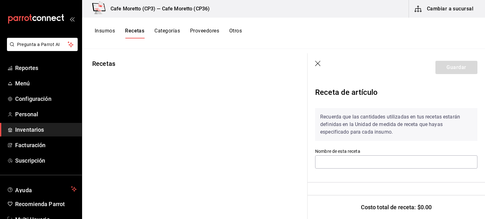
type input "Receta Te sobre. Sabor TE [GEOGRAPHIC_DATA]"
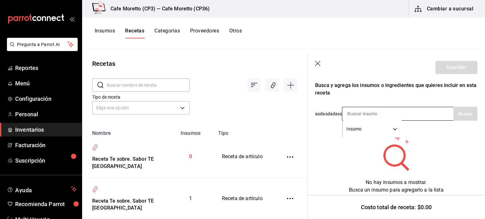
scroll to position [118, 0]
click at [354, 107] on input at bounding box center [373, 113] width 63 height 13
type input "te m"
click at [466, 107] on button "Buscar" at bounding box center [465, 114] width 24 height 14
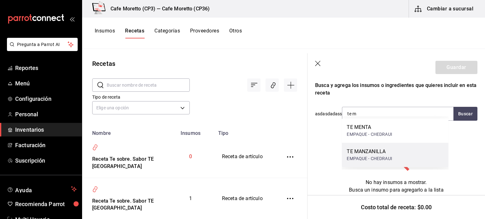
click at [365, 155] on div "TE MANZANILLA" at bounding box center [369, 152] width 45 height 8
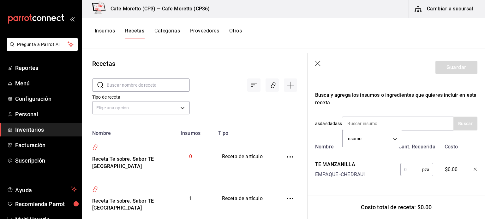
scroll to position [109, 0]
click at [402, 164] on input "text" at bounding box center [411, 170] width 22 height 13
type input "1"
click at [457, 64] on button "Guardar" at bounding box center [456, 67] width 42 height 13
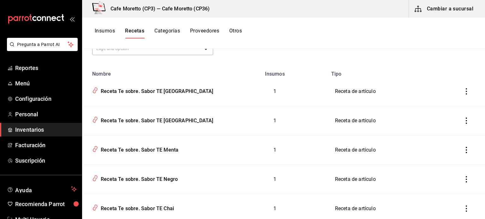
scroll to position [32, 0]
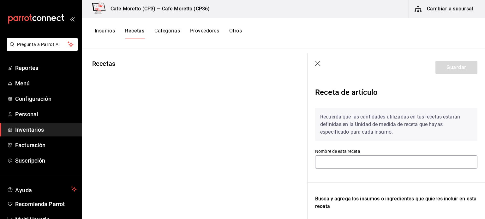
type input "Receta Te sobre. Sabor TE [GEOGRAPHIC_DATA]"
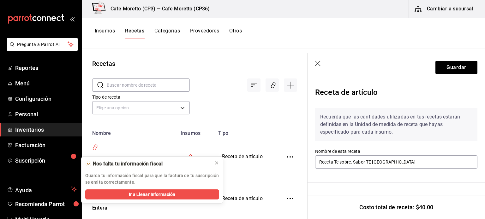
click at [319, 64] on icon "button" at bounding box center [318, 64] width 6 height 6
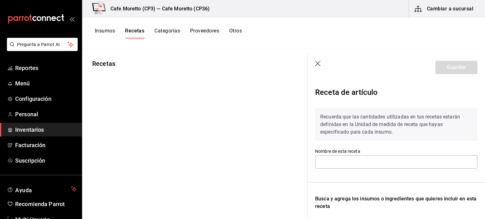
type input "Receta Te sobre. Sabor TE [GEOGRAPHIC_DATA]"
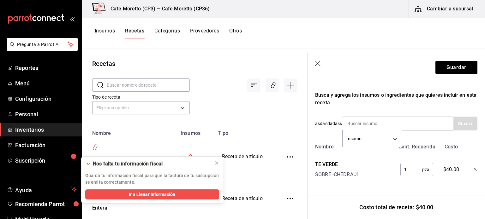
scroll to position [109, 0]
click at [317, 62] on icon "button" at bounding box center [318, 64] width 6 height 6
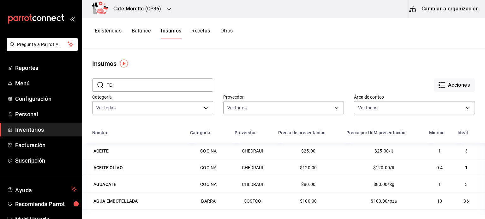
click at [138, 82] on input "TE" at bounding box center [160, 85] width 106 height 13
type input "T"
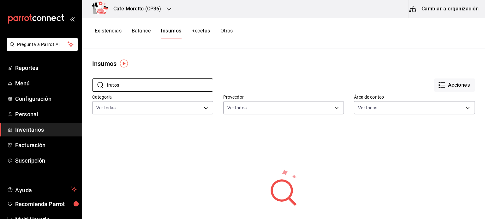
type input "frutos"
click at [252, 53] on main "Insumos ​ frutos ​ Acciones Categoría Ver todas f786f56f-6a73-40d2-b14e-e9d1fa6…" at bounding box center [283, 132] width 403 height 166
click at [447, 6] on button "Cambiar a organización" at bounding box center [444, 9] width 71 height 18
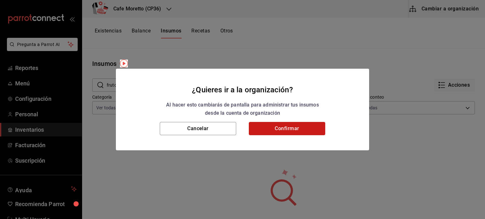
click at [300, 130] on button "Confirmar" at bounding box center [287, 128] width 76 height 13
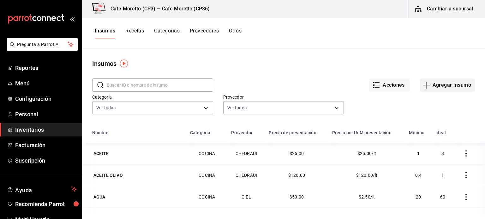
click at [441, 84] on button "Agregar insumo" at bounding box center [447, 85] width 55 height 13
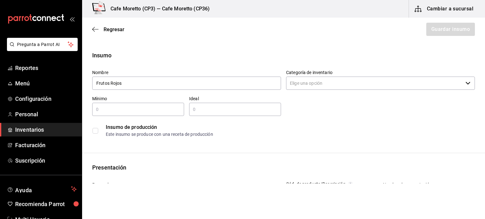
type input "Frutos Rojos"
click at [381, 84] on input "Categoría de inventario" at bounding box center [374, 83] width 177 height 13
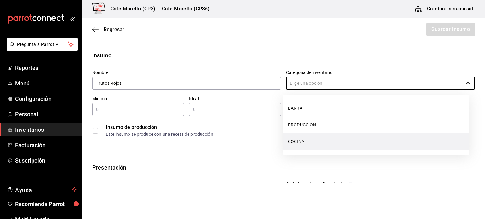
click at [311, 140] on li "COCINA" at bounding box center [376, 142] width 186 height 17
type input "COCINA"
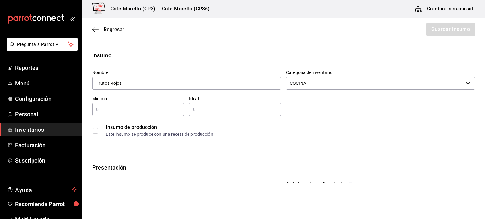
drag, startPoint x: 107, startPoint y: 110, endPoint x: 92, endPoint y: 110, distance: 15.2
click at [92, 110] on input "text" at bounding box center [138, 110] width 92 height 8
type input "200"
drag, startPoint x: 196, startPoint y: 110, endPoint x: 201, endPoint y: 108, distance: 5.1
click at [196, 110] on input "text" at bounding box center [235, 110] width 92 height 8
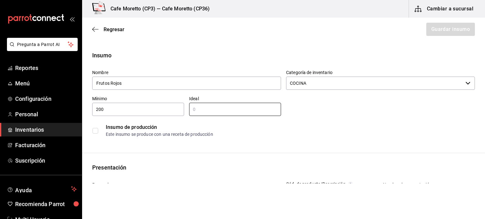
type input "500"
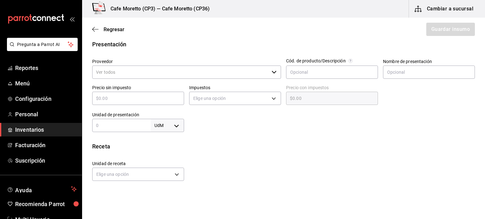
scroll to position [126, 0]
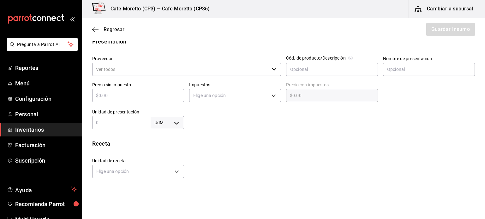
click at [271, 72] on div "​" at bounding box center [186, 69] width 189 height 13
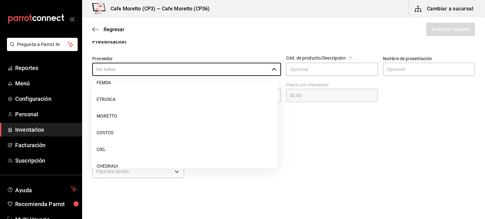
scroll to position [63, 0]
click at [121, 134] on li "COSTCO" at bounding box center [185, 131] width 186 height 17
type input "COSTCO"
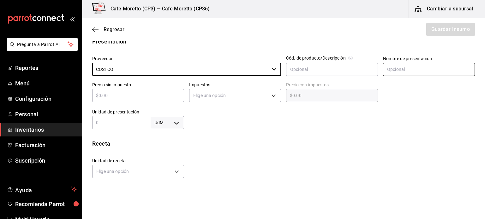
click at [379, 70] on div "Nombre de presentación" at bounding box center [426, 64] width 97 height 26
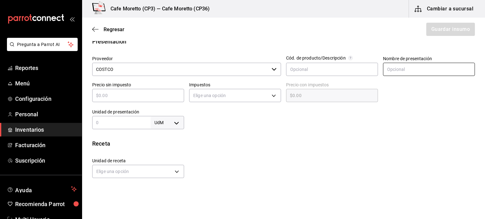
type input "BOLSA"
click at [114, 98] on input "text" at bounding box center [138, 96] width 92 height 8
type input "$2"
type input "$2.00"
type input "$20"
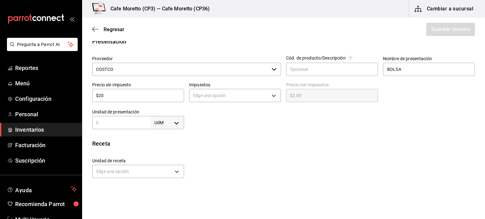
type input "$20.00"
type input "$203"
type input "$203.00"
type input "$203"
click at [273, 95] on body "Pregunta a Parrot AI Reportes Menú Configuración Personal Inventarios Facturaci…" at bounding box center [242, 92] width 485 height 184
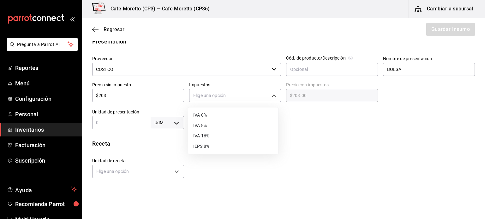
click at [206, 134] on li "IVA 16%" at bounding box center [233, 136] width 90 height 10
type input "IVA_16"
type input "$235.48"
click at [177, 122] on body "Pregunta a Parrot AI Reportes Menú Configuración Personal Inventarios Facturaci…" at bounding box center [242, 92] width 485 height 184
click at [165, 152] on li "kg" at bounding box center [166, 152] width 33 height 10
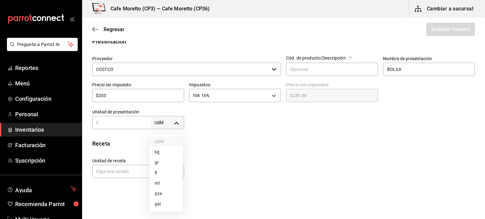
type input "KILOGRAM"
click at [104, 123] on input "text" at bounding box center [121, 123] width 58 height 8
type input "1"
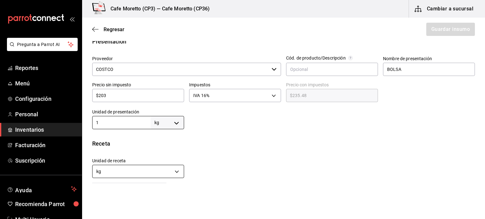
type input "1"
click at [175, 170] on body "Pregunta a Parrot AI Reportes Menú Configuración Personal Inventarios Facturaci…" at bounding box center [242, 92] width 485 height 184
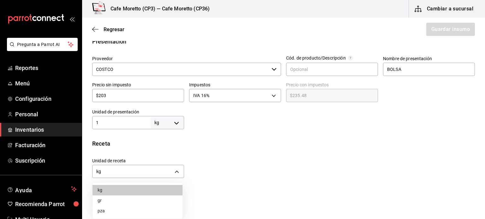
click at [103, 200] on li "gr" at bounding box center [137, 201] width 90 height 10
type input "GRAM"
type input "1,000"
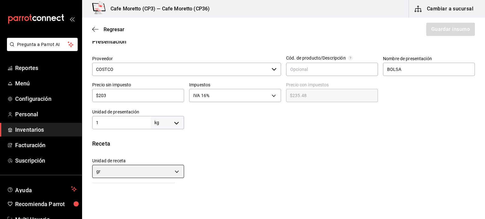
scroll to position [189, 0]
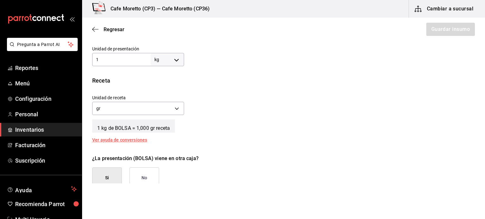
click at [142, 175] on button "No" at bounding box center [144, 178] width 30 height 21
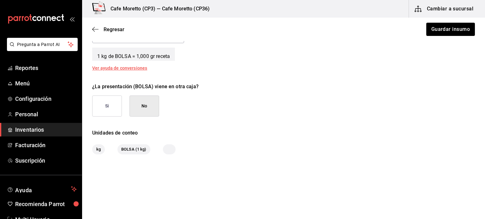
scroll to position [262, 0]
click at [438, 30] on button "Guardar insumo" at bounding box center [449, 29] width 49 height 13
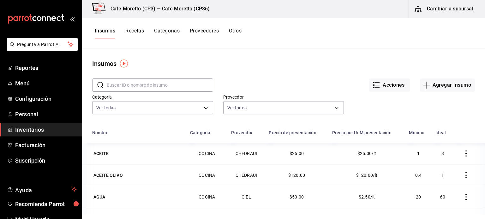
click at [120, 87] on input "text" at bounding box center [160, 85] width 106 height 13
type input "te"
click at [281, 69] on div "Acciones Agregar insumo" at bounding box center [344, 79] width 262 height 23
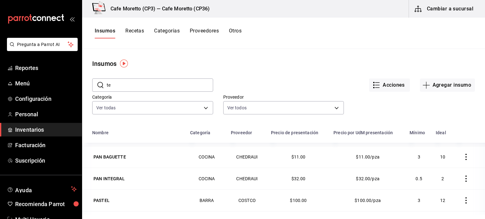
scroll to position [442, 0]
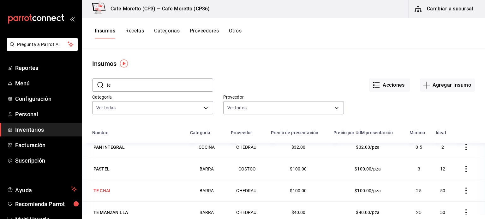
click at [101, 190] on div "TE CHAI" at bounding box center [101, 191] width 17 height 6
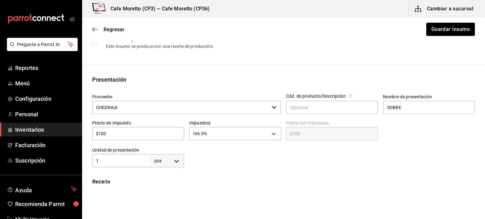
scroll to position [126, 0]
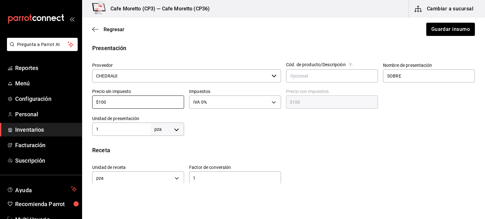
drag, startPoint x: 128, startPoint y: 104, endPoint x: 83, endPoint y: 109, distance: 45.1
click at [83, 109] on div "Presentación Proveedor CHEDRAUI ​ Cód. de producto/Descripción Nombre de presen…" at bounding box center [283, 90] width 403 height 92
type input "$5"
type input "$5.00"
type input "$5"
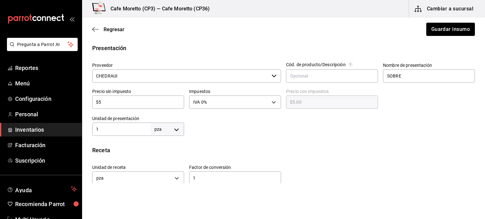
click at [230, 134] on div at bounding box center [329, 123] width 291 height 25
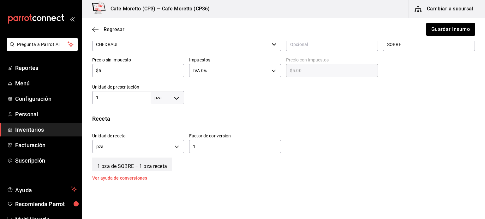
scroll to position [189, 0]
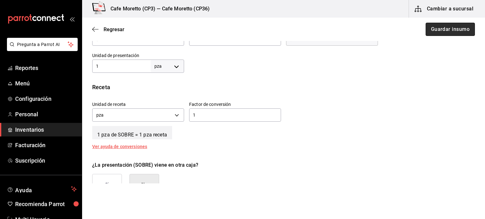
click at [444, 28] on button "Guardar insumo" at bounding box center [449, 29] width 49 height 13
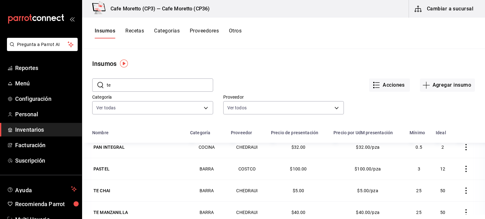
scroll to position [473, 0]
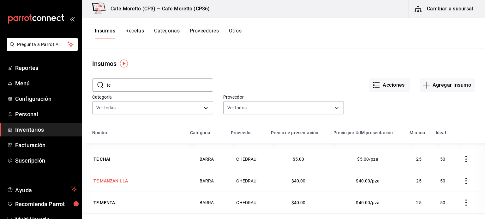
click at [118, 180] on div "TE MANZANILLA" at bounding box center [110, 181] width 34 height 6
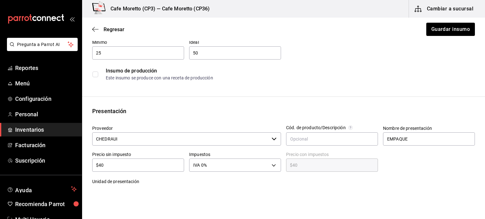
scroll to position [95, 0]
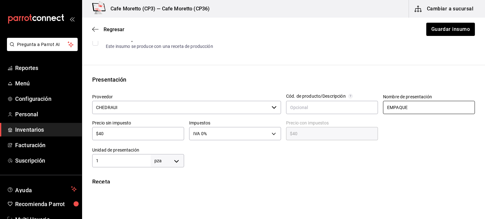
drag, startPoint x: 410, startPoint y: 105, endPoint x: 377, endPoint y: 110, distance: 33.5
click at [378, 110] on div "Nombre de presentación EMPAQUE" at bounding box center [426, 102] width 97 height 26
type input "SOBRE"
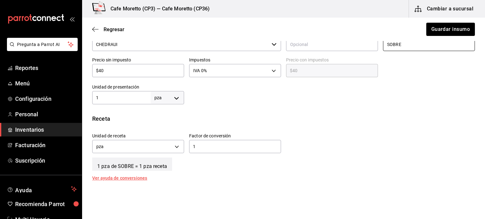
scroll to position [126, 0]
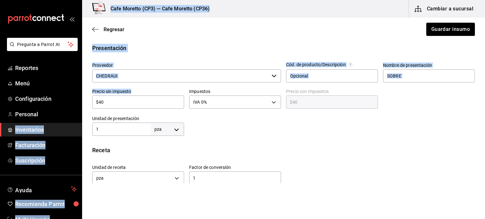
drag, startPoint x: 106, startPoint y: 98, endPoint x: 76, endPoint y: 107, distance: 31.3
click at [76, 107] on div "Pregunta a Parrot AI Reportes Menú Configuración Personal Inventarios Facturaci…" at bounding box center [242, 92] width 485 height 184
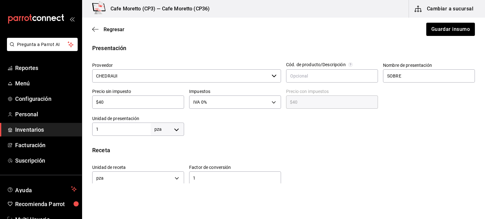
click at [106, 101] on input "$40" at bounding box center [138, 102] width 92 height 8
drag, startPoint x: 106, startPoint y: 101, endPoint x: 96, endPoint y: 104, distance: 10.7
click at [96, 104] on input "$40" at bounding box center [138, 102] width 92 height 8
type input "$3"
type input "$3.00"
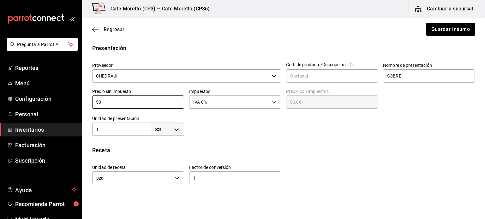
type input "$3"
click at [236, 128] on div at bounding box center [329, 123] width 291 height 25
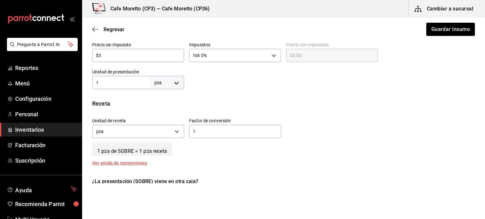
scroll to position [189, 0]
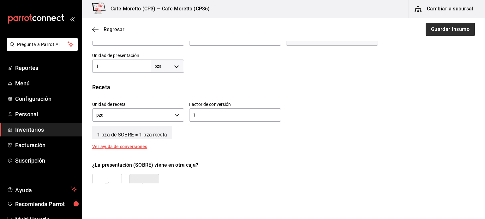
click at [444, 30] on button "Guardar insumo" at bounding box center [449, 29] width 49 height 13
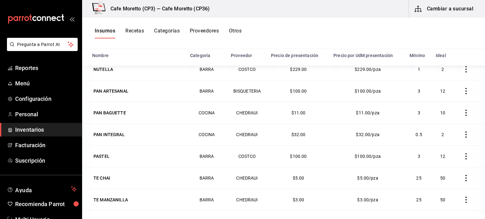
scroll to position [410, 0]
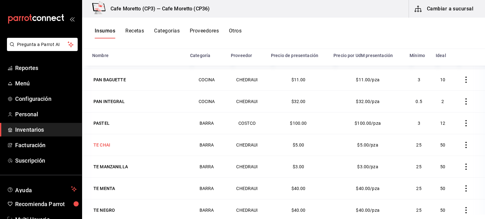
click at [109, 142] on div "TE CHAI" at bounding box center [101, 145] width 17 height 6
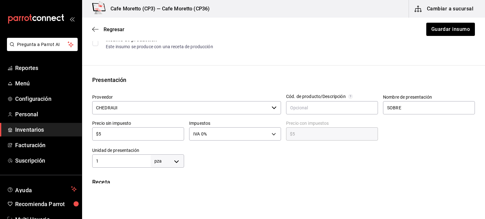
scroll to position [95, 0]
click at [98, 28] on icon "button" at bounding box center [95, 30] width 6 height 6
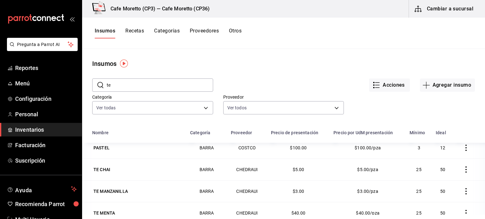
scroll to position [473, 0]
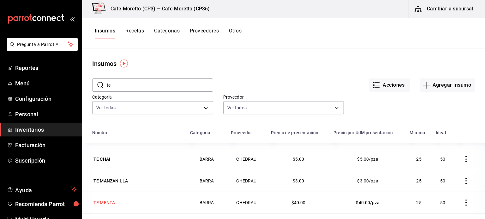
click at [105, 200] on div "TE MENTA" at bounding box center [103, 203] width 21 height 6
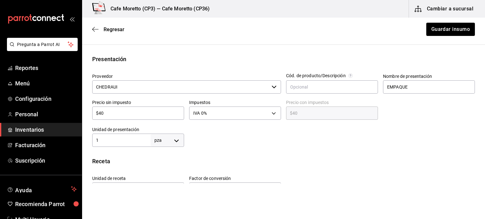
scroll to position [126, 0]
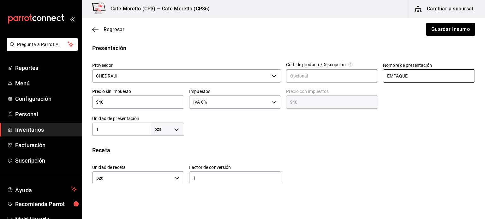
click at [412, 75] on input "EMPAQUE" at bounding box center [429, 75] width 92 height 13
type input "E"
type input "SOBRE"
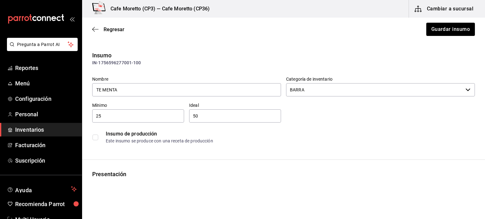
scroll to position [63, 0]
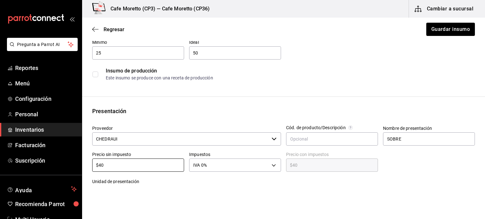
drag, startPoint x: 114, startPoint y: 163, endPoint x: 85, endPoint y: 167, distance: 29.6
click at [85, 167] on div "Presentación Proveedor CHEDRAUI ​ Cód. de producto/Descripción Nombre de presen…" at bounding box center [283, 153] width 403 height 92
type input "$3"
type input "$3.00"
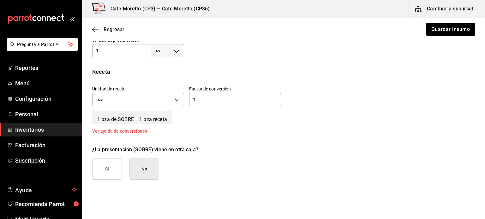
scroll to position [221, 0]
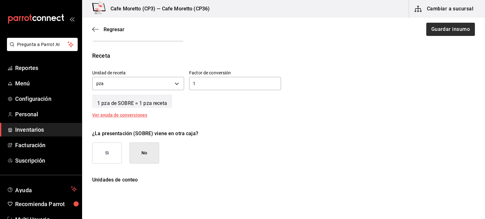
type input "$3"
click at [441, 29] on button "Guardar insumo" at bounding box center [449, 29] width 49 height 13
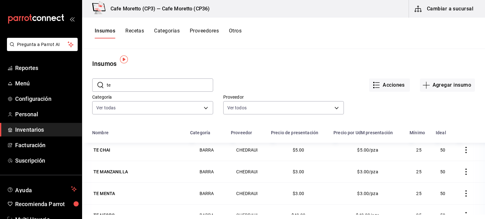
scroll to position [32, 0]
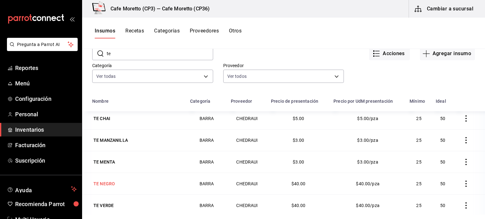
click at [105, 181] on div "TE NEGRO" at bounding box center [103, 184] width 21 height 6
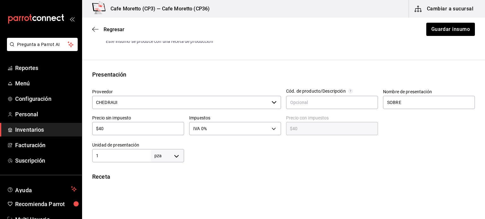
scroll to position [126, 0]
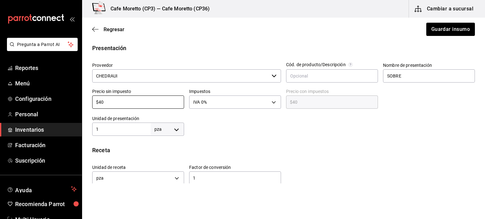
drag, startPoint x: 106, startPoint y: 103, endPoint x: 81, endPoint y: 107, distance: 25.3
click at [81, 107] on div "Pregunta a Parrot AI Reportes Menú Configuración Personal Inventarios Facturaci…" at bounding box center [242, 92] width 485 height 184
type input "$3"
type input "$3.00"
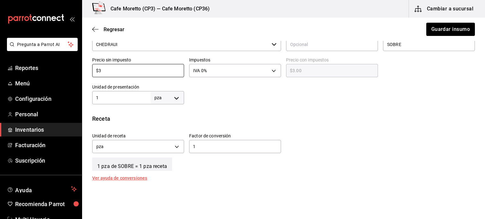
scroll to position [189, 0]
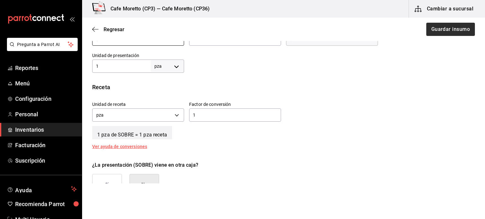
type input "$3"
click at [447, 31] on button "Guardar insumo" at bounding box center [449, 29] width 49 height 13
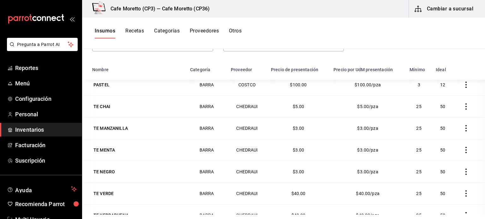
scroll to position [473, 0]
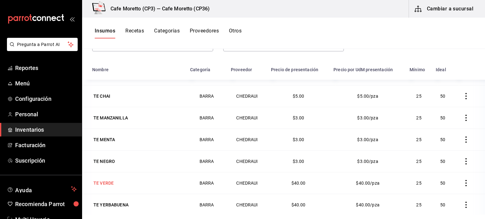
click at [109, 180] on div "TE VERDE" at bounding box center [103, 183] width 20 height 6
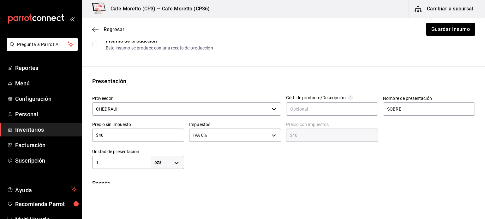
scroll to position [95, 0]
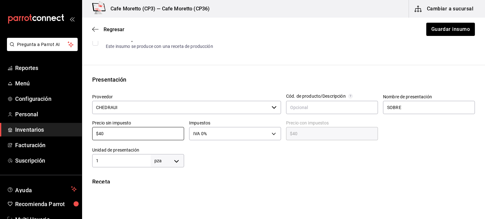
drag, startPoint x: 109, startPoint y: 136, endPoint x: 82, endPoint y: 136, distance: 26.8
click at [82, 136] on div "Presentación Proveedor CHEDRAUI ​ Cód. de producto/Descripción Nombre de presen…" at bounding box center [283, 121] width 403 height 92
type input "$3"
type input "$3.00"
type input "$3"
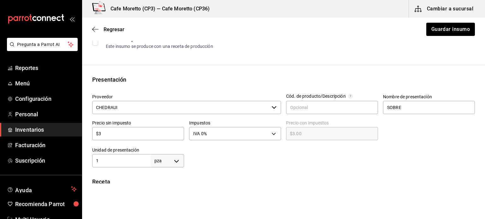
click at [277, 162] on div at bounding box center [329, 154] width 291 height 25
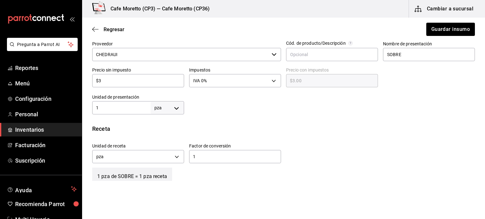
scroll to position [189, 0]
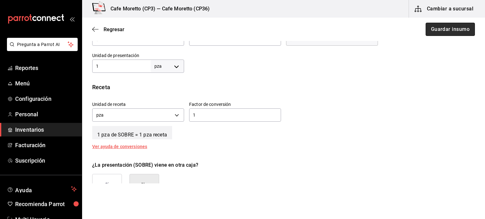
click at [447, 33] on button "Guardar insumo" at bounding box center [449, 29] width 49 height 13
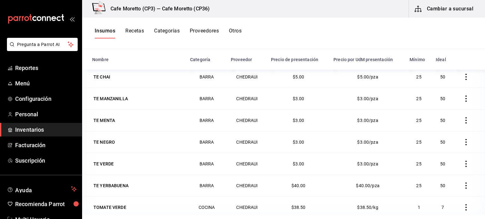
scroll to position [77, 0]
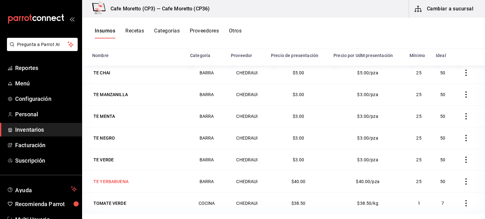
click at [120, 179] on div "TE YERBABUENA" at bounding box center [110, 182] width 35 height 6
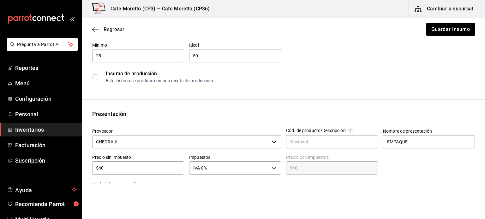
scroll to position [95, 0]
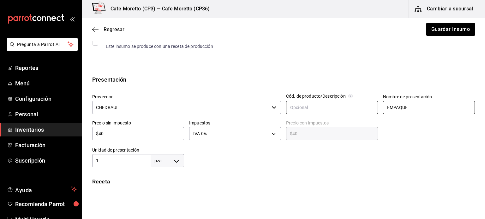
drag, startPoint x: 409, startPoint y: 105, endPoint x: 372, endPoint y: 113, distance: 38.1
click at [372, 113] on div "Proveedor CHEDRAUI ​ Cód. de producto/Descripción Nombre de presentación EMPAQU…" at bounding box center [281, 128] width 388 height 79
type input "SOBRE"
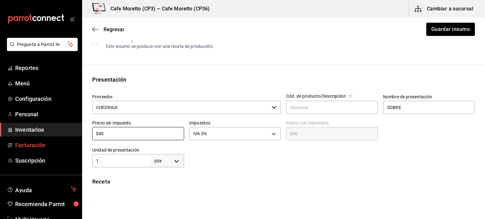
drag, startPoint x: 107, startPoint y: 132, endPoint x: 56, endPoint y: 140, distance: 52.5
click at [56, 140] on div "Pregunta a Parrot AI Reportes Menú Configuración Personal Inventarios Facturaci…" at bounding box center [242, 92] width 485 height 184
type input "$3"
type input "$3.00"
type input "$3"
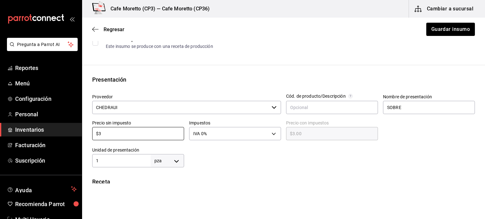
click at [251, 166] on div at bounding box center [329, 154] width 291 height 25
click at [438, 28] on button "Guardar insumo" at bounding box center [449, 29] width 49 height 13
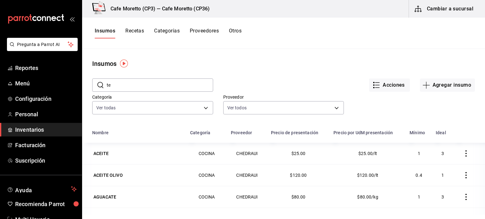
click at [122, 84] on input "te" at bounding box center [160, 85] width 106 height 13
drag, startPoint x: 122, startPoint y: 87, endPoint x: 100, endPoint y: 85, distance: 22.8
click at [100, 85] on div "​ te ​" at bounding box center [152, 85] width 121 height 13
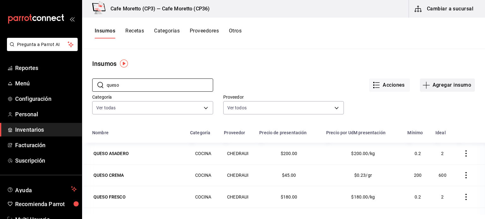
type input "queso"
click at [444, 87] on button "Agregar insumo" at bounding box center [447, 85] width 55 height 13
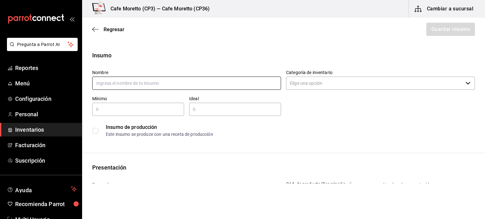
click at [112, 84] on input "text" at bounding box center [186, 83] width 189 height 13
type input "Queso Philadelfia"
click at [326, 82] on input "Categoría de inventario" at bounding box center [374, 83] width 177 height 13
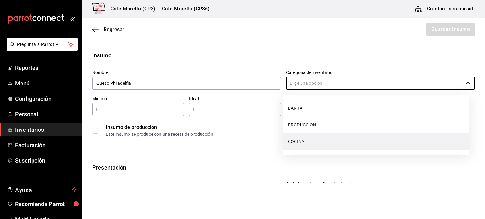
click at [316, 140] on li "COCINA" at bounding box center [376, 142] width 186 height 17
type input "COCINA"
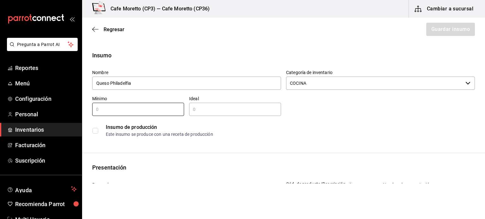
drag, startPoint x: 113, startPoint y: 108, endPoint x: 88, endPoint y: 110, distance: 25.3
click at [88, 110] on div "Mínimo ​" at bounding box center [135, 103] width 97 height 25
type input "100"
click at [200, 110] on input "text" at bounding box center [235, 110] width 92 height 8
type input "500"
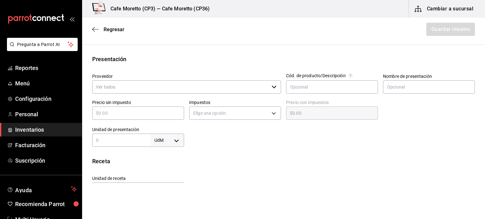
scroll to position [126, 0]
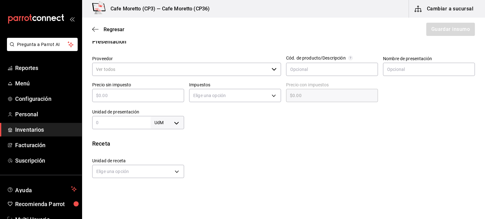
click at [165, 71] on input "Proveedor" at bounding box center [180, 69] width 177 height 13
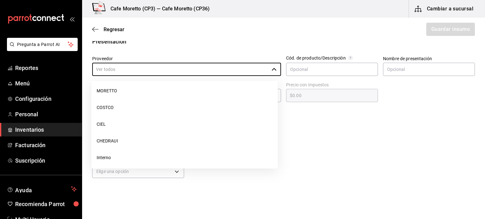
scroll to position [90, 0]
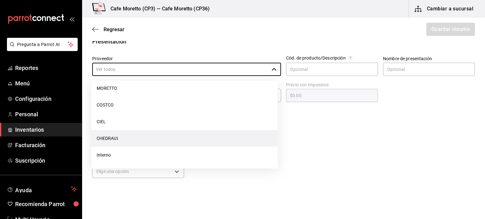
click at [119, 138] on li "CHEDRAUI" at bounding box center [185, 138] width 186 height 17
type input "CHEDRAUI"
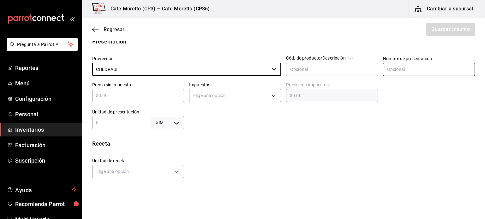
click at [383, 68] on input "text" at bounding box center [429, 69] width 92 height 13
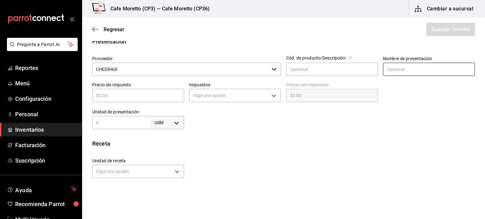
type input "EMPAQUE"
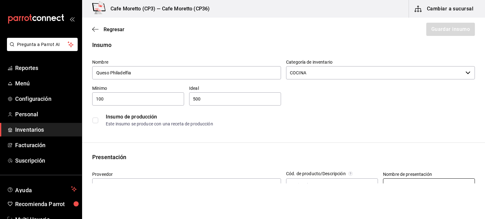
scroll to position [0, 0]
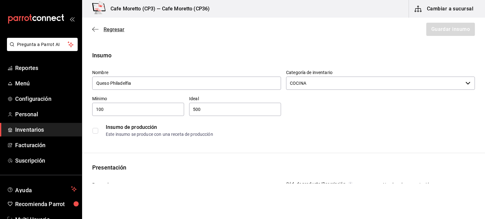
click at [116, 30] on span "Regresar" at bounding box center [114, 30] width 21 height 6
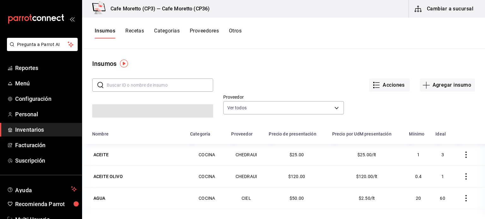
click at [107, 83] on input "text" at bounding box center [160, 85] width 106 height 13
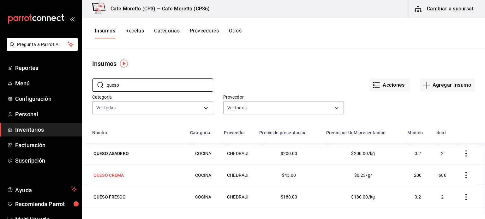
type input "queso"
click at [112, 175] on div "QUESO CREMA" at bounding box center [108, 175] width 31 height 6
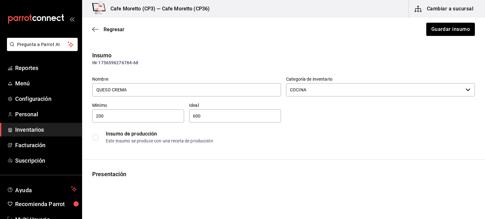
drag, startPoint x: 206, startPoint y: 116, endPoint x: 188, endPoint y: 119, distance: 17.9
click at [189, 119] on input "600" at bounding box center [235, 116] width 92 height 8
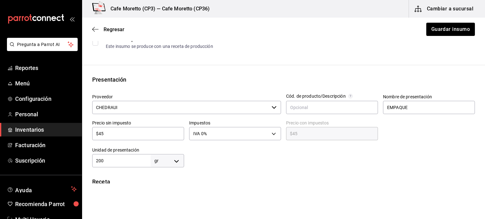
scroll to position [158, 0]
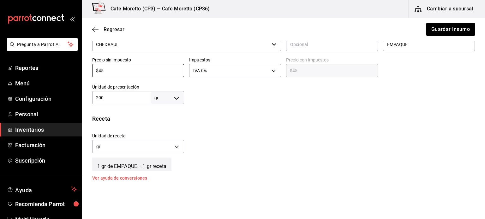
drag, startPoint x: 111, startPoint y: 71, endPoint x: 90, endPoint y: 74, distance: 21.3
click at [90, 74] on div "Precio sin impuesto $45 ​" at bounding box center [135, 65] width 97 height 27
type input "$5"
type input "$5.00"
type input "$51"
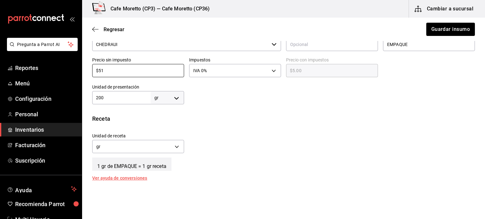
type input "$51.00"
type input "$51.5"
type input "$51.50"
click at [230, 121] on div "Receta" at bounding box center [283, 119] width 383 height 9
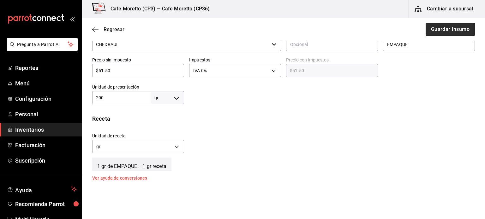
click at [442, 29] on button "Guardar insumo" at bounding box center [449, 29] width 49 height 13
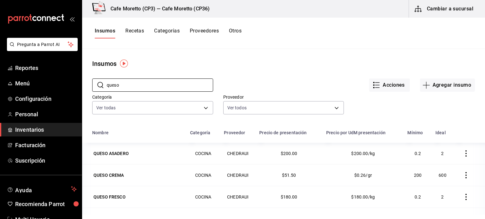
drag, startPoint x: 127, startPoint y: 86, endPoint x: 92, endPoint y: 88, distance: 34.8
click at [92, 88] on div "​ queso ​ Acciones Agregar insumo Categoría Ver todas f786f56f-6a73-40d2-b14e-e…" at bounding box center [283, 97] width 403 height 58
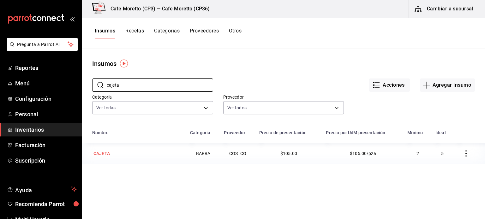
type input "cajeta"
click at [103, 152] on div "CAJETA" at bounding box center [101, 154] width 16 height 6
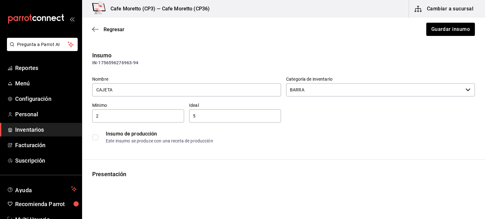
drag, startPoint x: 122, startPoint y: 91, endPoint x: 83, endPoint y: 86, distance: 38.8
click at [83, 86] on div "Insumo IN-1756596276963-94 Nombre CAJETA Categoría de inventario BARRA ​ Mínimo…" at bounding box center [283, 99] width 403 height 96
type input "nutela"
click at [107, 27] on span "Regresar" at bounding box center [114, 30] width 21 height 6
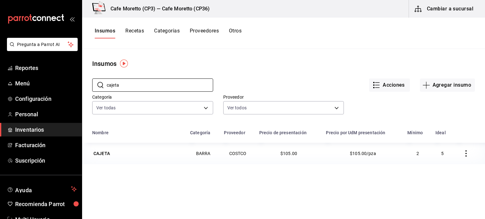
drag, startPoint x: 124, startPoint y: 84, endPoint x: 80, endPoint y: 83, distance: 43.9
click at [80, 83] on div "Pregunta a Parrot AI Reportes Menú Configuración Personal Inventarios Facturaci…" at bounding box center [242, 107] width 485 height 215
type input "nutel"
click at [107, 153] on div "NUTELLA" at bounding box center [103, 154] width 20 height 6
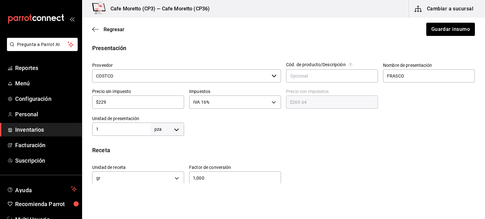
scroll to position [158, 0]
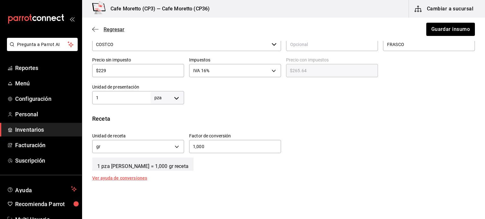
click at [109, 28] on span "Regresar" at bounding box center [114, 30] width 21 height 6
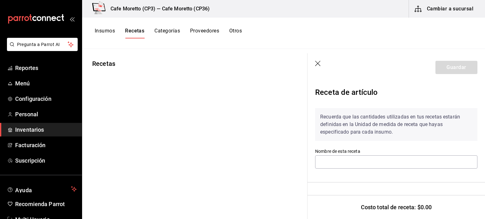
type input "Receta Con licuado Agua"
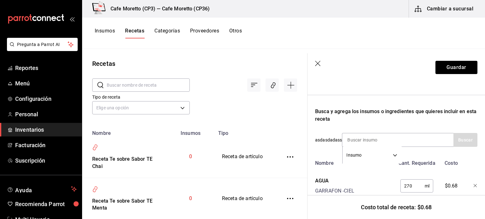
scroll to position [95, 0]
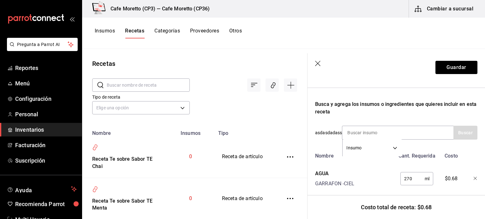
click at [317, 63] on icon "button" at bounding box center [317, 63] width 5 height 5
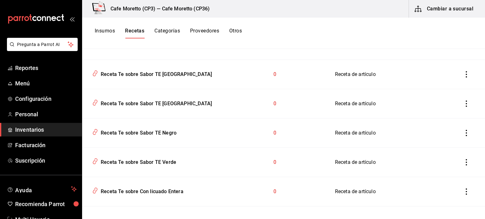
scroll to position [63, 0]
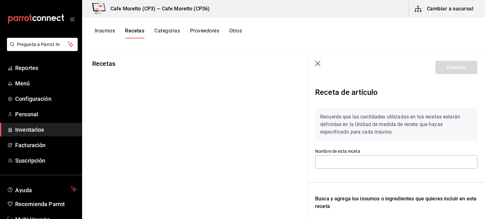
type input "Receta Te sobre. Sabor TE [GEOGRAPHIC_DATA]"
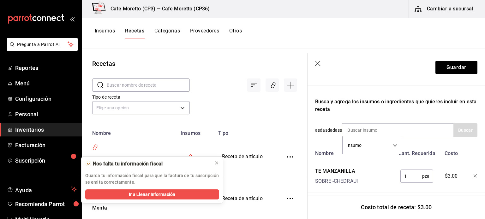
scroll to position [109, 0]
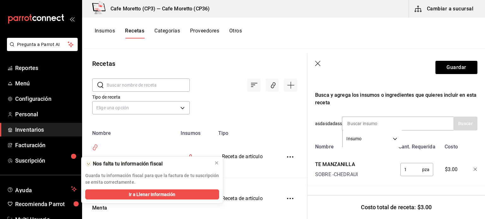
click at [317, 62] on icon "button" at bounding box center [318, 64] width 6 height 6
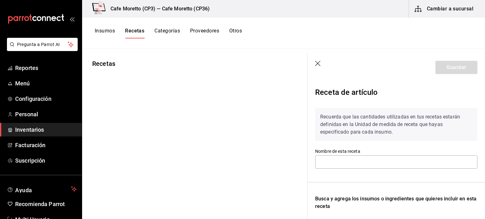
type input "Receta Crepas"
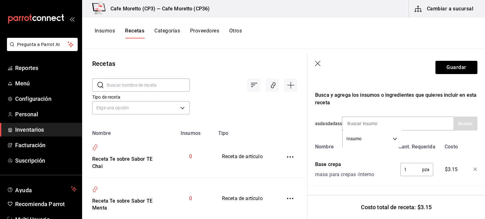
scroll to position [109, 0]
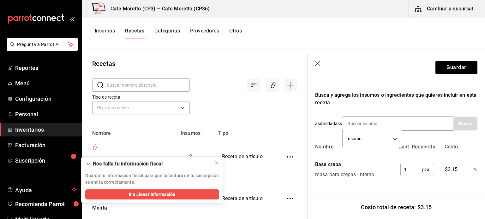
click at [367, 117] on input at bounding box center [373, 123] width 63 height 13
type input "queso c"
click at [454, 120] on button "Buscar" at bounding box center [465, 124] width 24 height 14
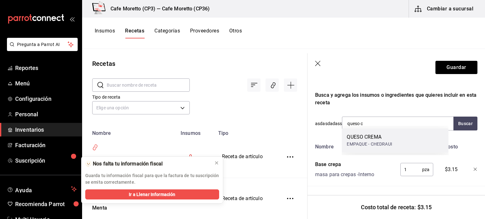
click at [372, 139] on div "QUESO CREMA" at bounding box center [369, 138] width 45 height 8
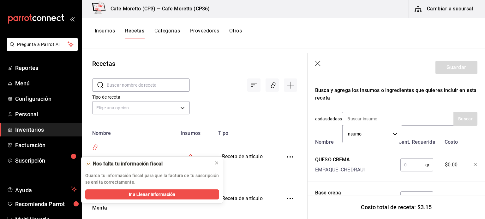
click at [400, 166] on input "text" at bounding box center [412, 165] width 25 height 13
type input "20"
click at [452, 68] on button "Guardar" at bounding box center [456, 67] width 42 height 13
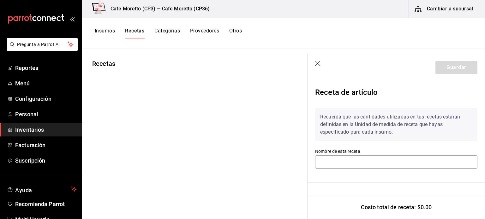
type input "Receta Crepas"
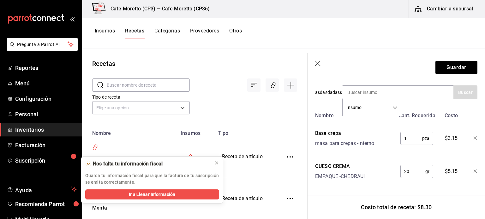
scroll to position [141, 0]
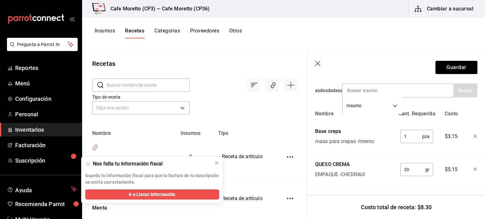
click at [317, 62] on icon "button" at bounding box center [318, 64] width 6 height 6
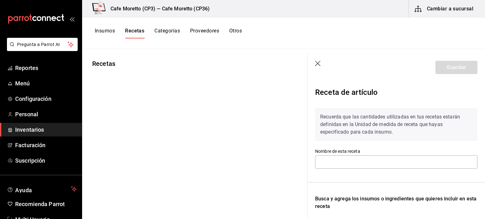
type input "Receta Crepas dulces Opción crepa [PERSON_NAME]"
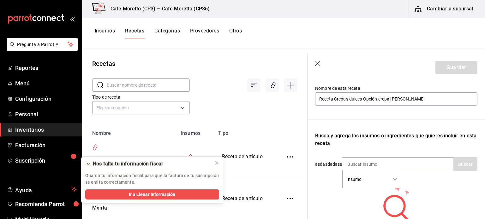
scroll to position [95, 0]
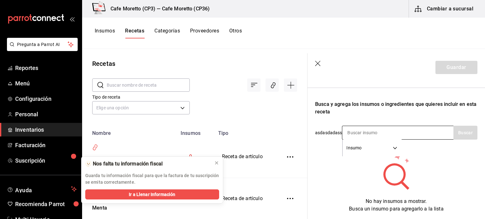
click at [354, 132] on input at bounding box center [373, 132] width 63 height 13
type input "frutos"
click at [464, 132] on button "Buscar" at bounding box center [465, 133] width 24 height 14
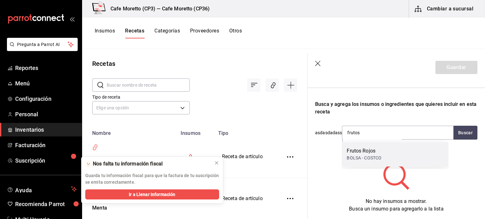
click at [372, 153] on div "Frutos Rojos" at bounding box center [364, 151] width 35 height 8
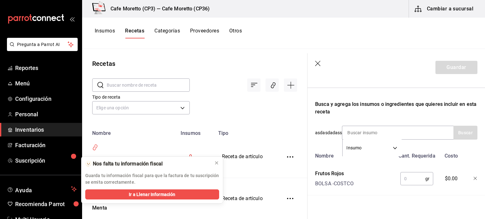
click at [402, 178] on input "text" at bounding box center [412, 179] width 25 height 13
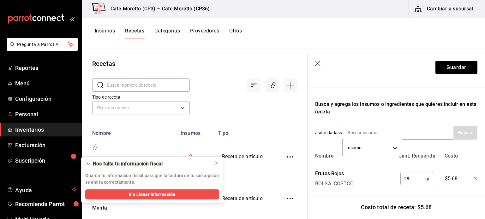
type input "2"
type input "80"
click at [454, 67] on button "Guardar" at bounding box center [456, 67] width 42 height 13
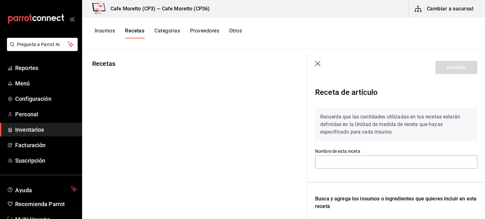
type input "Receta Crepas dulces Opción crepa [PERSON_NAME]"
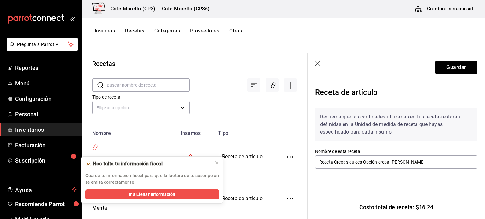
click at [319, 65] on icon "button" at bounding box center [318, 64] width 6 height 6
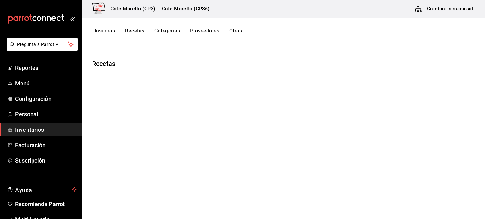
type input "Receta Crepas"
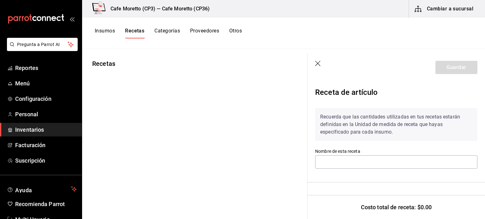
type input "Receta Crepas dulces Opción crepa dulce Nutella"
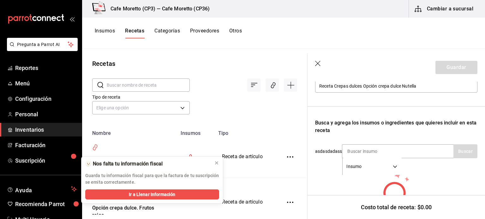
scroll to position [118, 0]
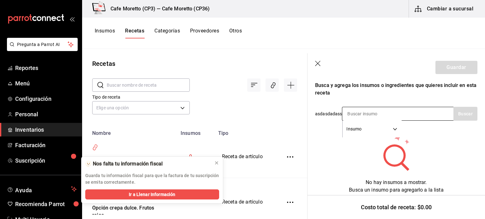
click at [349, 109] on input at bounding box center [373, 113] width 63 height 13
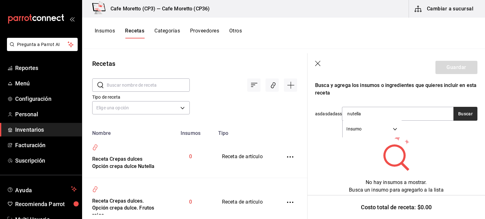
type input "nutella"
click at [459, 107] on button "Buscar" at bounding box center [465, 114] width 24 height 14
click at [376, 131] on div "FRASCO - COSTCO" at bounding box center [366, 134] width 38 height 7
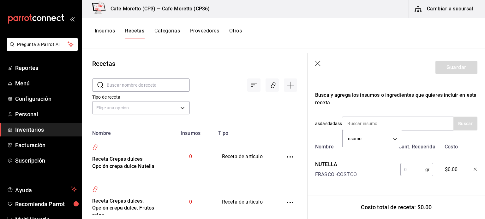
click at [404, 164] on input "text" at bounding box center [412, 170] width 25 height 13
type input "20"
click at [453, 68] on button "Guardar" at bounding box center [456, 67] width 42 height 13
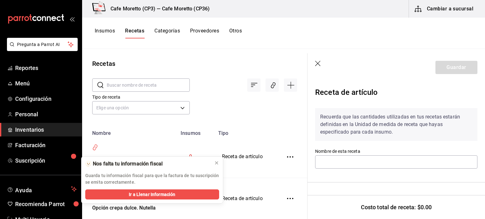
type input "Receta Crepas dulces Opción crepa dulce Cajeta"
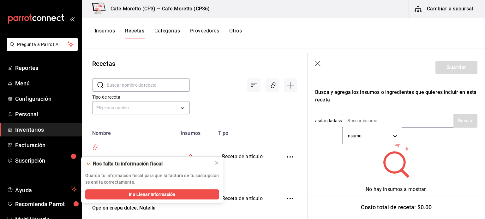
scroll to position [118, 0]
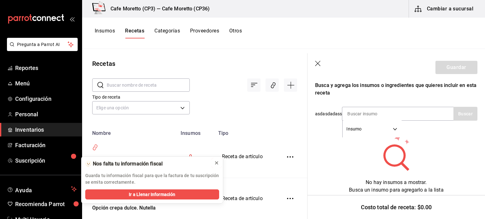
click at [217, 164] on icon at bounding box center [216, 163] width 3 height 3
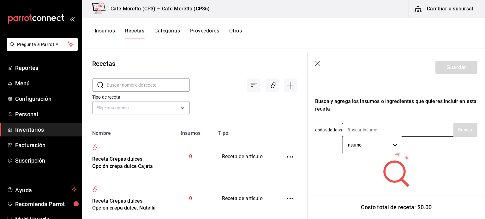
scroll to position [87, 0]
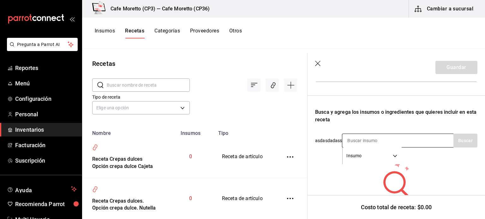
click at [351, 141] on input at bounding box center [373, 140] width 63 height 13
type input "cajeta"
click at [459, 138] on button "Buscar" at bounding box center [465, 141] width 24 height 14
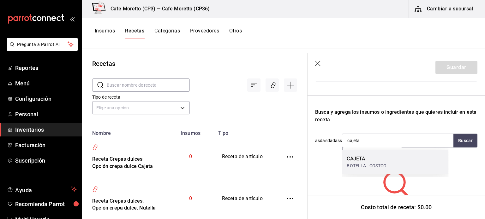
click at [384, 160] on div "CAJETA" at bounding box center [367, 159] width 40 height 8
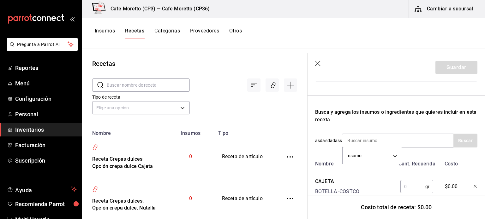
click at [407, 185] on input "text" at bounding box center [412, 187] width 25 height 13
type input "20"
click at [448, 70] on button "Guardar" at bounding box center [456, 67] width 42 height 13
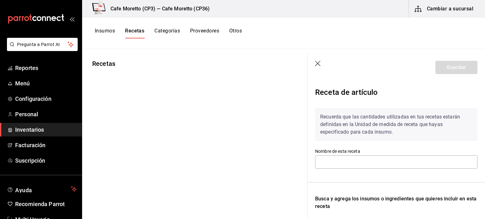
type input "Receta Crepas"
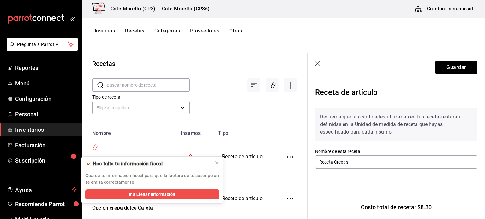
click at [318, 62] on icon "button" at bounding box center [318, 64] width 6 height 6
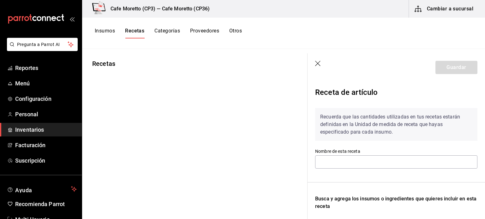
type input "Receta Crepas dulces Opción crepa [PERSON_NAME]"
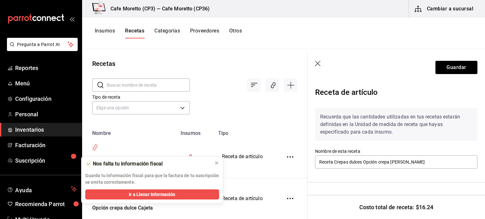
click at [318, 63] on icon "button" at bounding box center [317, 63] width 5 height 5
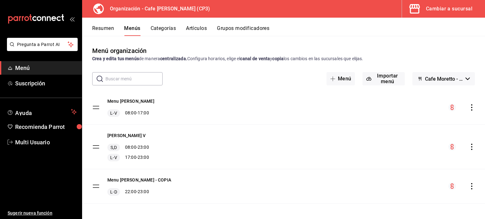
click at [102, 28] on button "Resumen" at bounding box center [103, 30] width 22 height 11
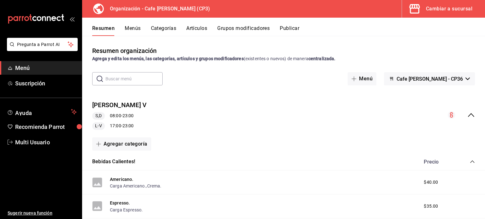
click at [438, 6] on div "Cambiar a sucursal" at bounding box center [449, 8] width 46 height 9
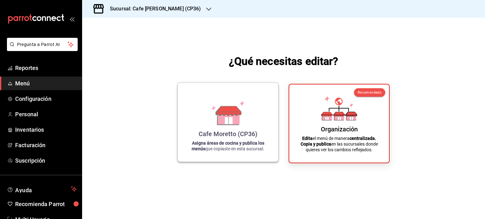
click at [226, 122] on icon at bounding box center [228, 120] width 8 height 7
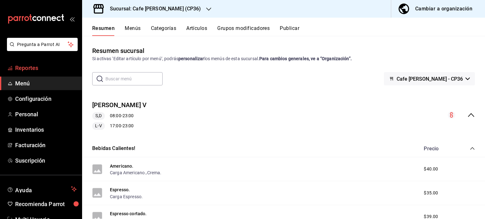
click at [32, 66] on span "Reportes" at bounding box center [46, 68] width 62 height 9
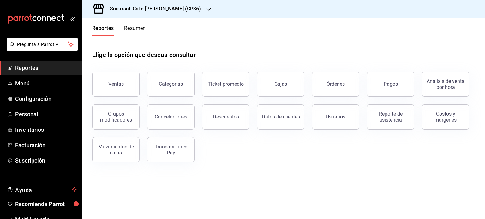
click at [135, 29] on button "Resumen" at bounding box center [135, 30] width 22 height 11
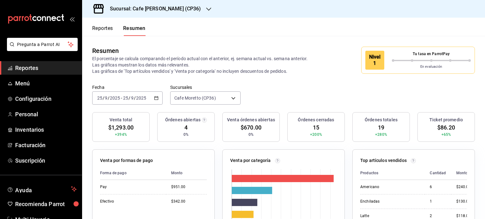
click at [170, 8] on h3 "Sucursal: Cafe [PERSON_NAME] (CP36)" at bounding box center [153, 9] width 96 height 8
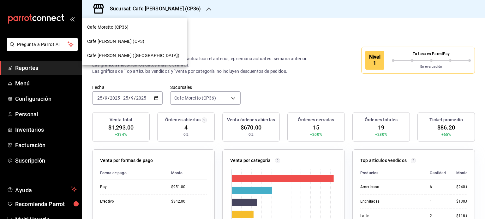
click at [134, 54] on span "Cafe [PERSON_NAME] ([GEOGRAPHIC_DATA])" at bounding box center [133, 55] width 92 height 7
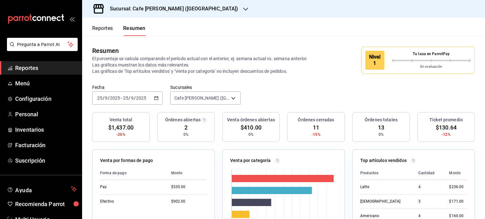
click at [180, 7] on h3 "Sucursal: Cafe [PERSON_NAME] ([GEOGRAPHIC_DATA])" at bounding box center [171, 9] width 133 height 8
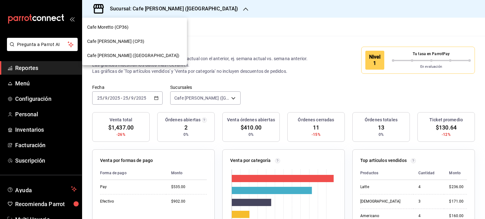
click at [141, 41] on div "Cafe [PERSON_NAME] (CP3)" at bounding box center [134, 41] width 95 height 7
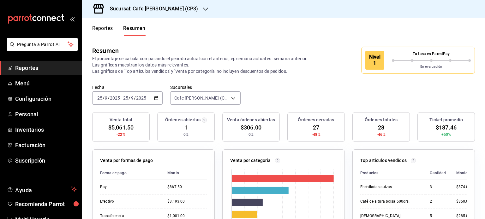
click at [179, 8] on div "Sucursal: Cafe [PERSON_NAME] (CP3)" at bounding box center [148, 9] width 123 height 18
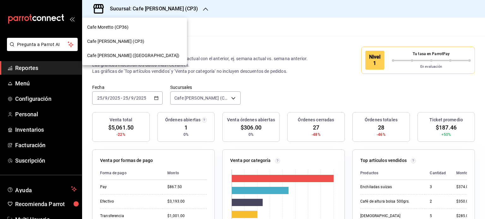
click at [277, 31] on div at bounding box center [242, 109] width 485 height 219
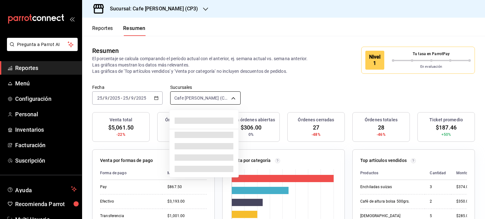
click at [217, 98] on body "Pregunta a Parrot AI Reportes Menú Configuración Personal Inventarios Facturaci…" at bounding box center [242, 109] width 485 height 219
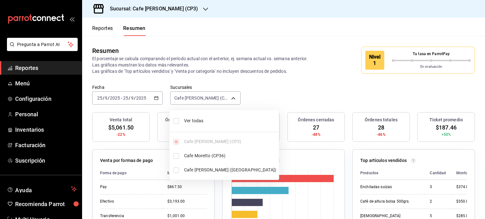
click at [187, 123] on span "Ver todas" at bounding box center [230, 121] width 92 height 7
type input "[object Object],[object Object],[object Object]"
checkbox input "true"
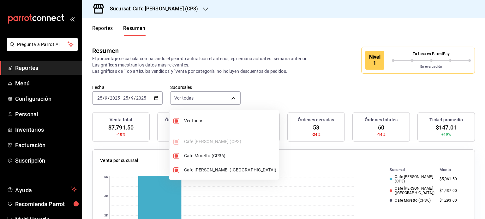
click at [264, 24] on div at bounding box center [242, 109] width 485 height 219
